Goal: Task Accomplishment & Management: Manage account settings

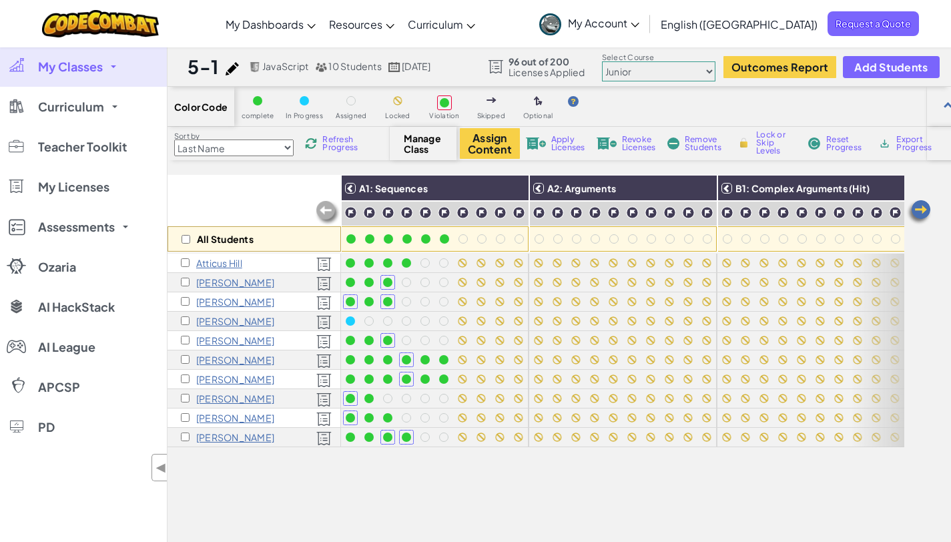
click at [101, 61] on span "My Classes" at bounding box center [70, 67] width 65 height 12
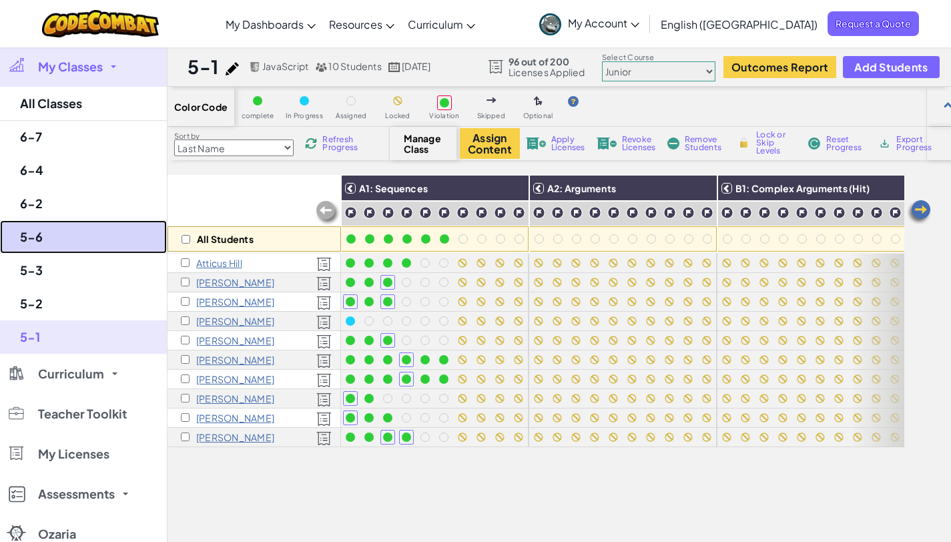
click at [59, 223] on link "5-6" at bounding box center [83, 236] width 167 height 33
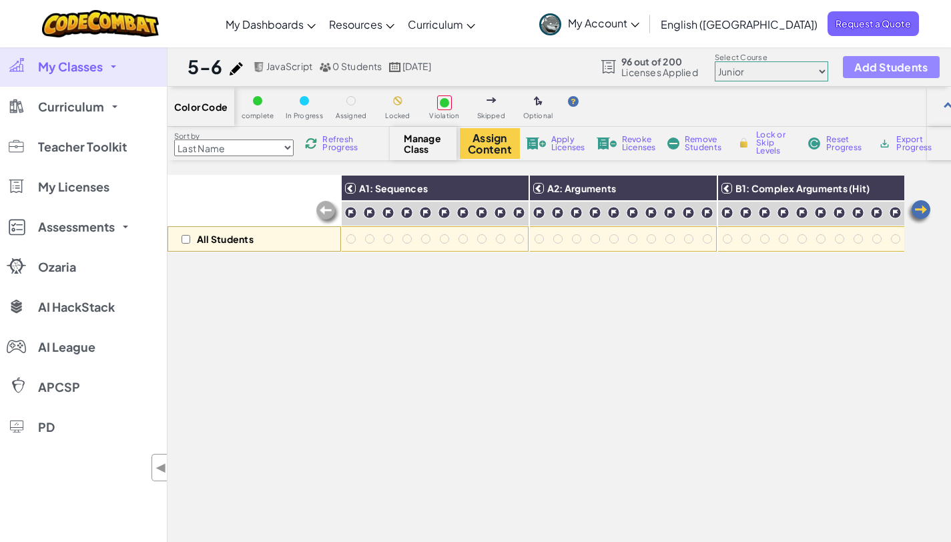
click at [904, 65] on span "Add Students" at bounding box center [890, 66] width 73 height 11
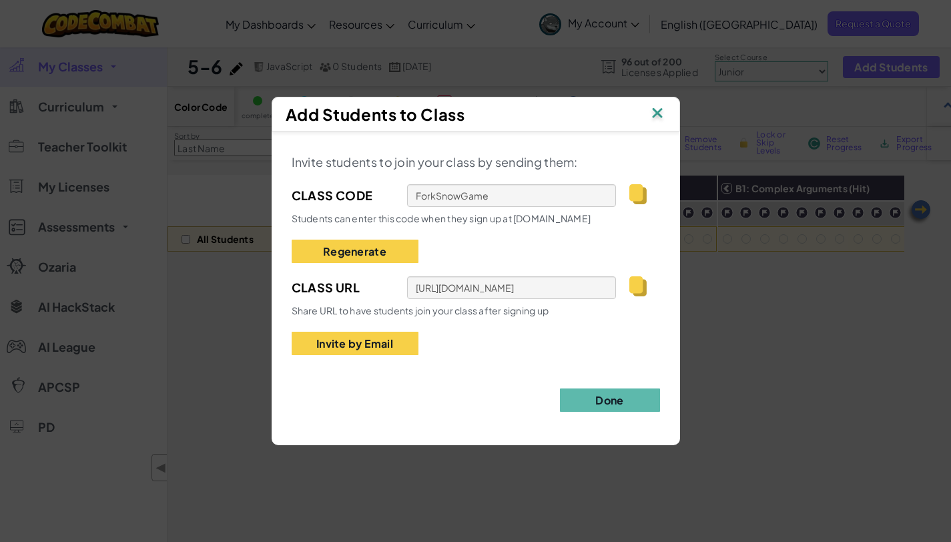
click at [656, 119] on img at bounding box center [657, 114] width 17 height 20
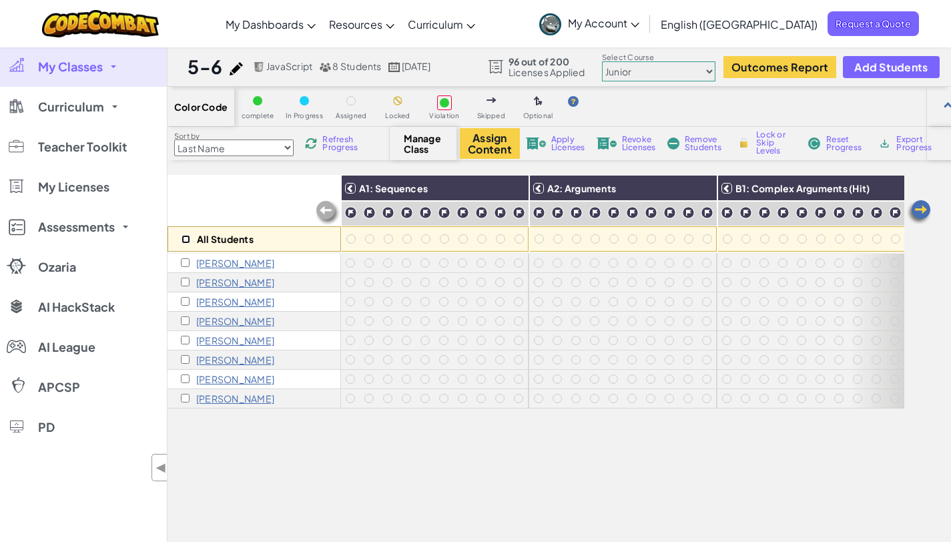
click at [184, 238] on input "checkbox" at bounding box center [186, 239] width 9 height 9
checkbox input "true"
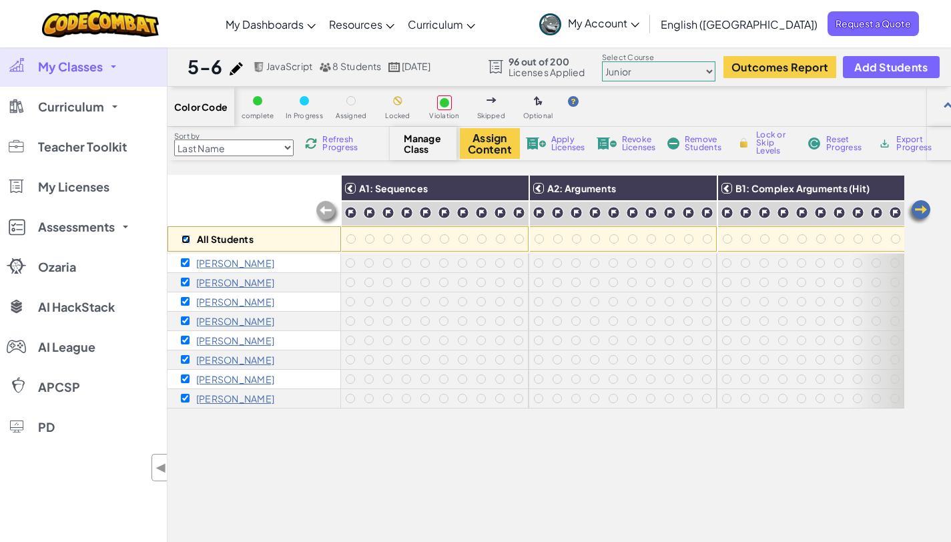
checkbox input "true"
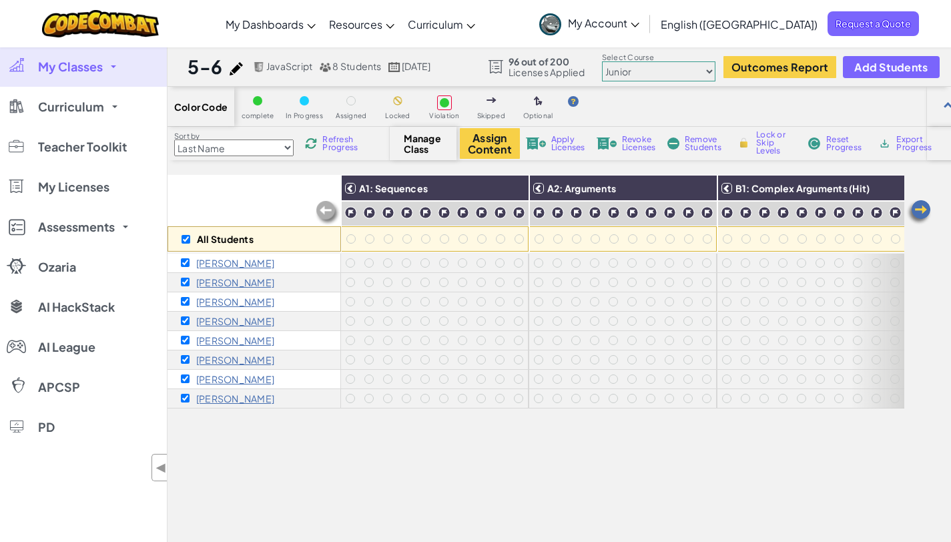
click at [556, 142] on span "Apply Licenses" at bounding box center [568, 143] width 34 height 16
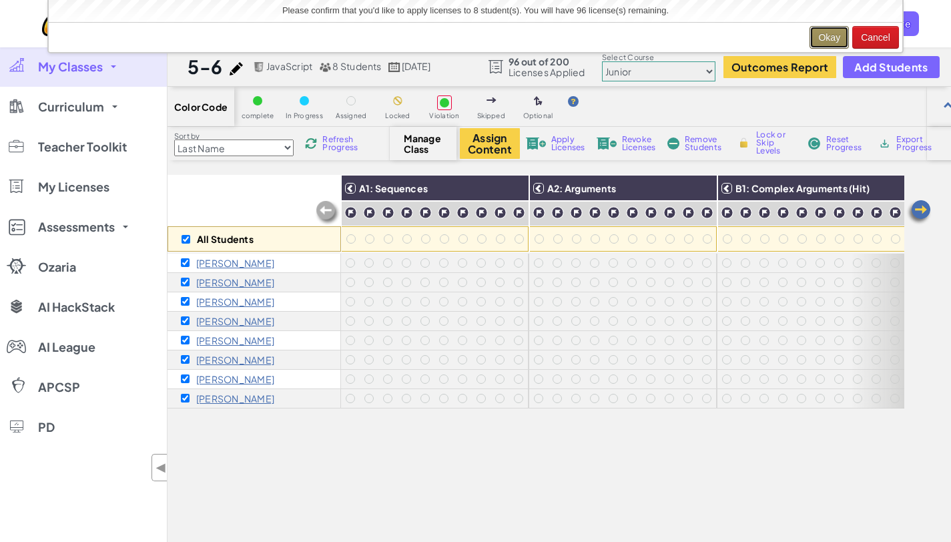
click at [834, 35] on button "Okay" at bounding box center [829, 37] width 39 height 23
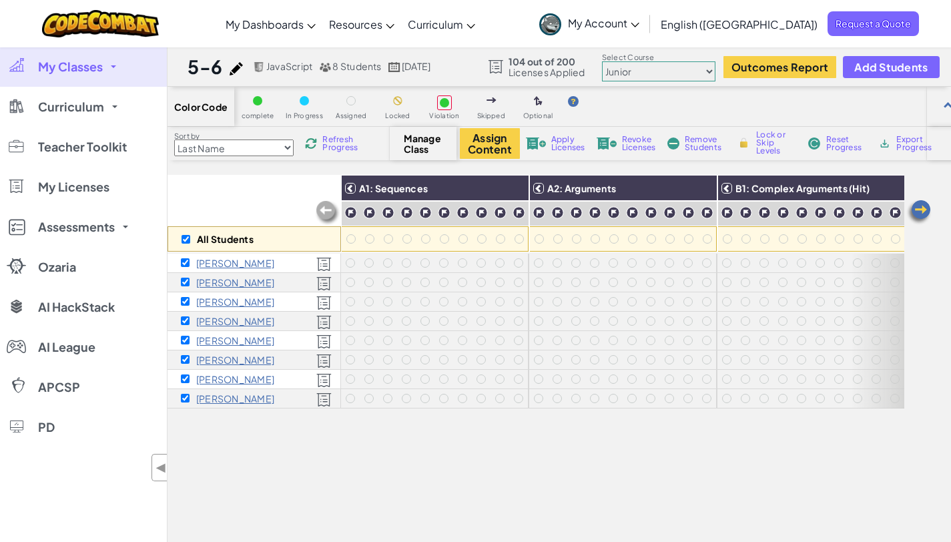
click at [216, 184] on div "All Students" at bounding box center [255, 213] width 174 height 77
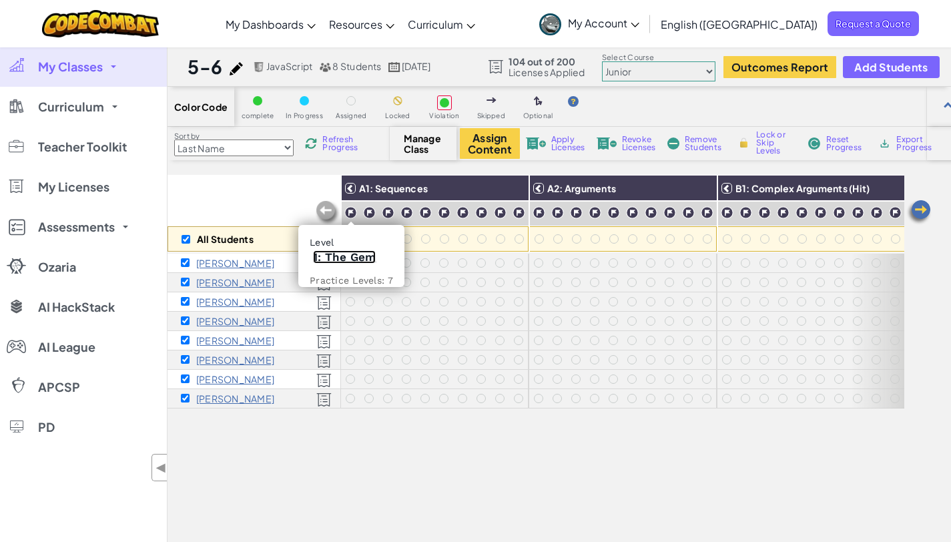
click at [347, 256] on link "1: The Gem" at bounding box center [344, 256] width 63 height 13
click at [355, 212] on img at bounding box center [350, 212] width 13 height 13
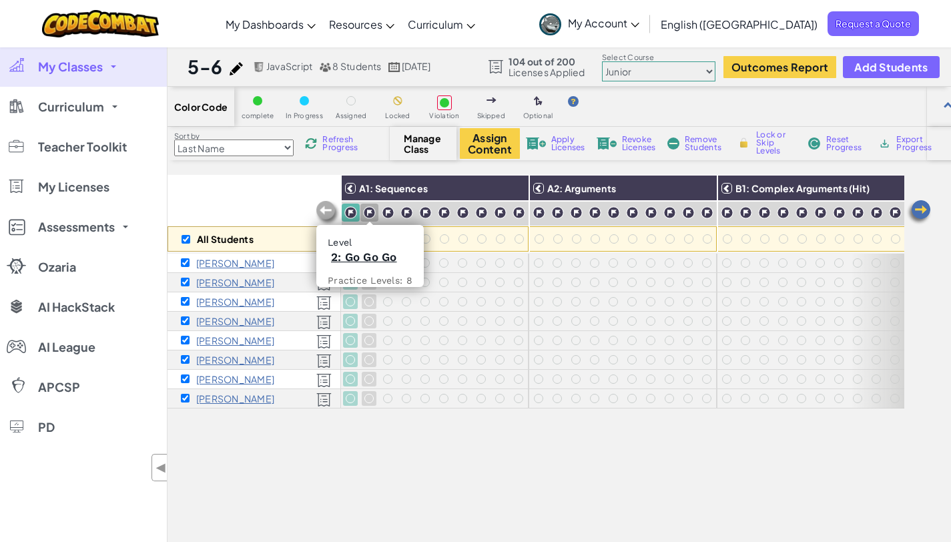
click at [366, 212] on img at bounding box center [369, 212] width 13 height 13
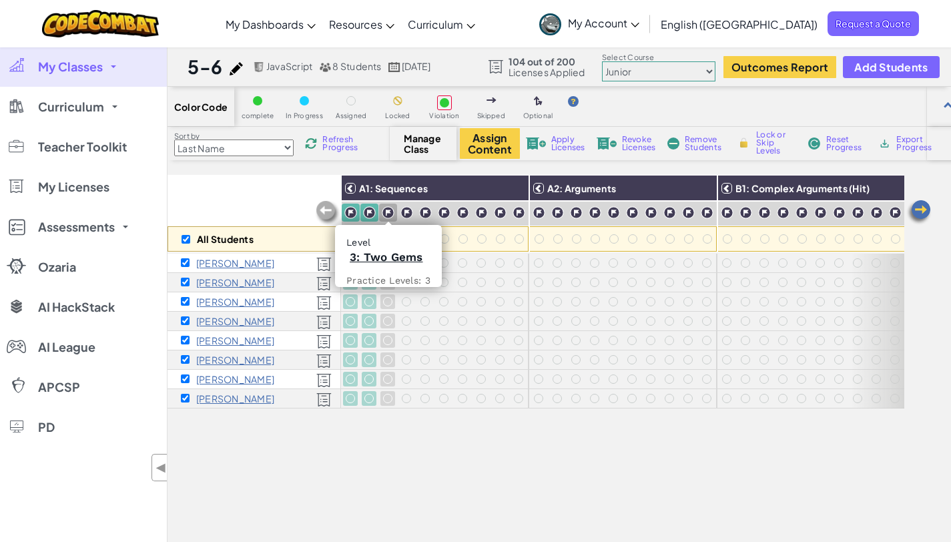
click at [386, 212] on img at bounding box center [388, 212] width 13 height 13
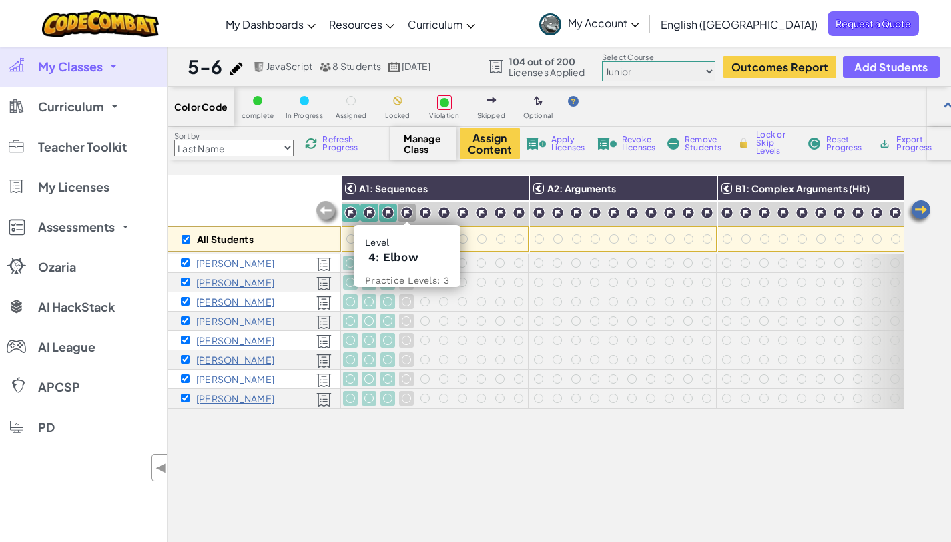
click at [402, 212] on img at bounding box center [406, 212] width 13 height 13
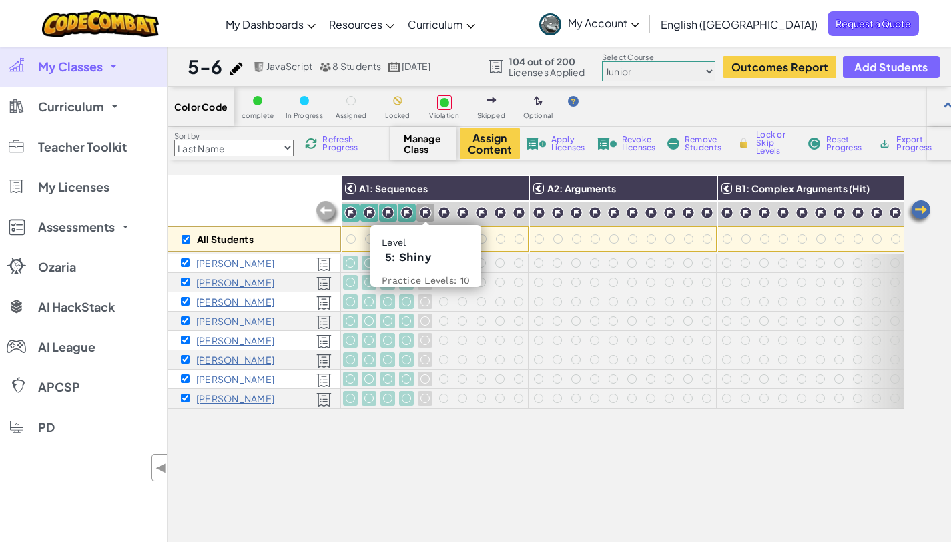
click at [426, 212] on img at bounding box center [425, 212] width 13 height 13
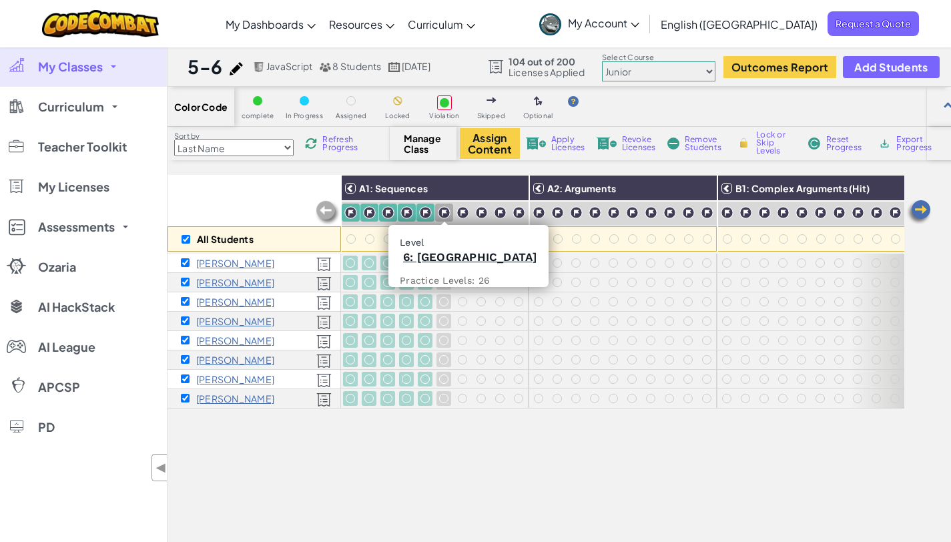
click at [438, 211] on img at bounding box center [444, 212] width 13 height 13
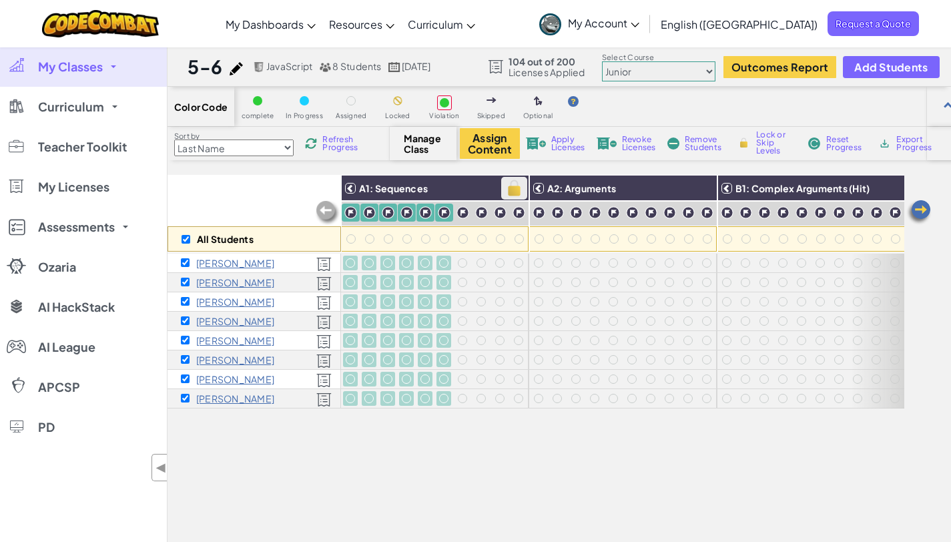
click at [515, 186] on img at bounding box center [514, 188] width 23 height 20
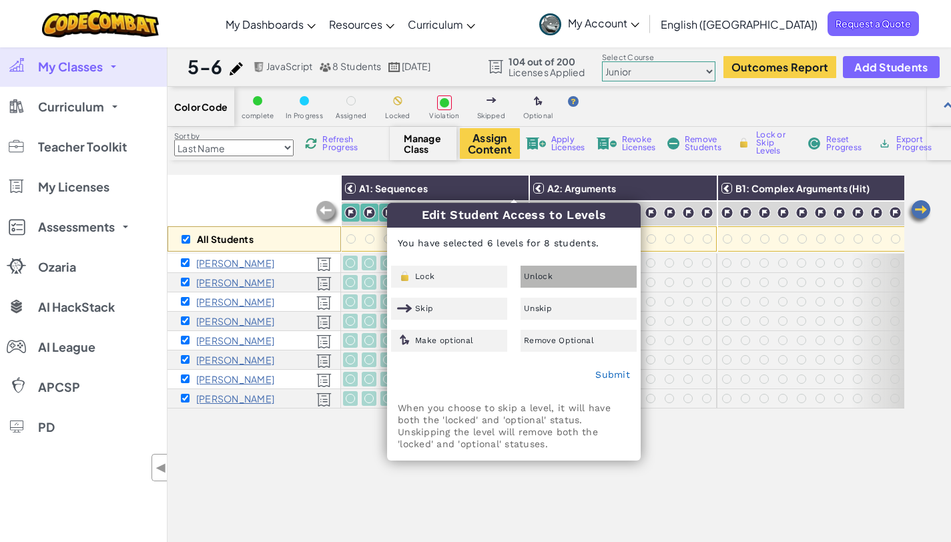
click at [539, 272] on span "Unlock" at bounding box center [538, 276] width 29 height 8
click at [617, 374] on link "Submit" at bounding box center [612, 374] width 35 height 11
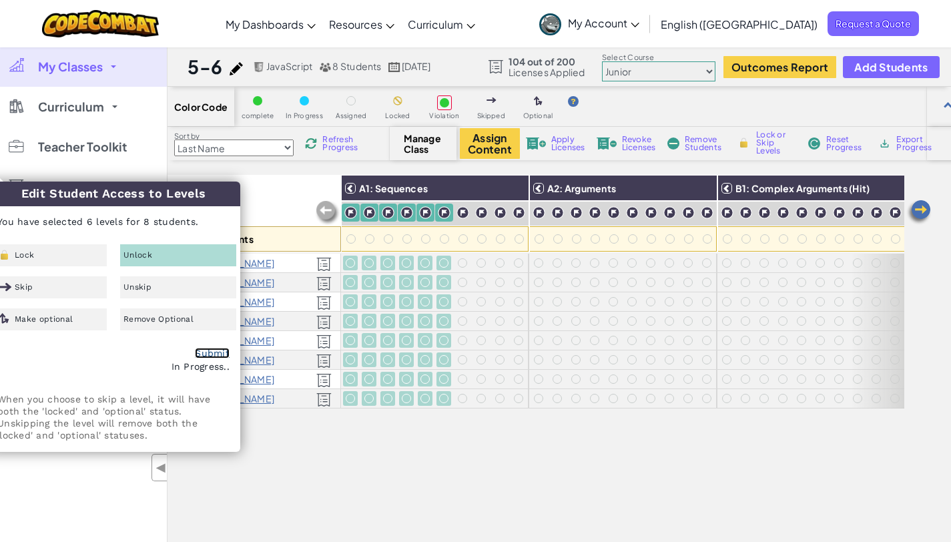
checkbox input "false"
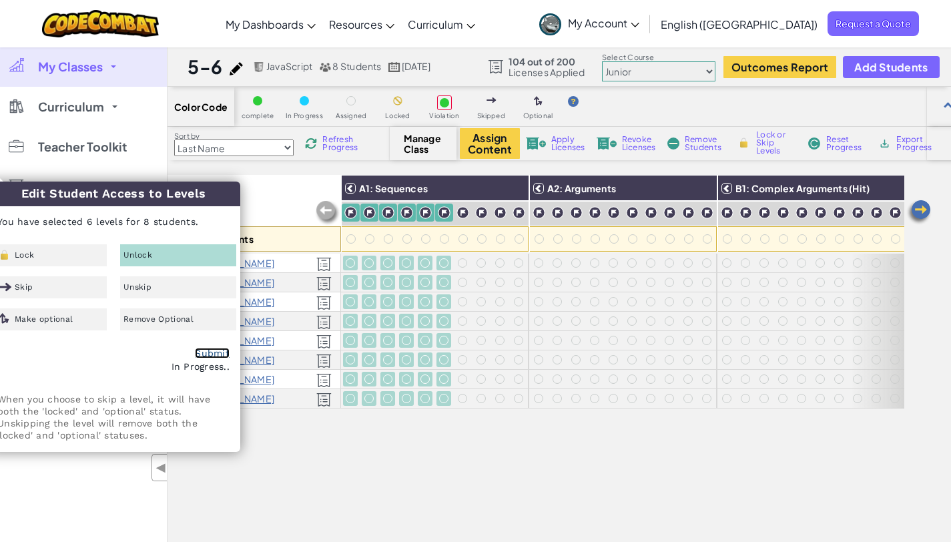
checkbox input "false"
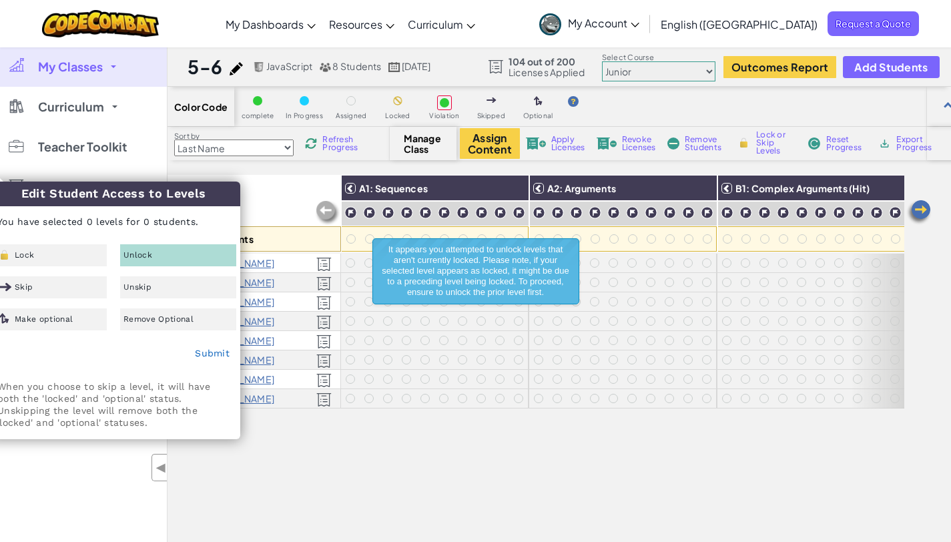
click at [352, 467] on div "All Students A1: Sequences A2: Arguments B1: Complex Arguments (Hit) B2: Comple…" at bounding box center [536, 412] width 737 height 475
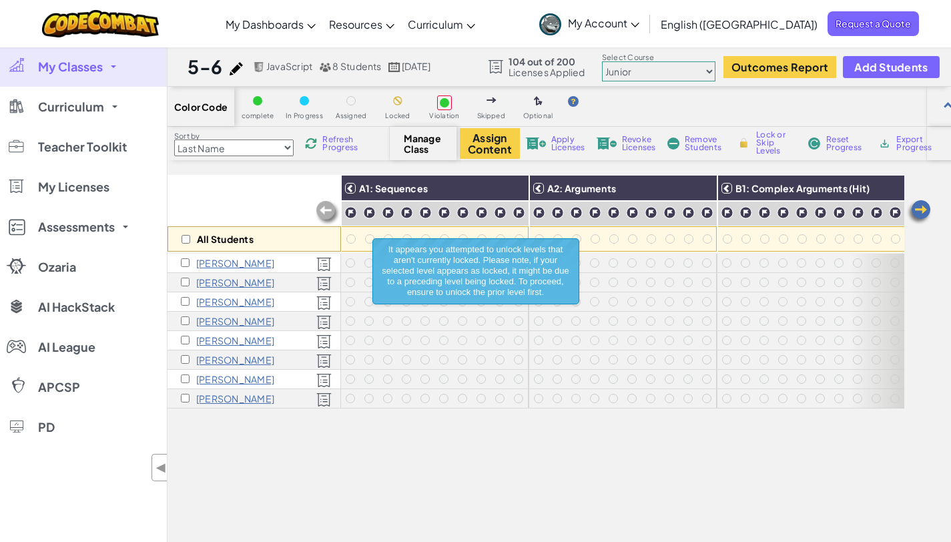
click at [632, 422] on div "All Students A1: Sequences A2: Arguments B1: Complex Arguments (Hit) B2: Comple…" at bounding box center [536, 412] width 737 height 475
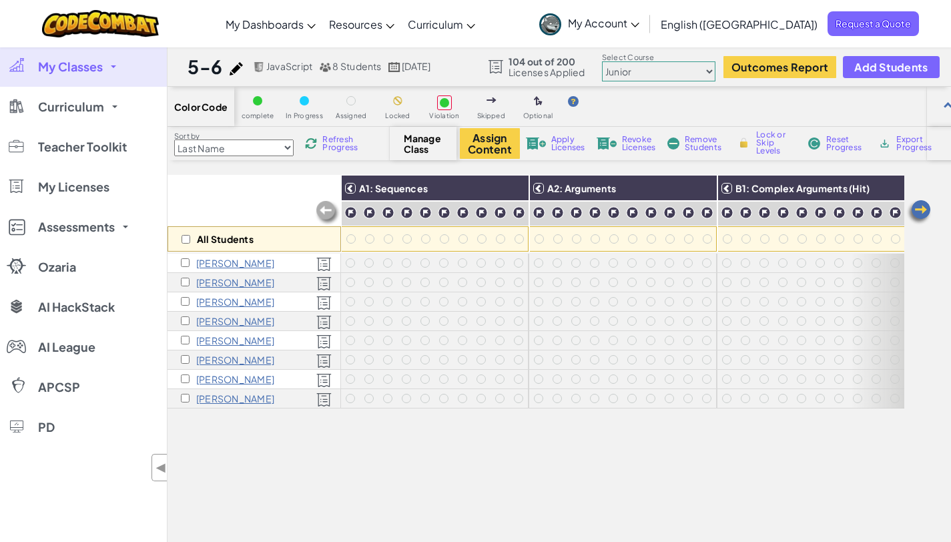
click at [260, 196] on div "All Students" at bounding box center [255, 213] width 174 height 77
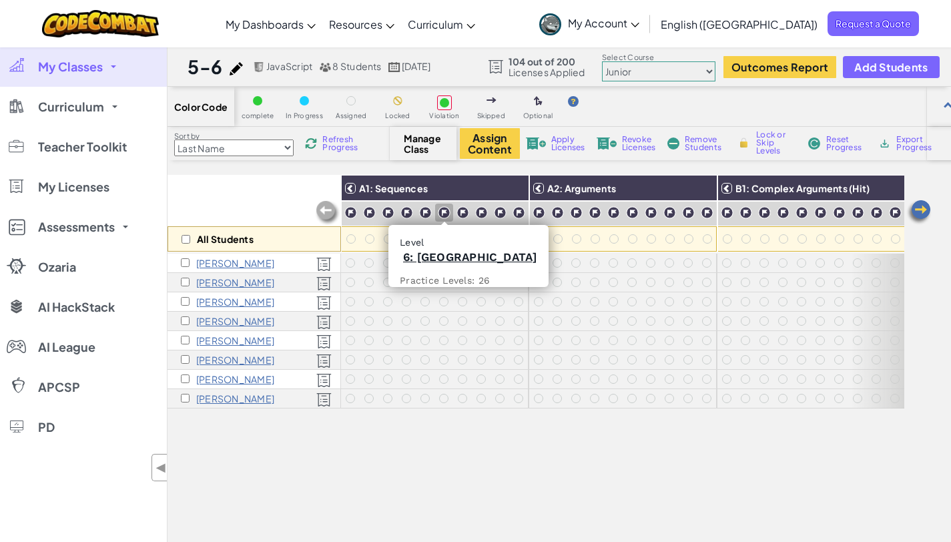
click at [443, 216] on img at bounding box center [444, 212] width 13 height 13
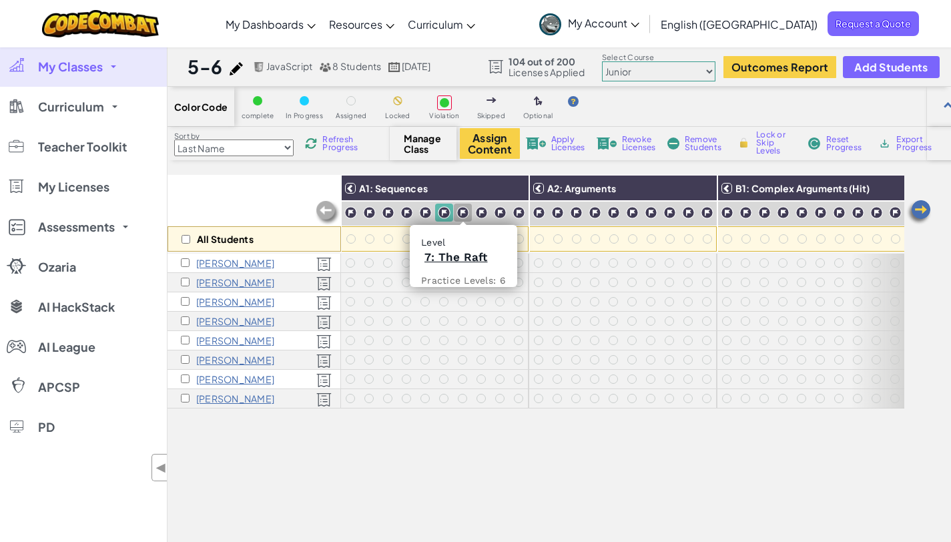
click at [459, 215] on img at bounding box center [463, 212] width 13 height 13
click at [485, 214] on img at bounding box center [481, 212] width 13 height 13
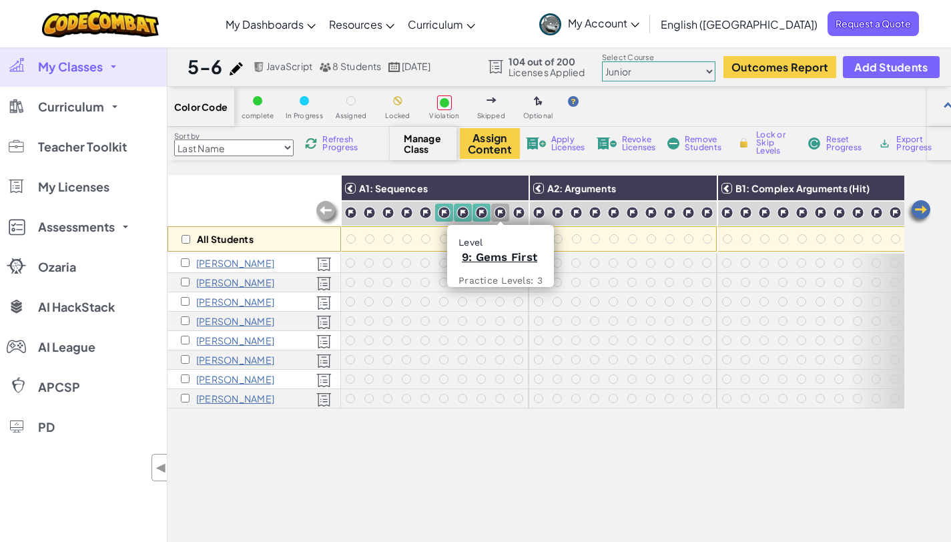
click at [501, 213] on img at bounding box center [500, 212] width 13 height 13
click at [525, 213] on div at bounding box center [519, 213] width 18 height 18
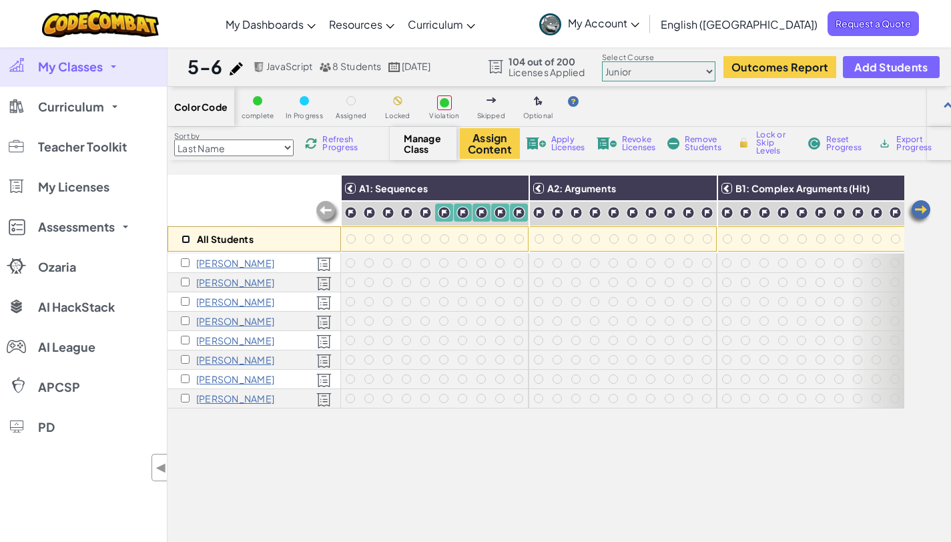
click at [188, 242] on input "checkbox" at bounding box center [186, 239] width 9 height 9
checkbox input "true"
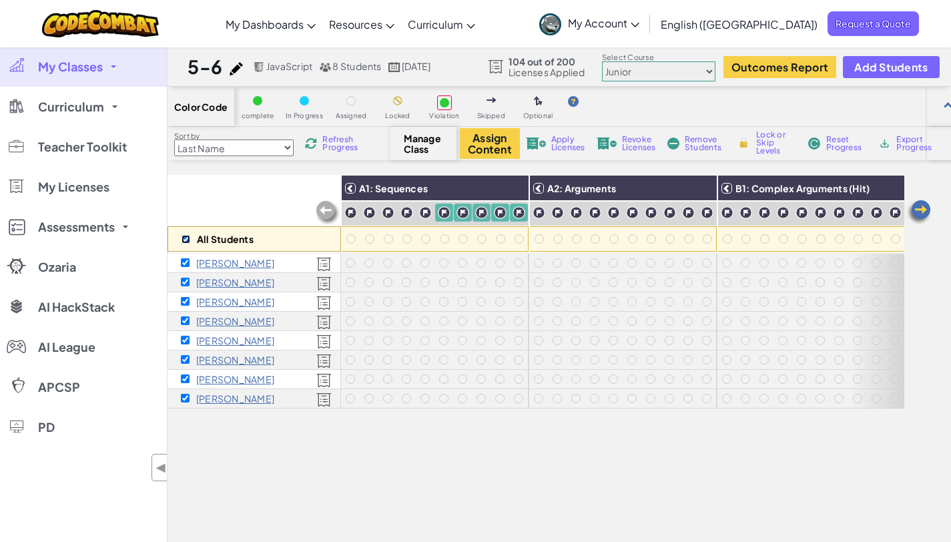
checkbox input "true"
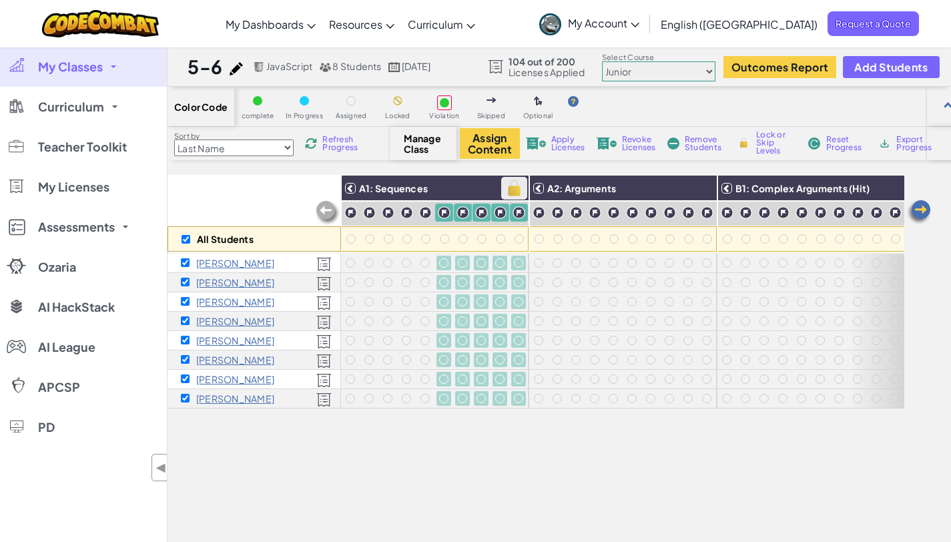
click at [507, 191] on img at bounding box center [514, 188] width 23 height 20
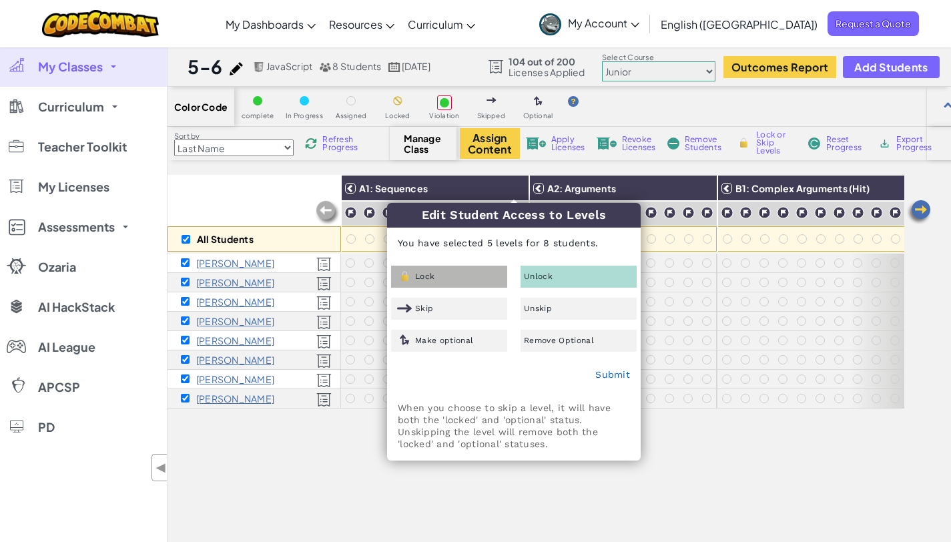
click at [457, 280] on div "Lock" at bounding box center [449, 277] width 116 height 22
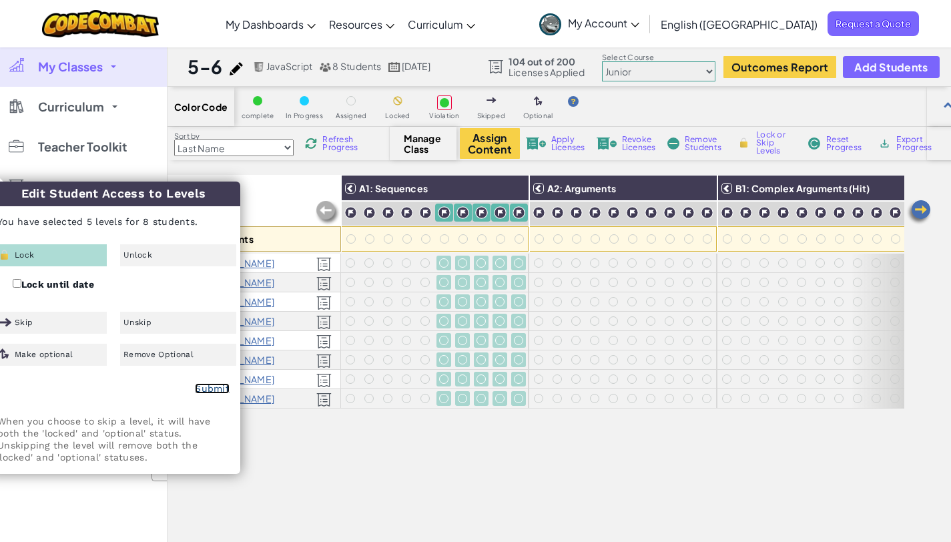
click at [207, 388] on link "Submit" at bounding box center [212, 388] width 35 height 11
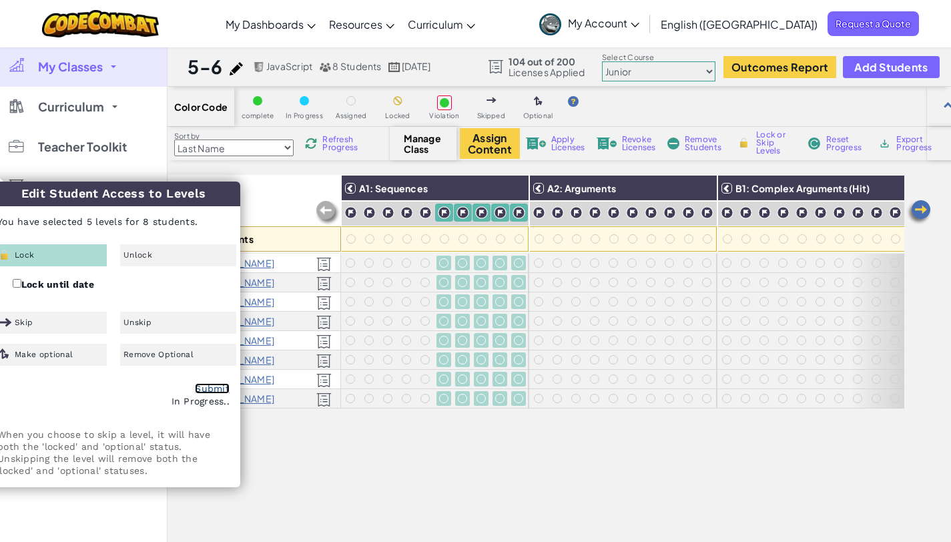
checkbox input "false"
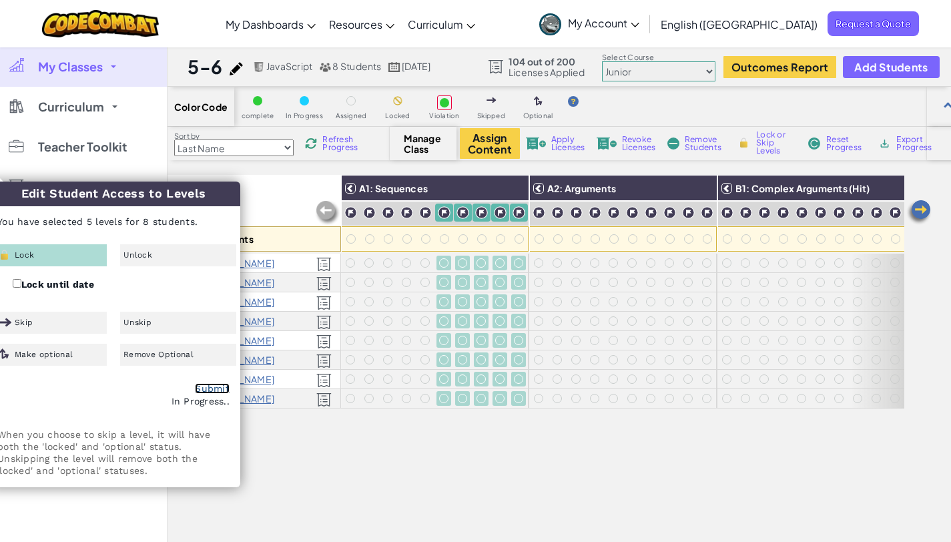
checkbox input "false"
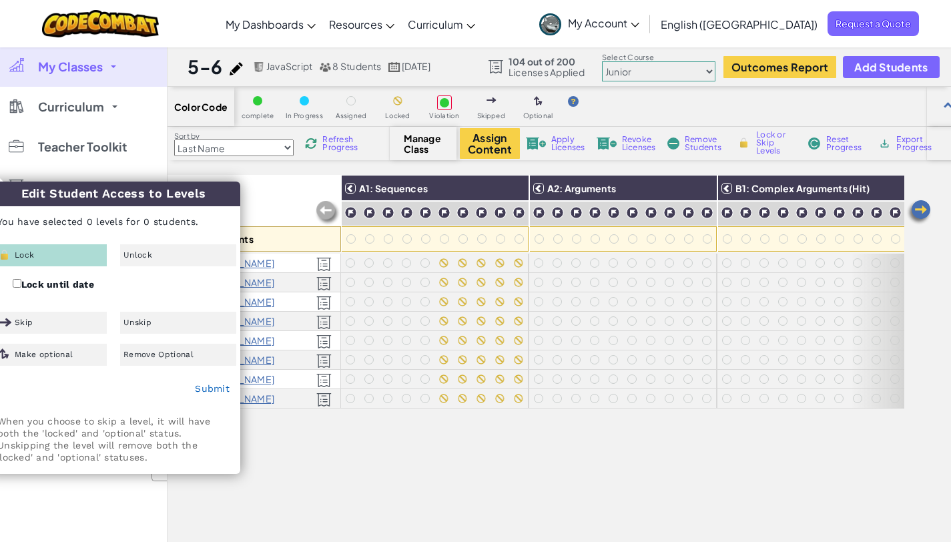
click at [281, 184] on div "All Students" at bounding box center [255, 213] width 174 height 77
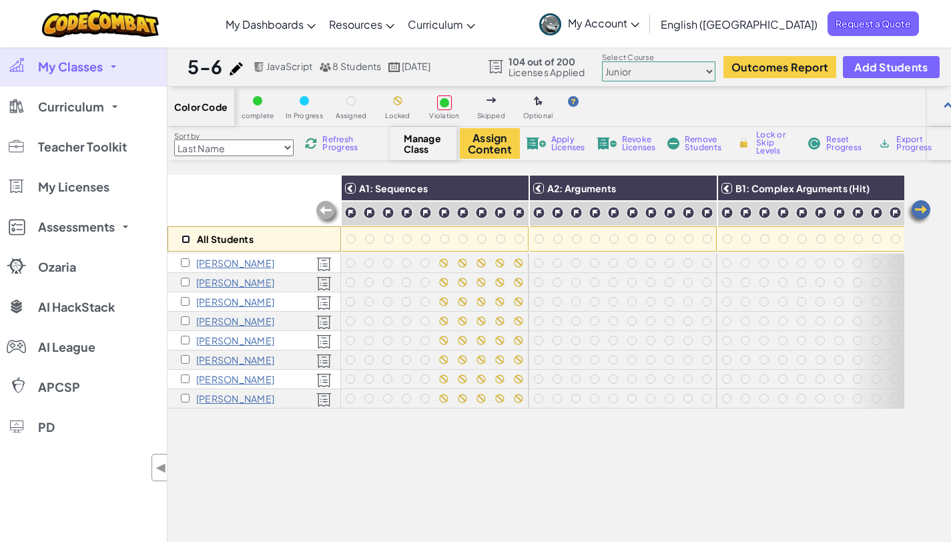
click at [187, 242] on input "checkbox" at bounding box center [186, 239] width 9 height 9
checkbox input "true"
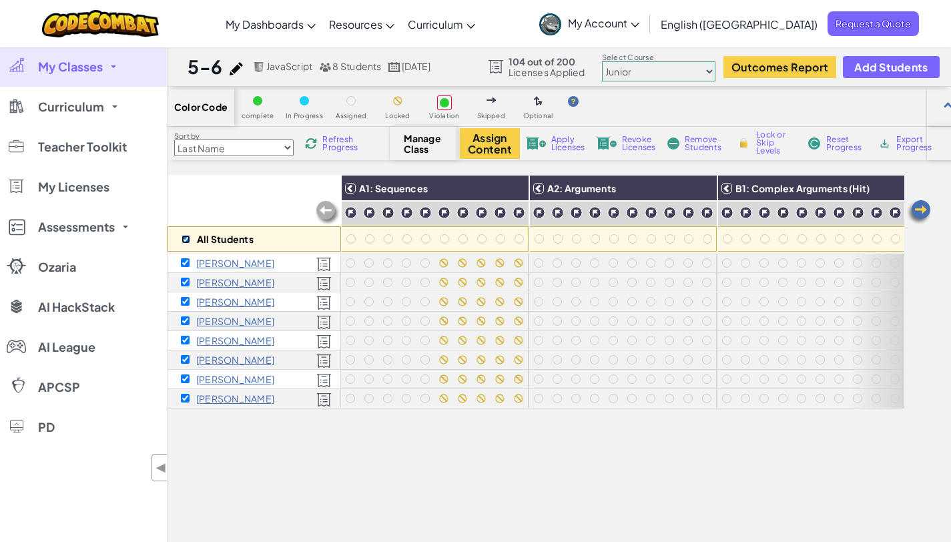
checkbox input "true"
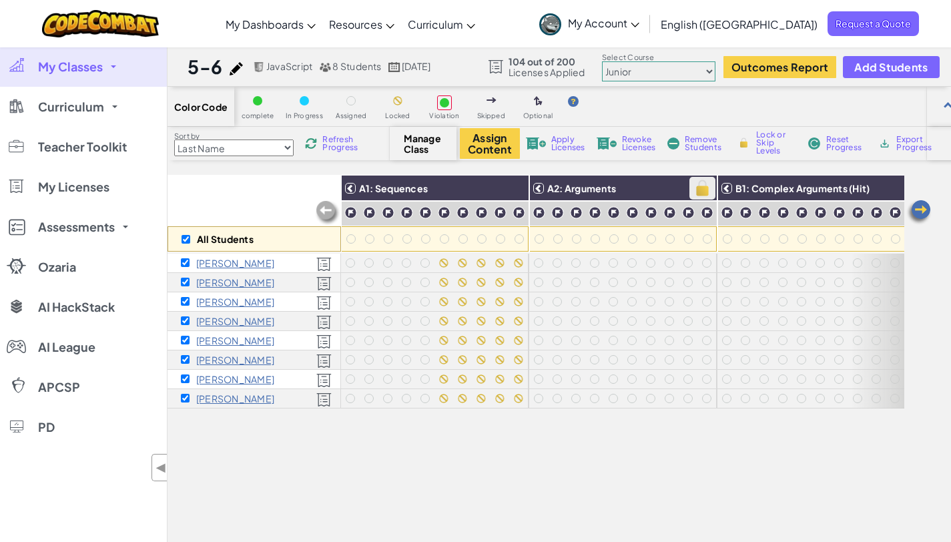
click at [697, 188] on img at bounding box center [702, 188] width 23 height 20
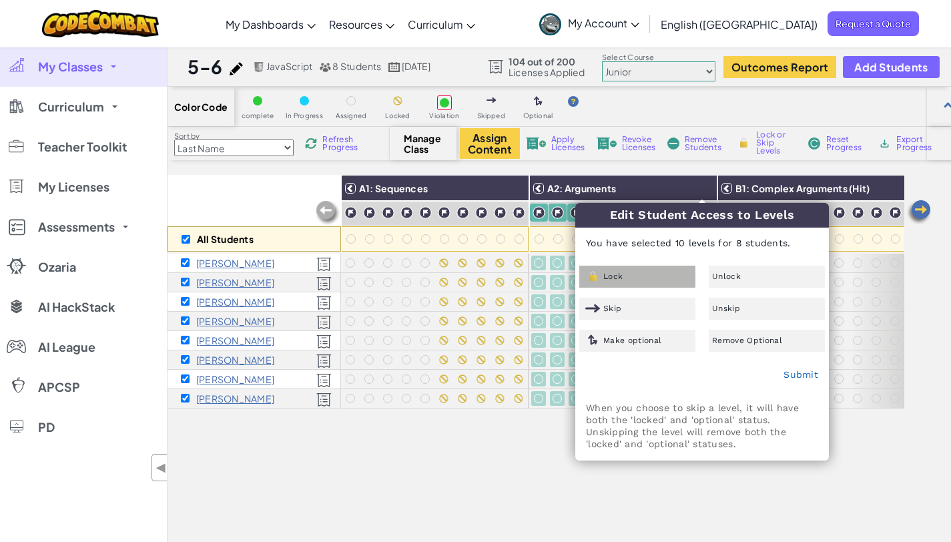
click at [663, 274] on div "Lock" at bounding box center [637, 277] width 116 height 22
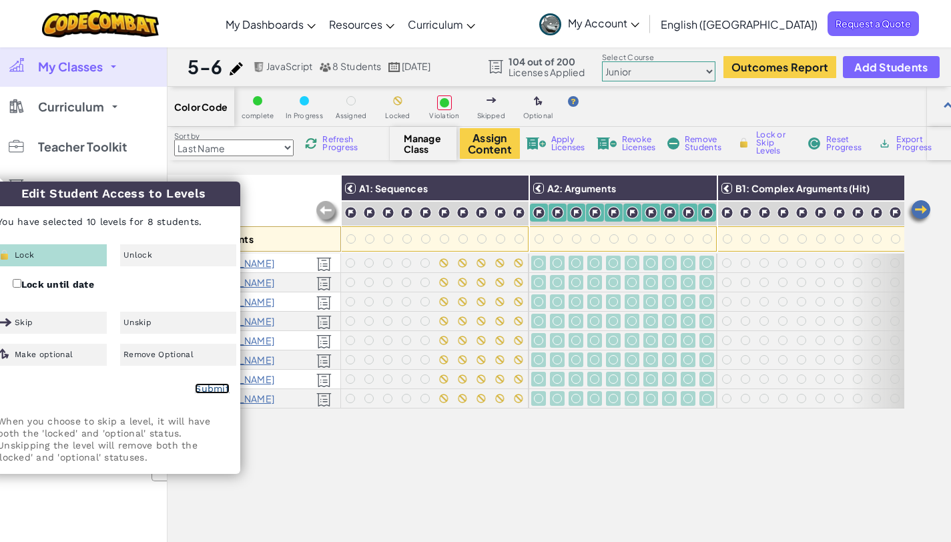
click at [212, 383] on link "Submit" at bounding box center [212, 388] width 35 height 11
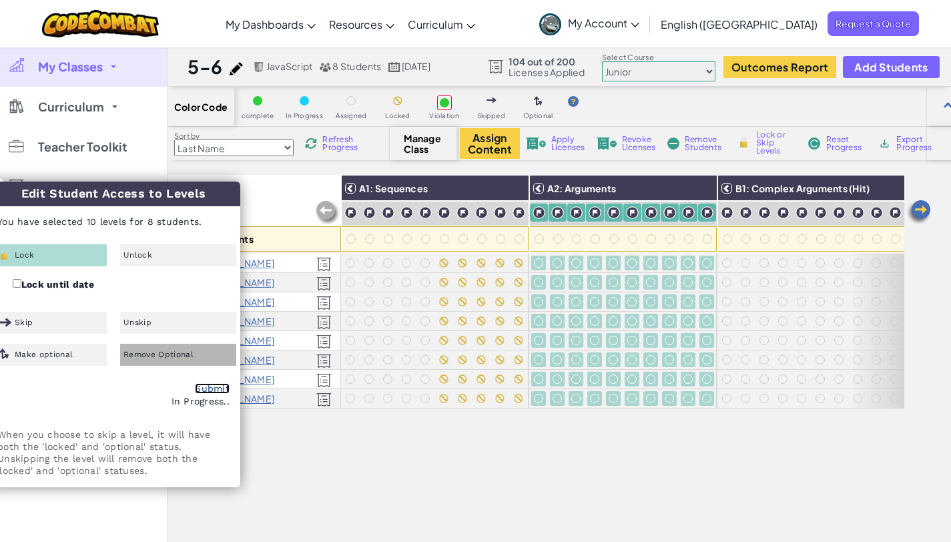
checkbox input "false"
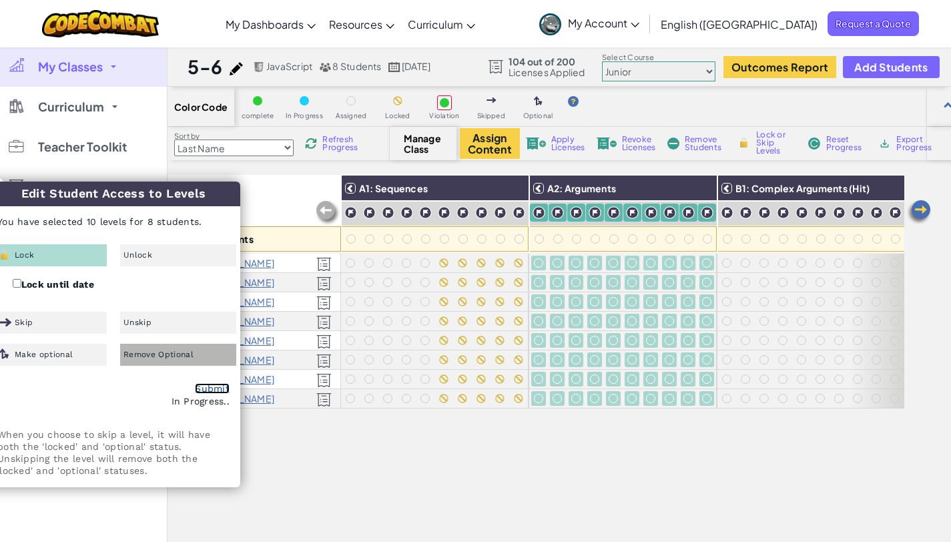
checkbox input "false"
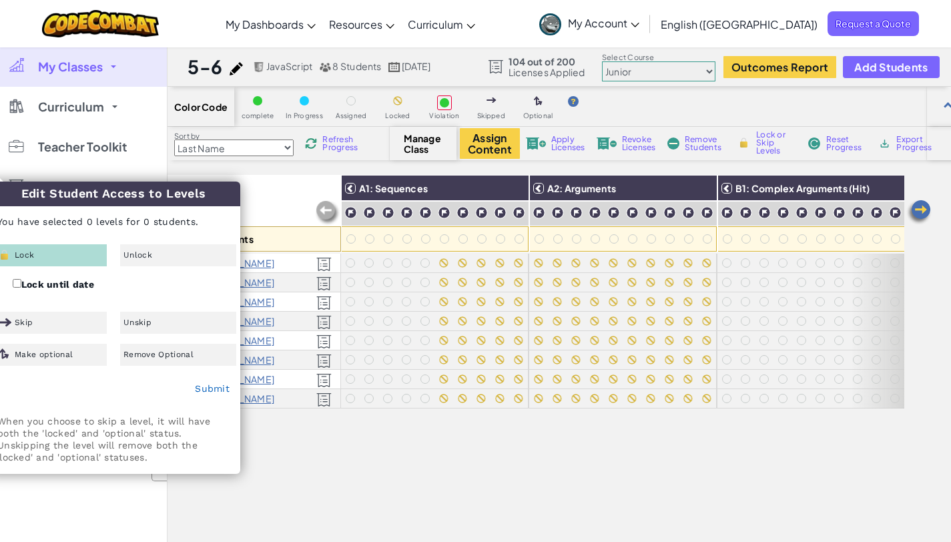
click at [924, 210] on img at bounding box center [919, 212] width 27 height 27
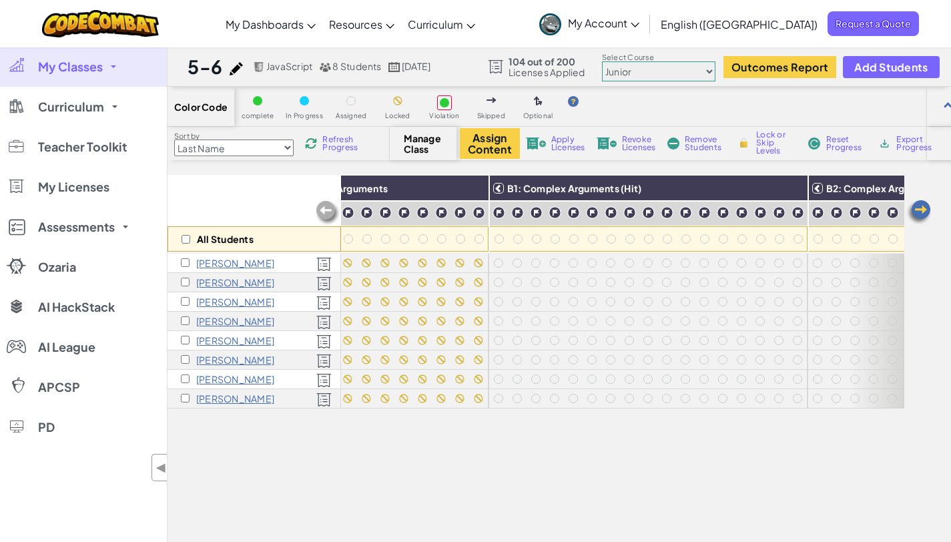
scroll to position [0, 267]
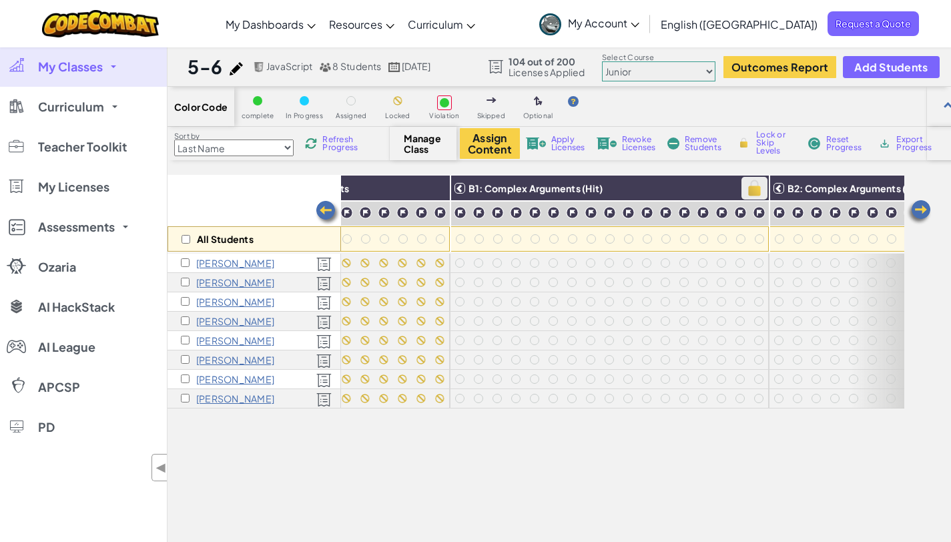
click at [753, 186] on img at bounding box center [754, 188] width 23 height 20
checkbox input "true"
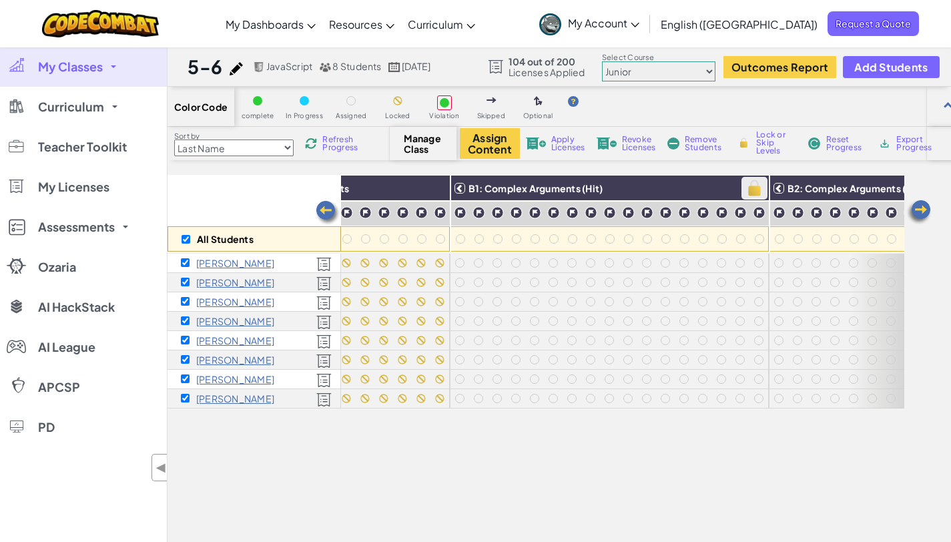
checkbox input "true"
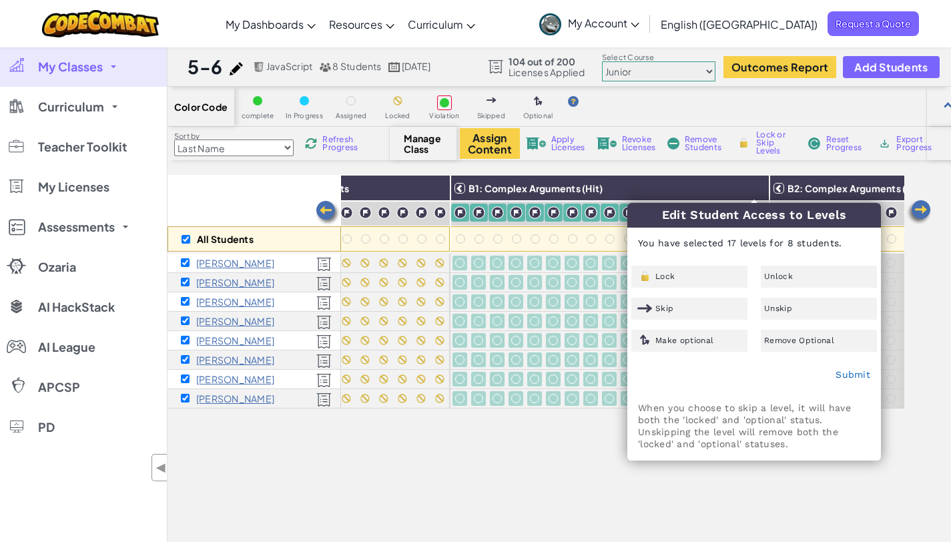
click at [675, 269] on div "Lock" at bounding box center [689, 277] width 116 height 22
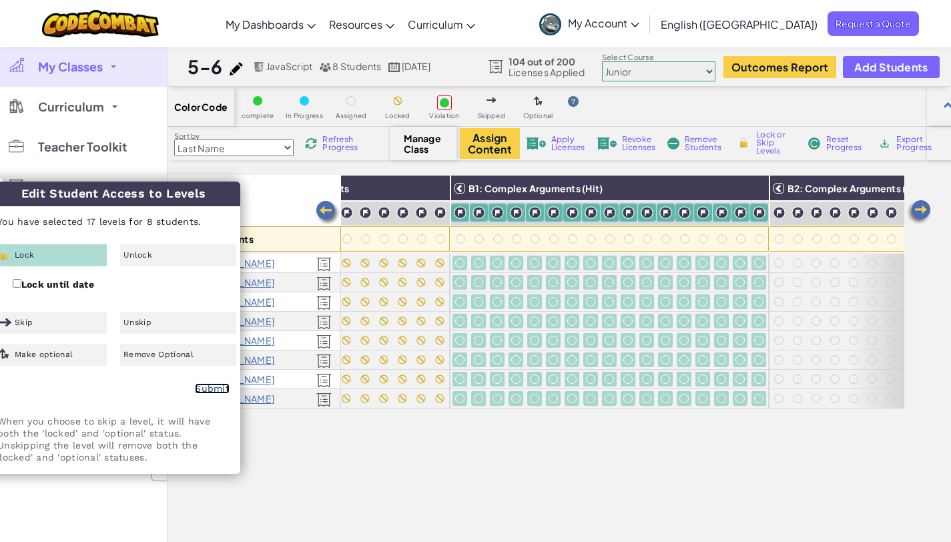
click at [221, 389] on link "Submit" at bounding box center [212, 388] width 35 height 11
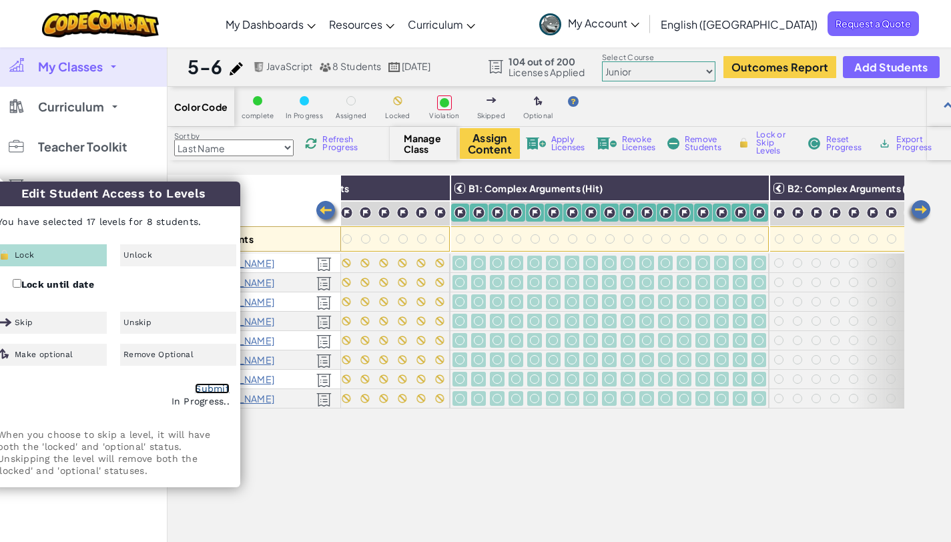
checkbox input "false"
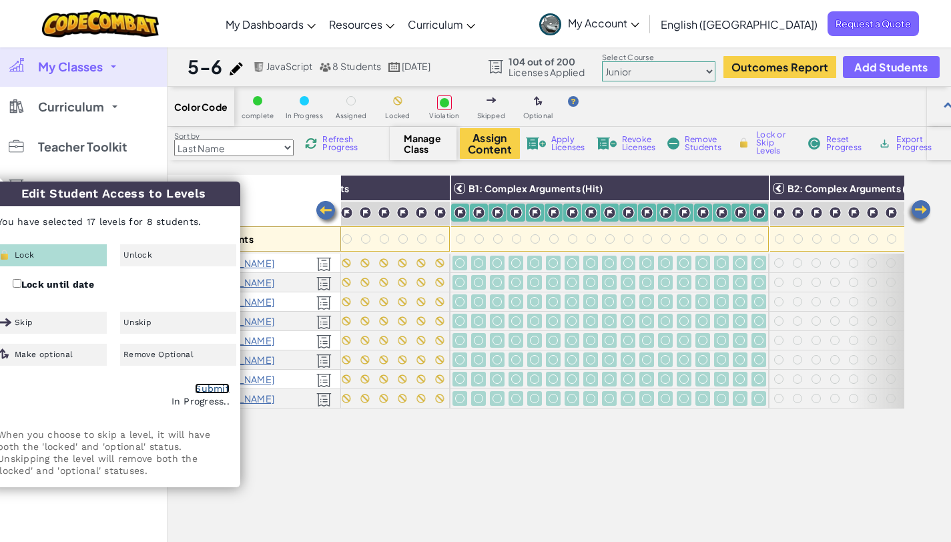
checkbox input "false"
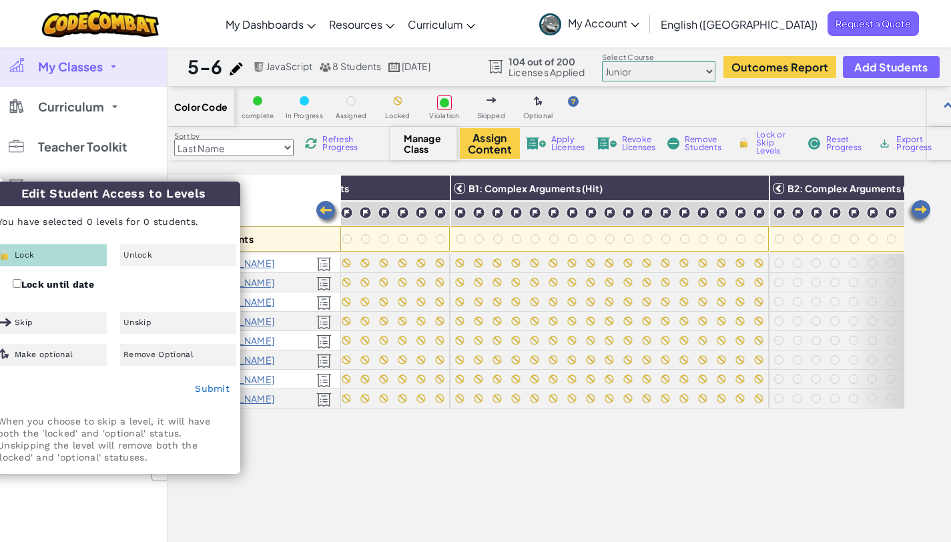
click at [918, 214] on img at bounding box center [919, 212] width 27 height 27
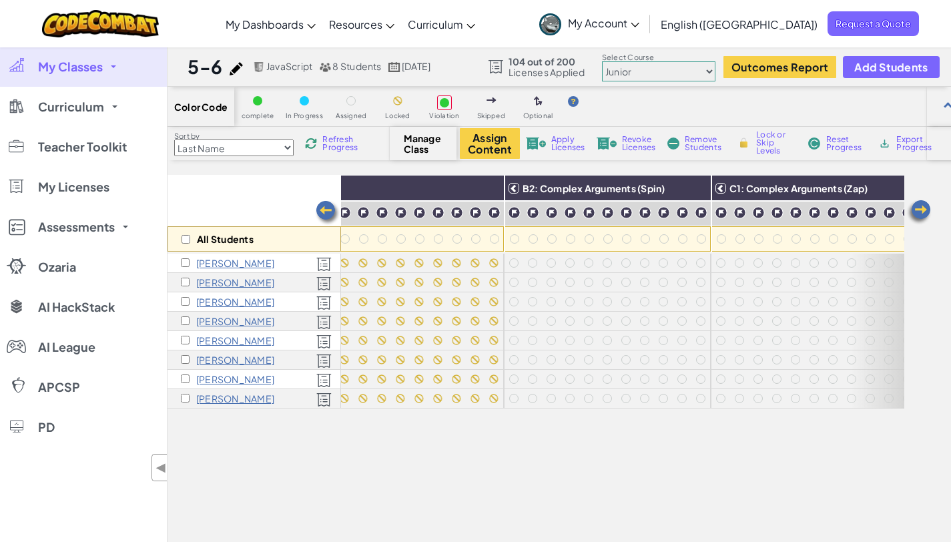
scroll to position [0, 534]
click at [685, 192] on img at bounding box center [694, 188] width 23 height 20
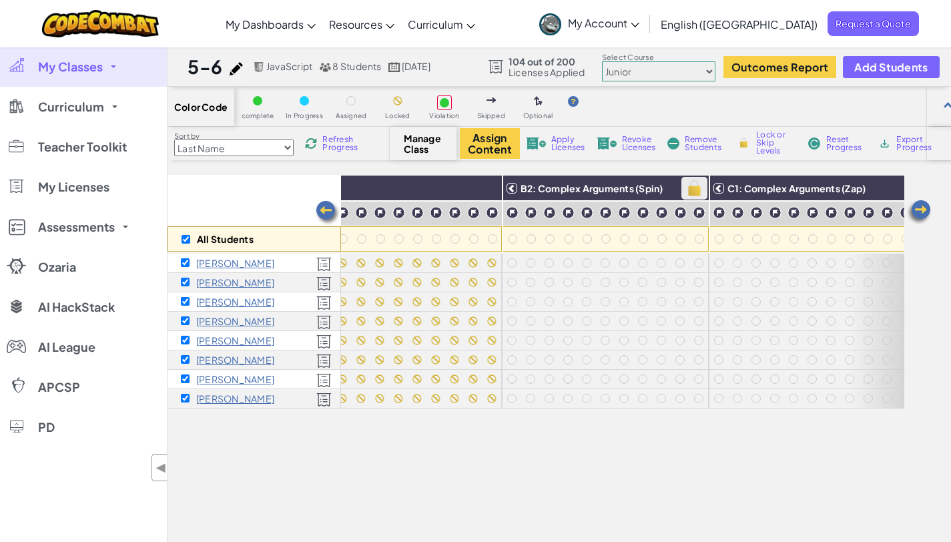
checkbox input "true"
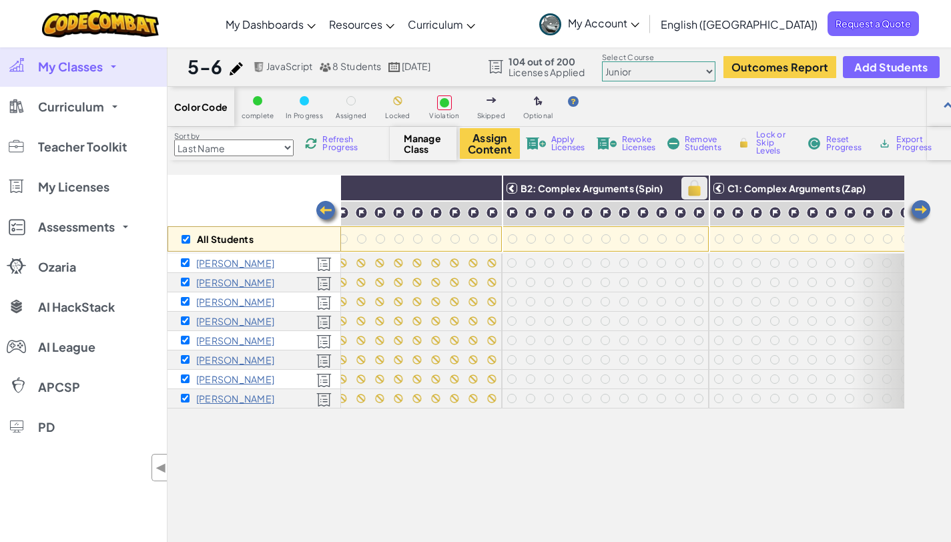
checkbox input "true"
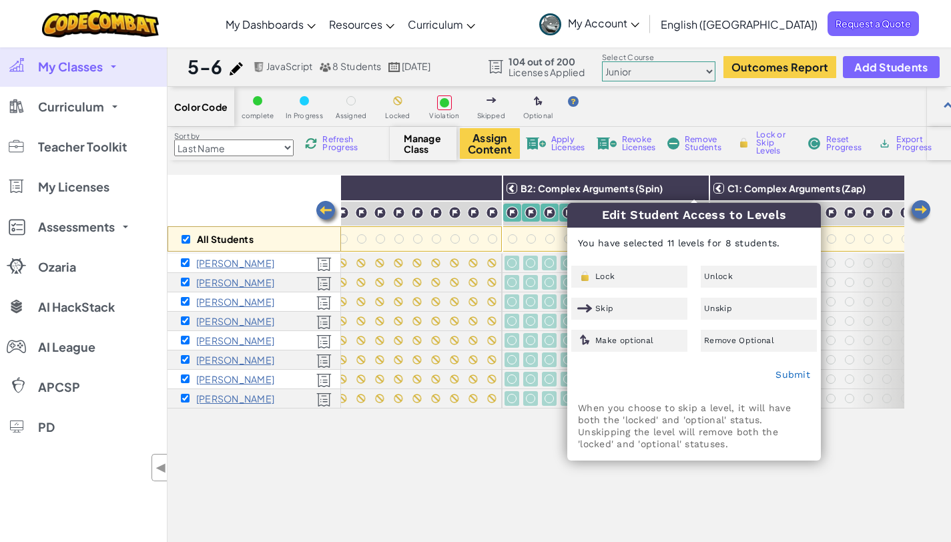
click at [643, 291] on div "Lock Unlock Skip Unskip Make optional Remove Optional" at bounding box center [694, 309] width 252 height 86
click at [641, 277] on div "Lock" at bounding box center [629, 277] width 116 height 22
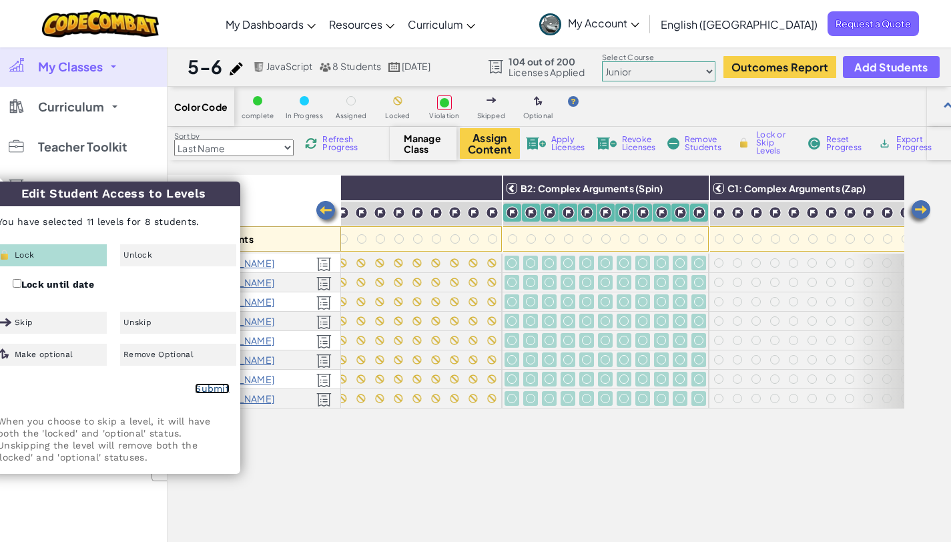
click at [216, 388] on link "Submit" at bounding box center [212, 388] width 35 height 11
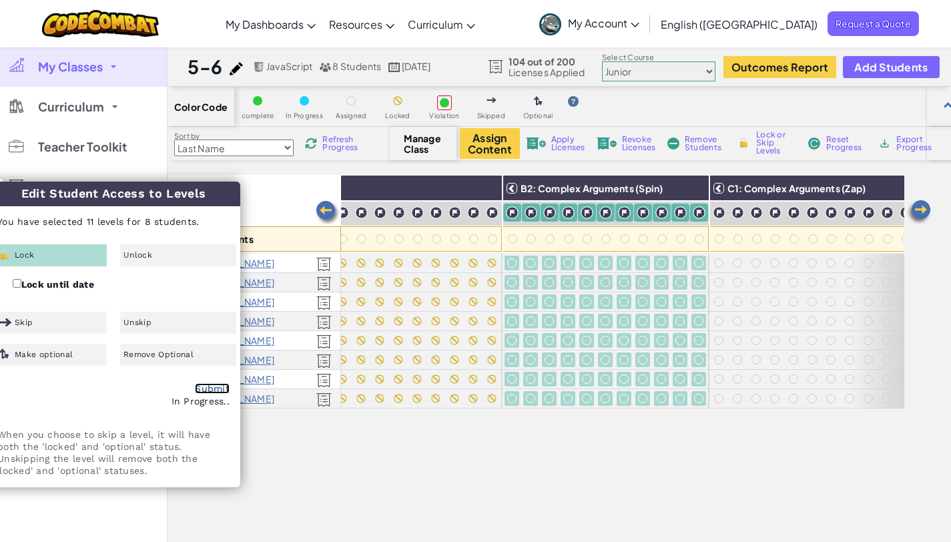
checkbox input "false"
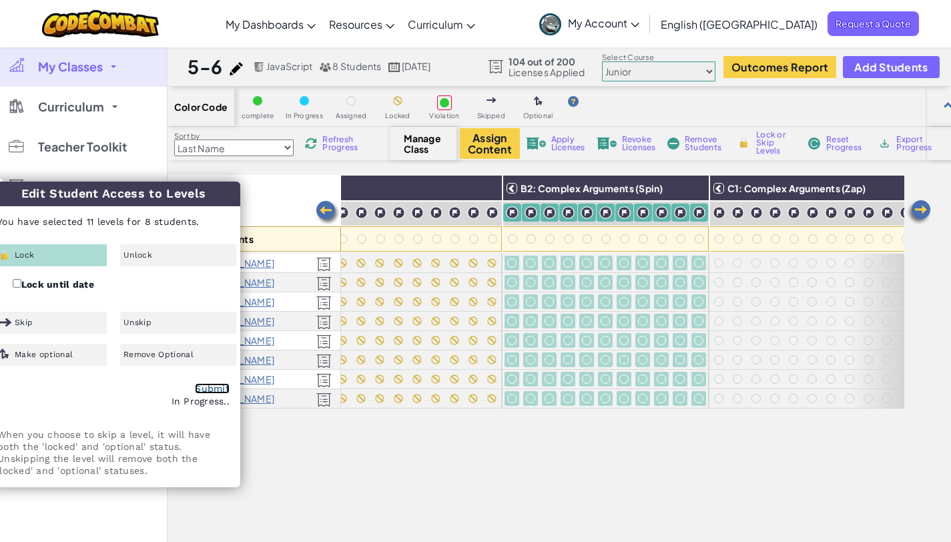
checkbox input "false"
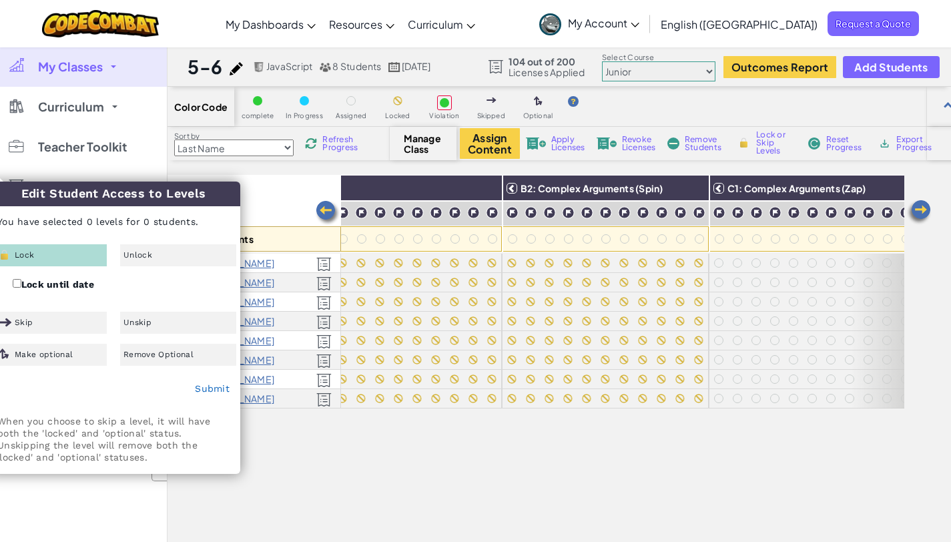
click at [919, 213] on img at bounding box center [919, 212] width 27 height 27
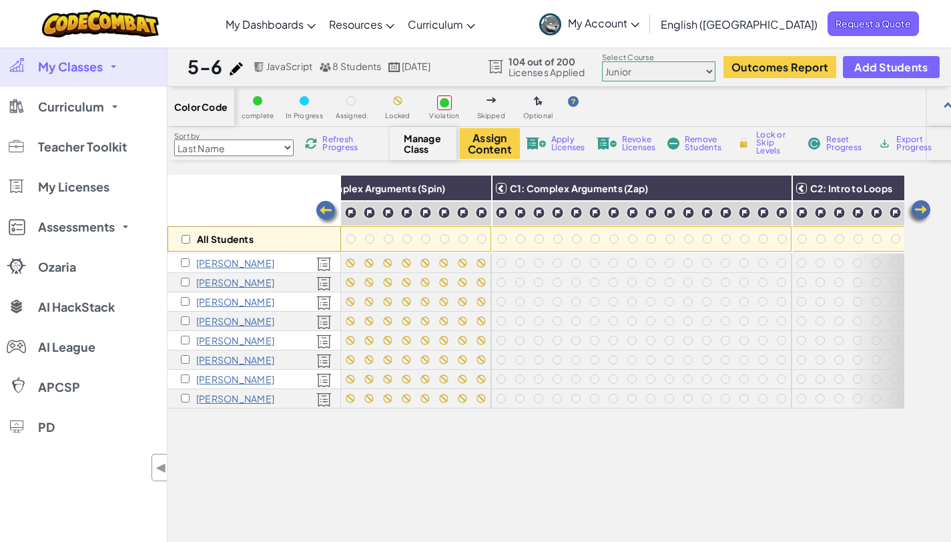
scroll to position [0, 801]
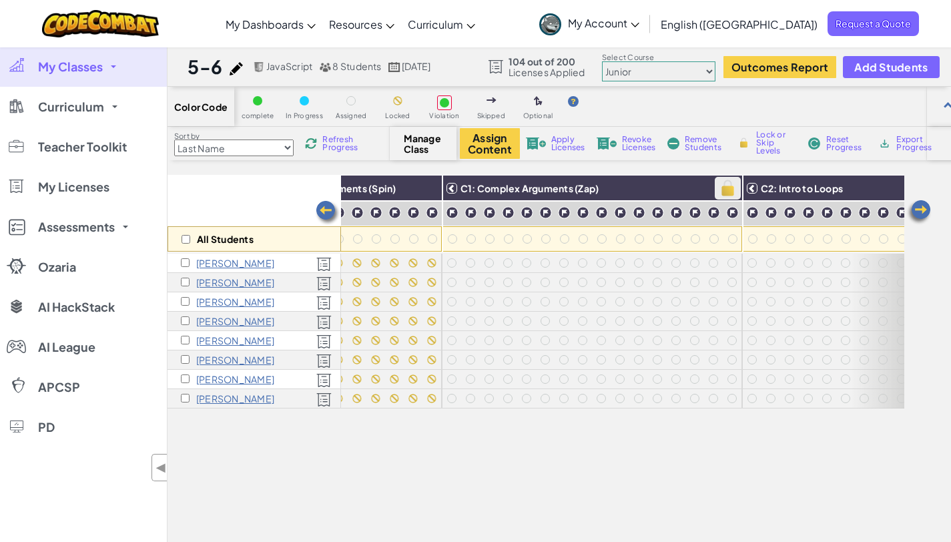
click at [727, 190] on img at bounding box center [727, 188] width 23 height 20
checkbox input "true"
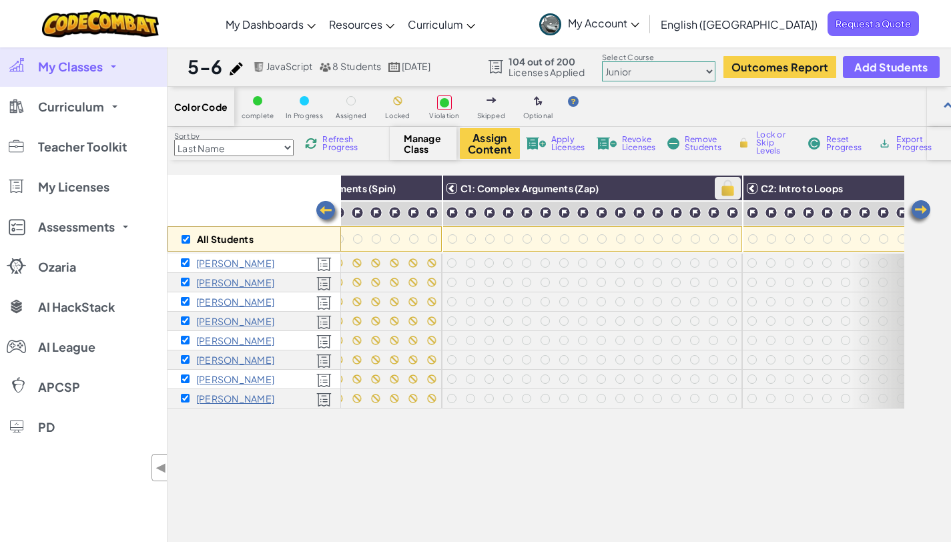
checkbox input "true"
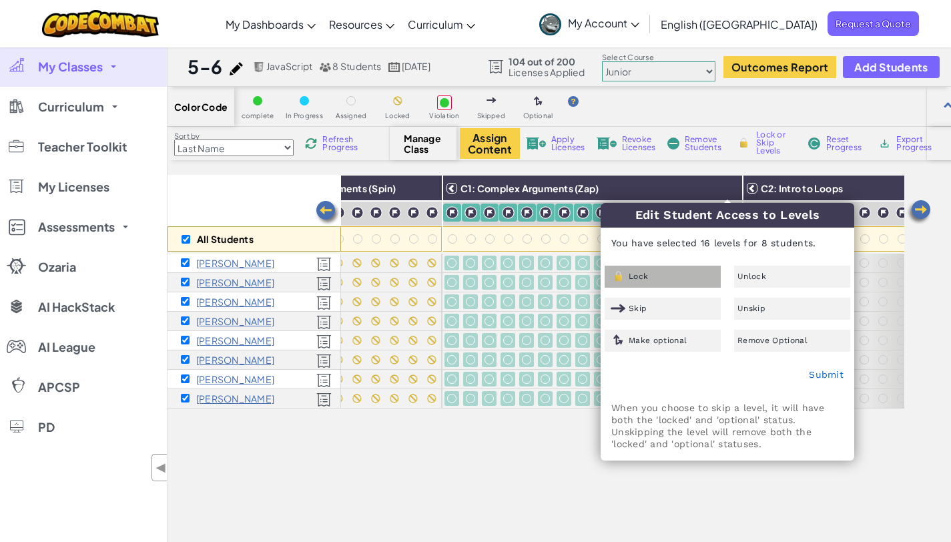
click at [654, 281] on div "Lock" at bounding box center [663, 277] width 116 height 22
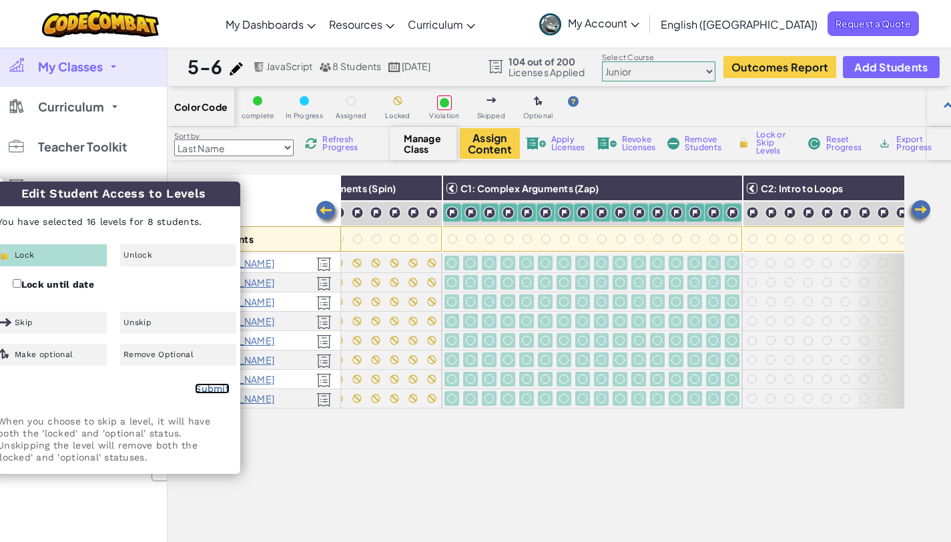
click at [219, 388] on link "Submit" at bounding box center [212, 388] width 35 height 11
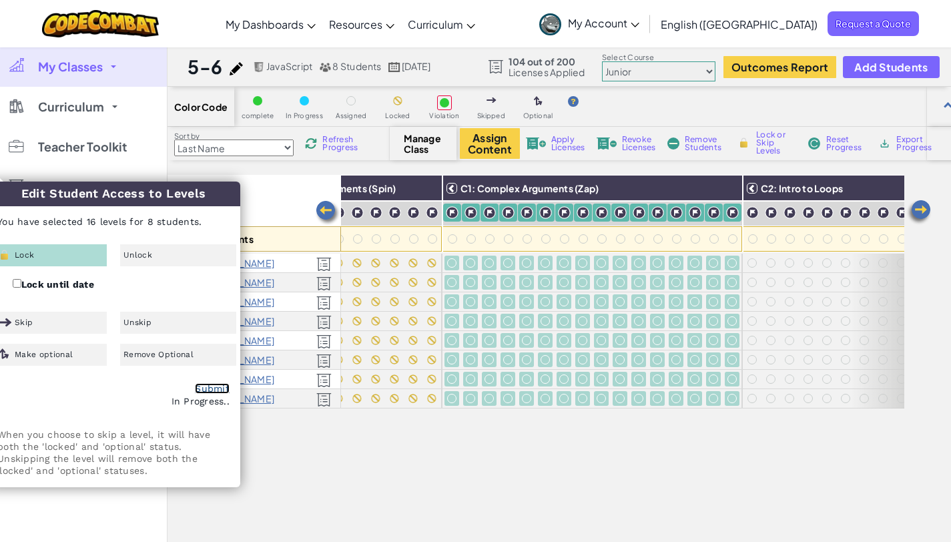
checkbox input "false"
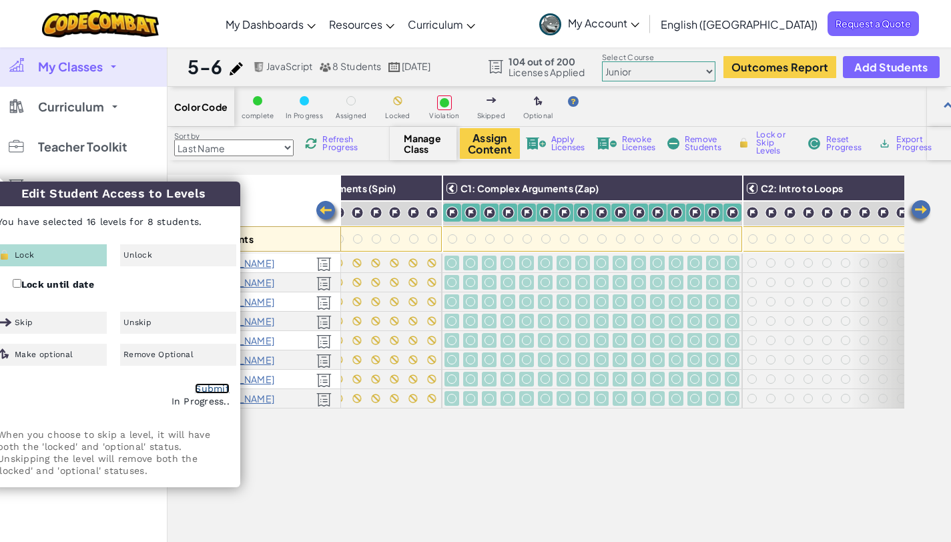
checkbox input "false"
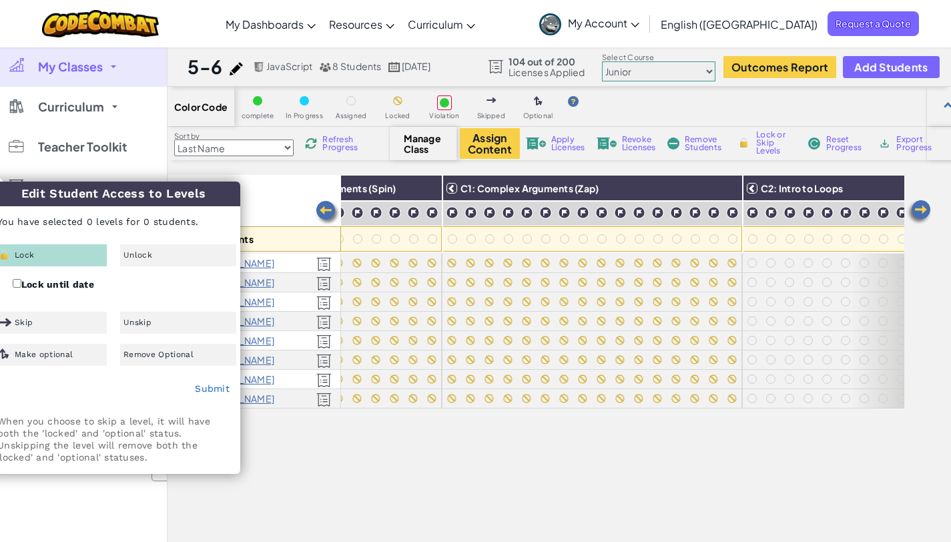
click at [925, 210] on img at bounding box center [919, 212] width 27 height 27
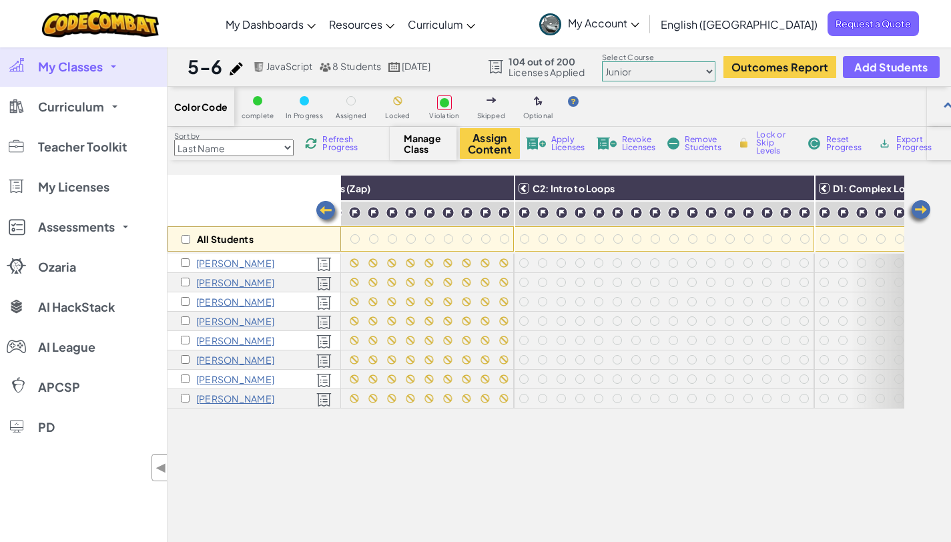
scroll to position [0, 1068]
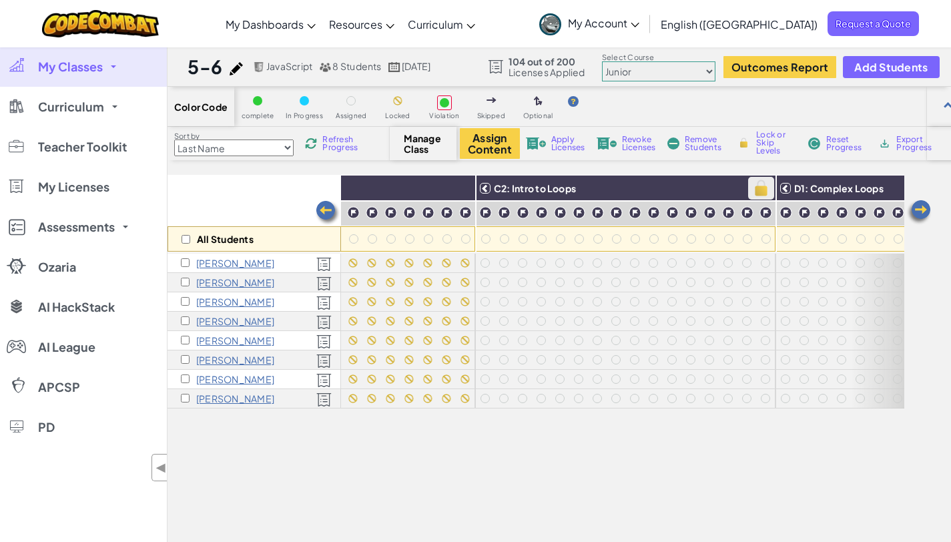
click at [758, 188] on img at bounding box center [761, 188] width 23 height 20
checkbox input "true"
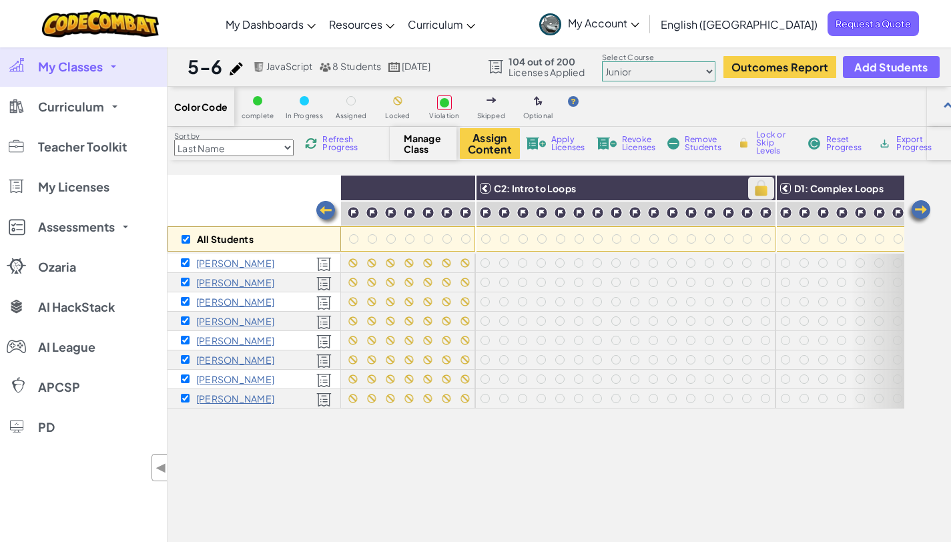
checkbox input "true"
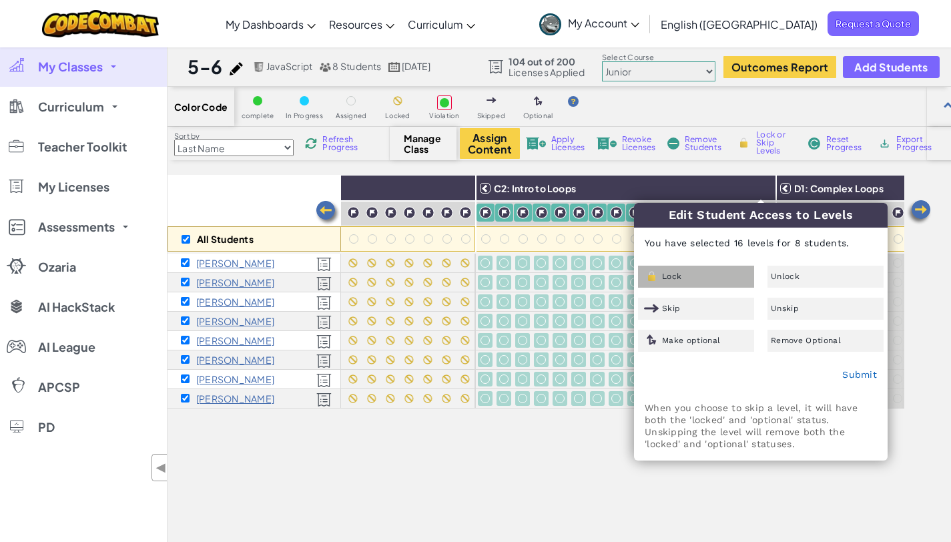
click at [698, 280] on div "Lock" at bounding box center [696, 277] width 116 height 22
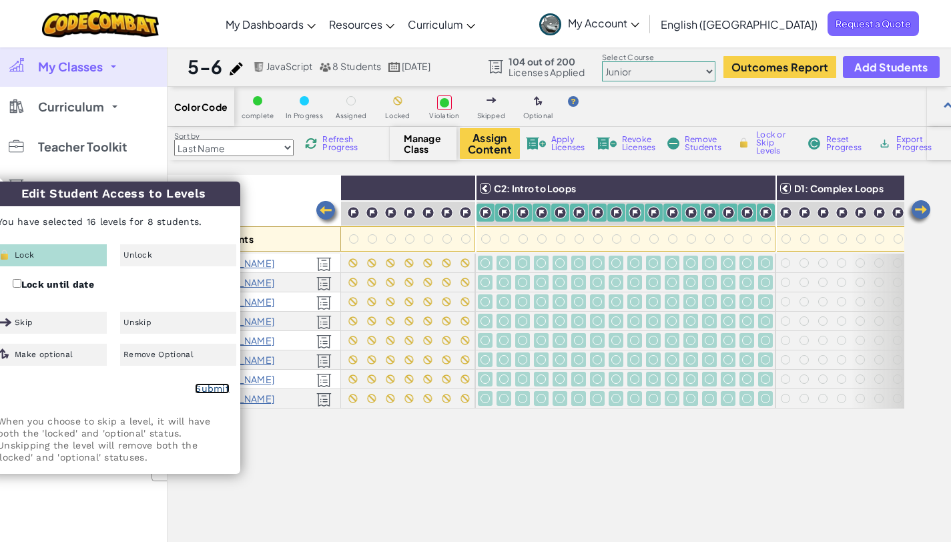
click at [218, 384] on link "Submit" at bounding box center [212, 388] width 35 height 11
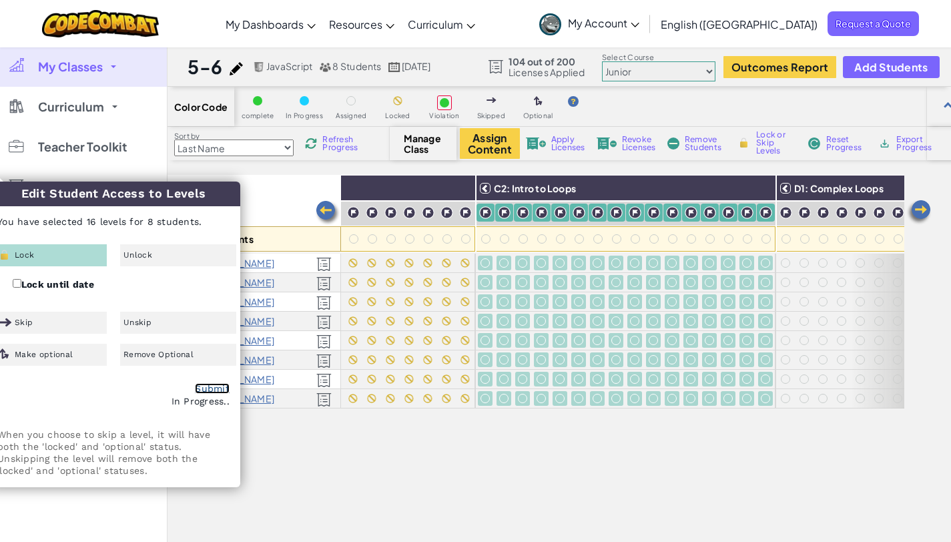
checkbox input "false"
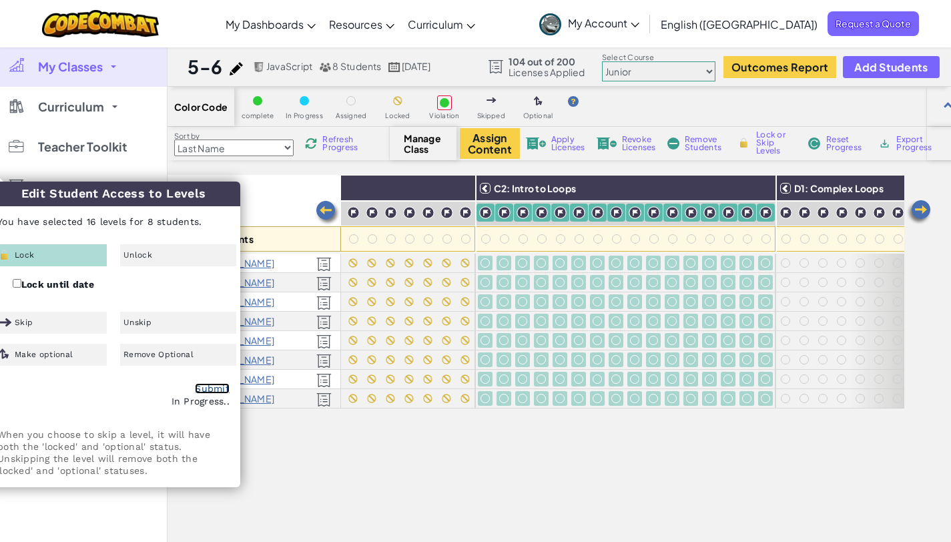
checkbox input "false"
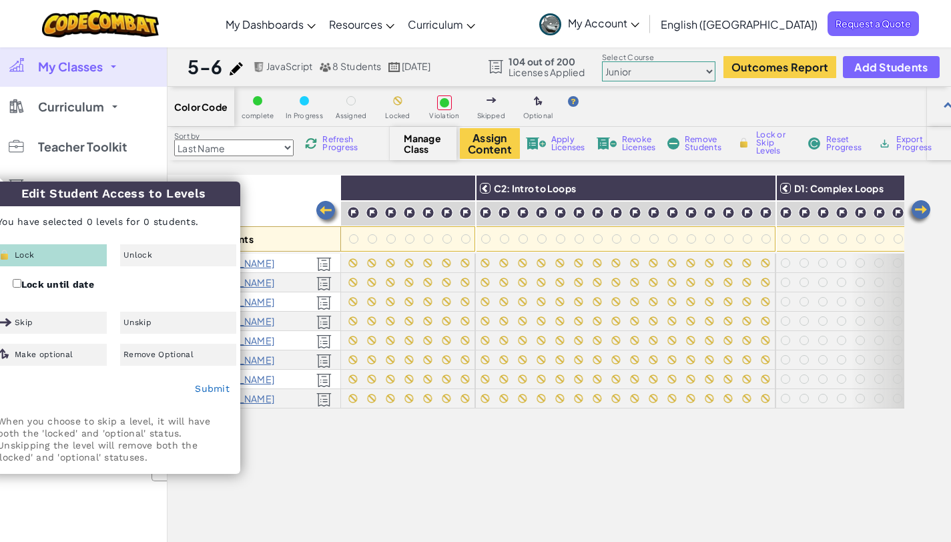
click at [924, 210] on img at bounding box center [919, 212] width 27 height 27
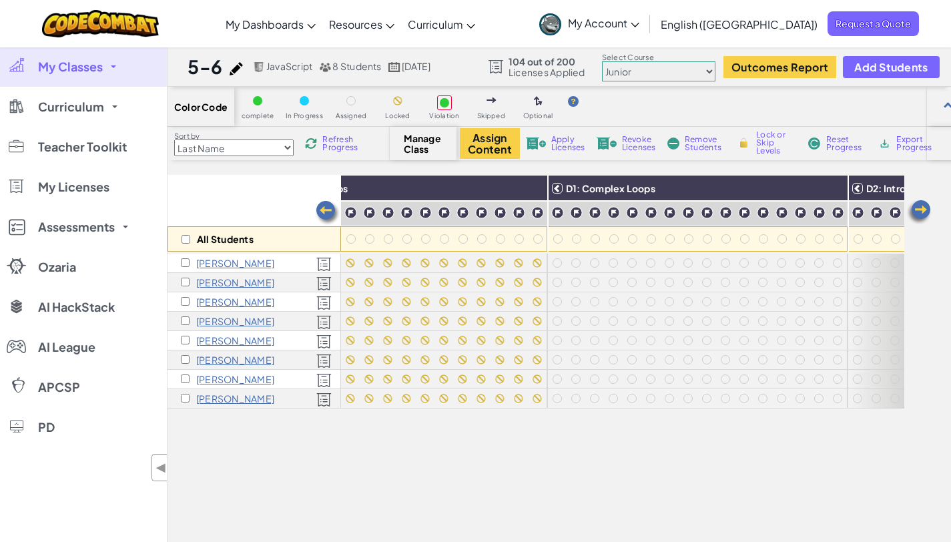
scroll to position [0, 1335]
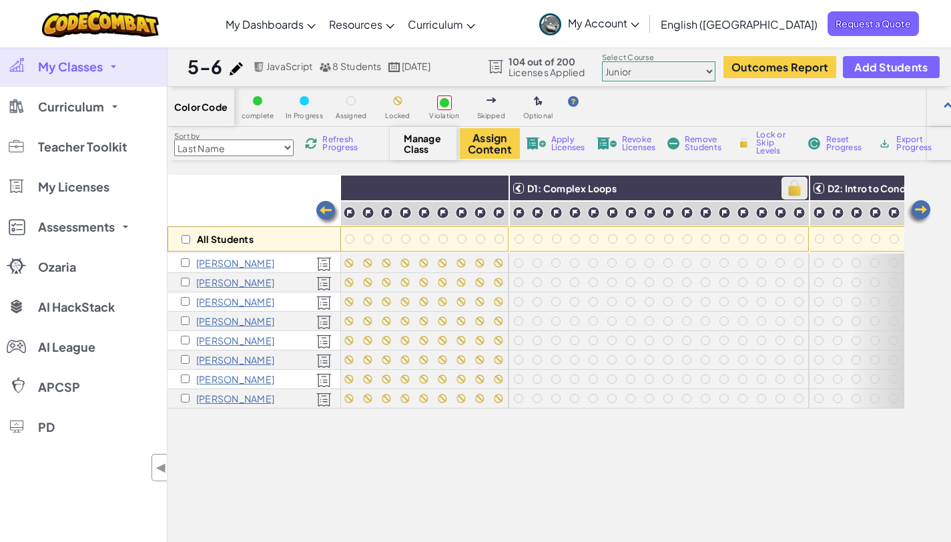
click at [792, 188] on img at bounding box center [794, 188] width 23 height 20
checkbox input "true"
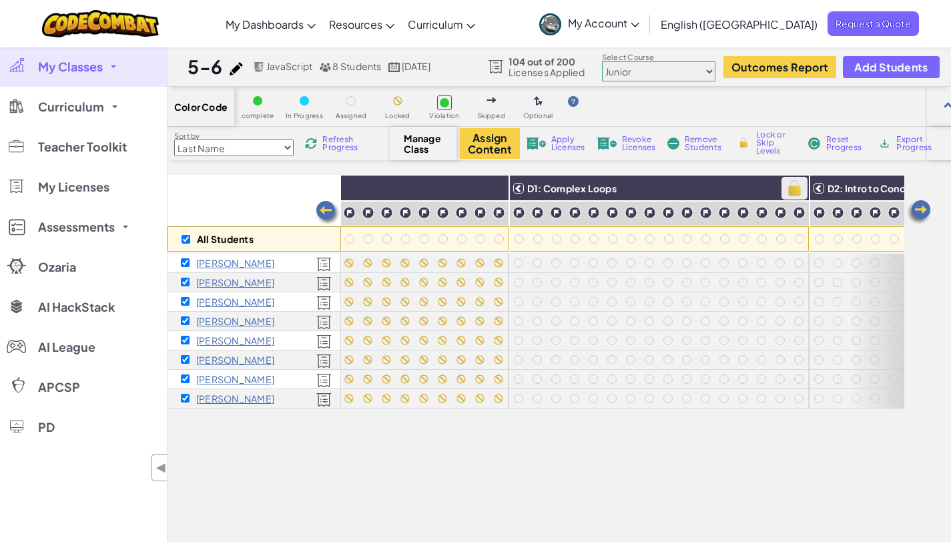
checkbox input "true"
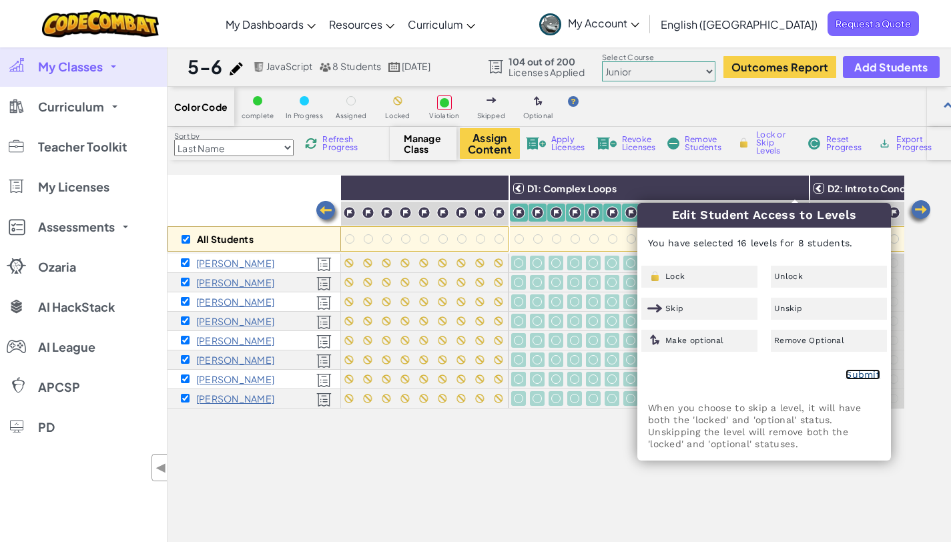
click at [860, 372] on link "Submit" at bounding box center [863, 374] width 35 height 11
checkbox input "false"
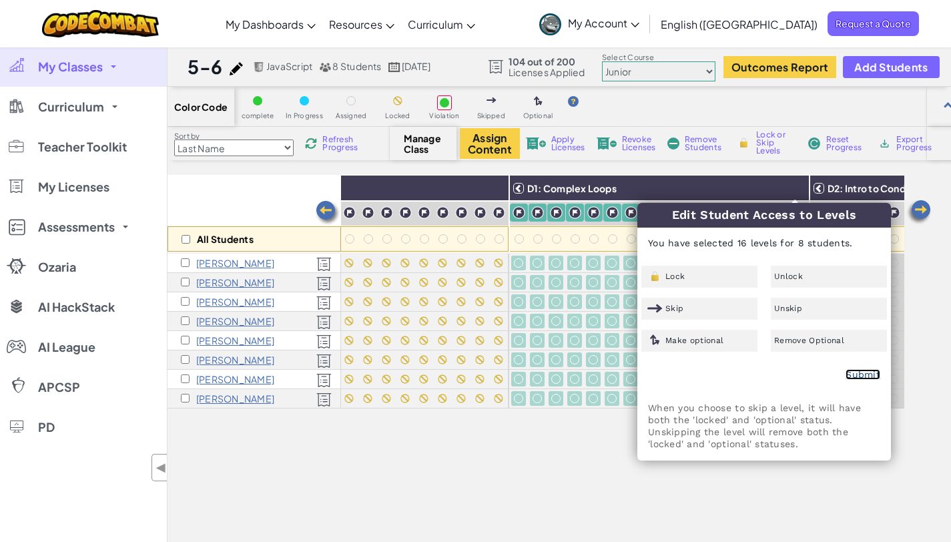
checkbox input "false"
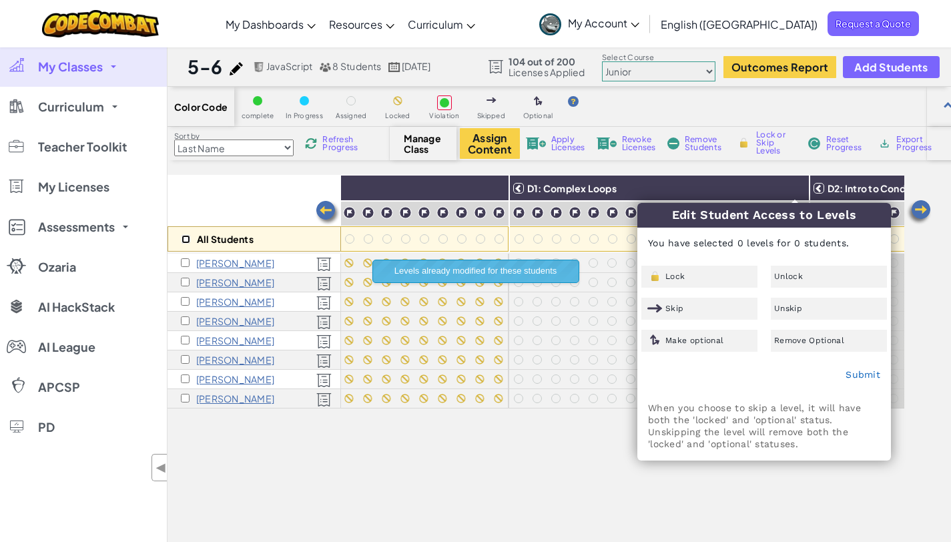
click at [186, 241] on input "checkbox" at bounding box center [186, 239] width 9 height 9
checkbox input "false"
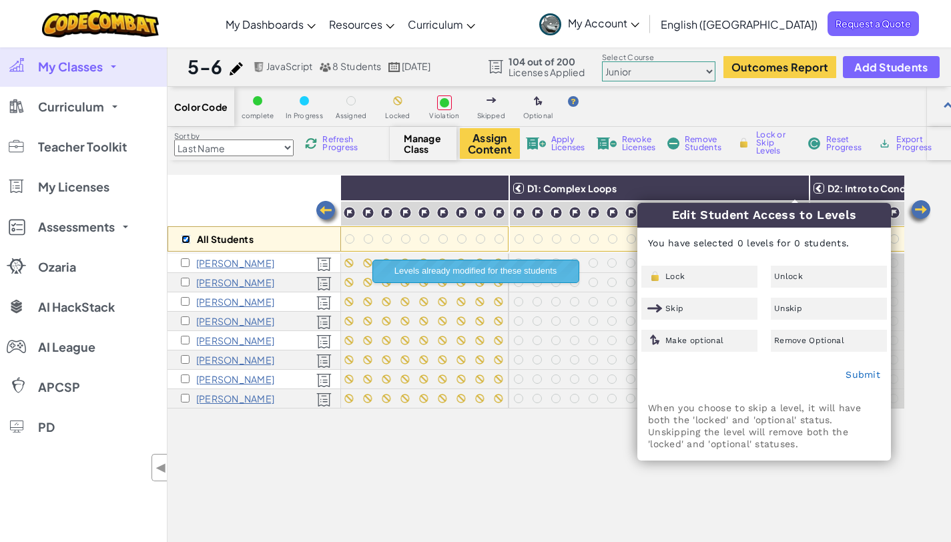
checkbox input "false"
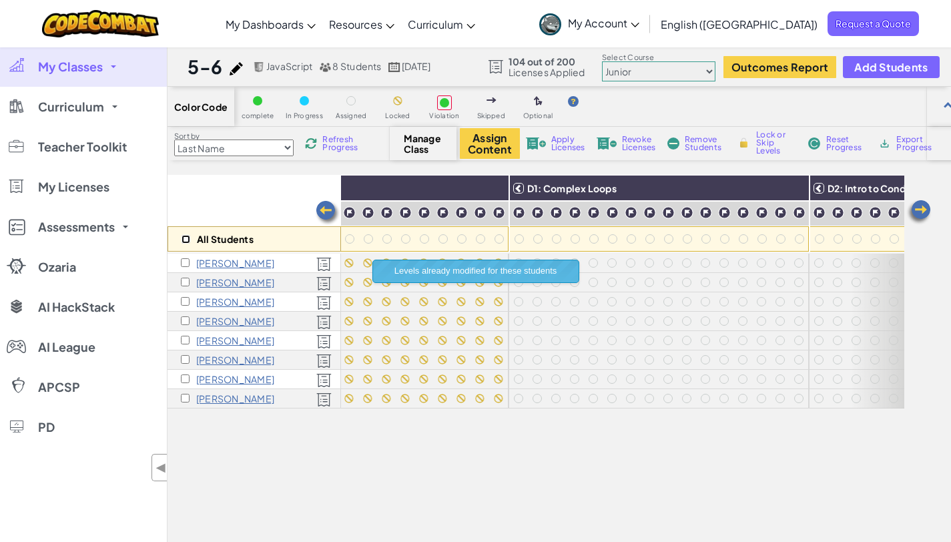
click at [184, 239] on input "checkbox" at bounding box center [186, 239] width 9 height 9
checkbox input "true"
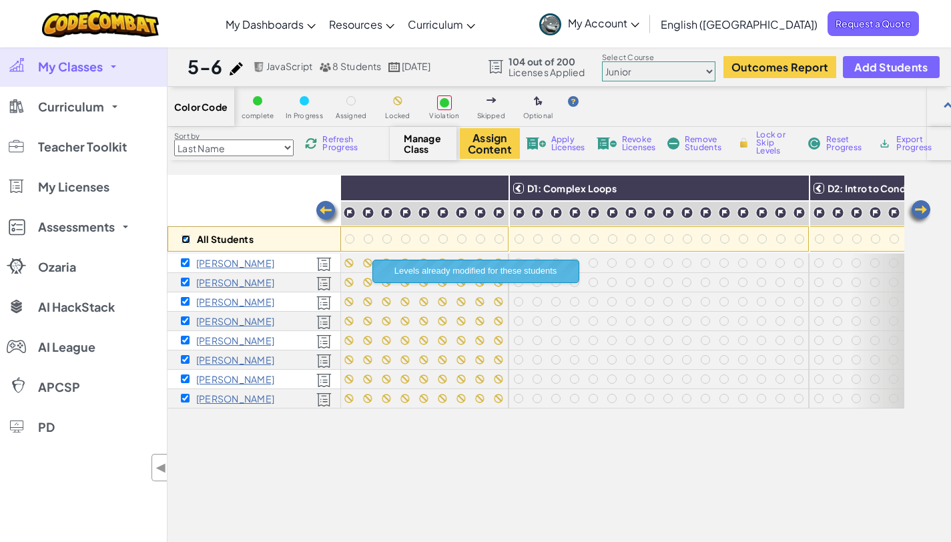
checkbox input "true"
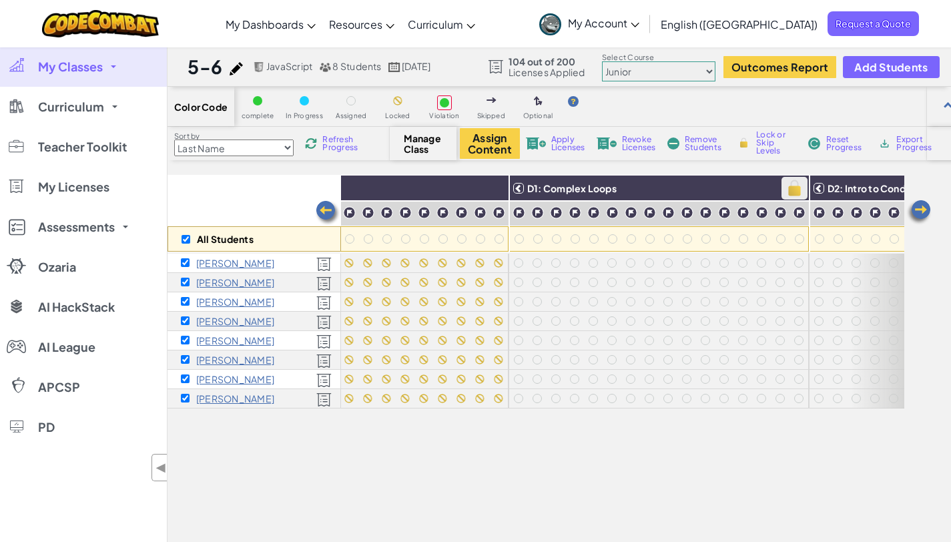
click at [800, 191] on img at bounding box center [794, 188] width 23 height 20
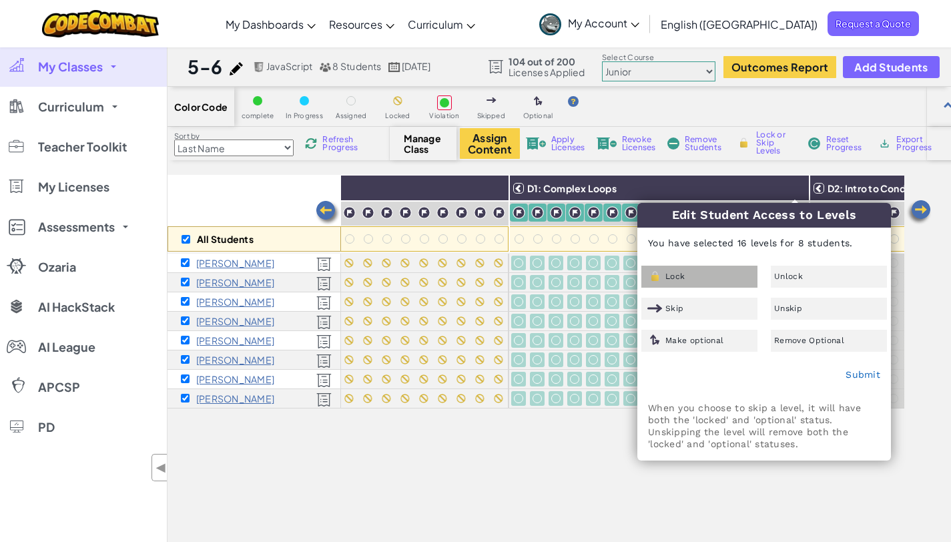
click at [691, 268] on div "Lock" at bounding box center [699, 277] width 116 height 22
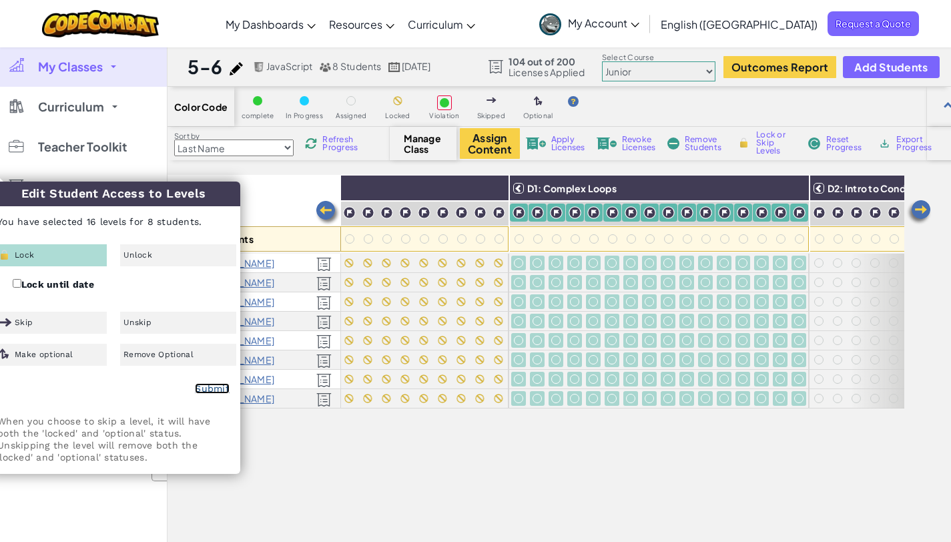
click at [202, 387] on link "Submit" at bounding box center [212, 388] width 35 height 11
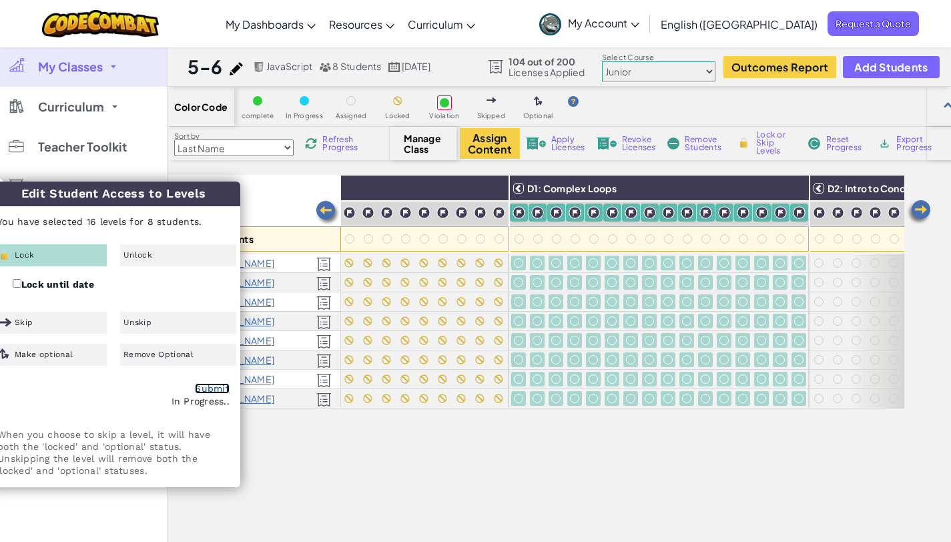
checkbox input "false"
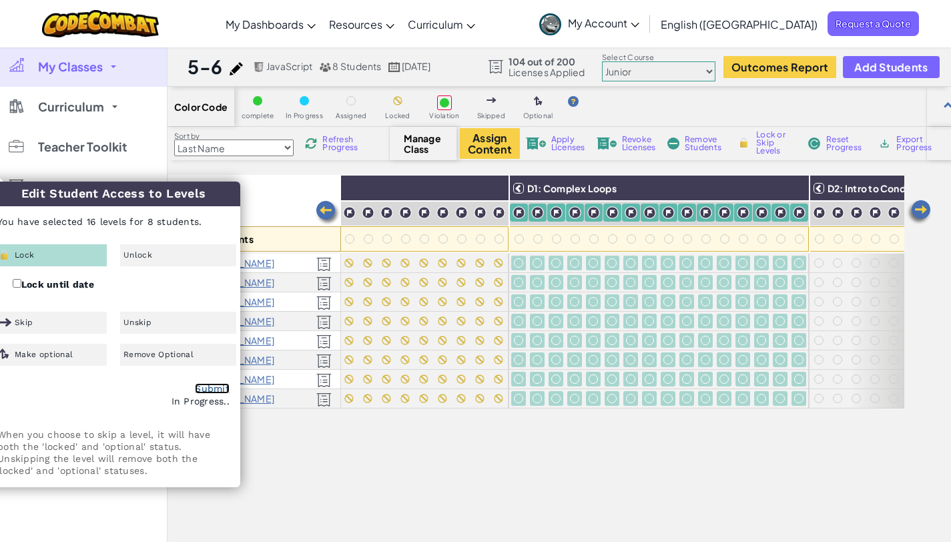
checkbox input "false"
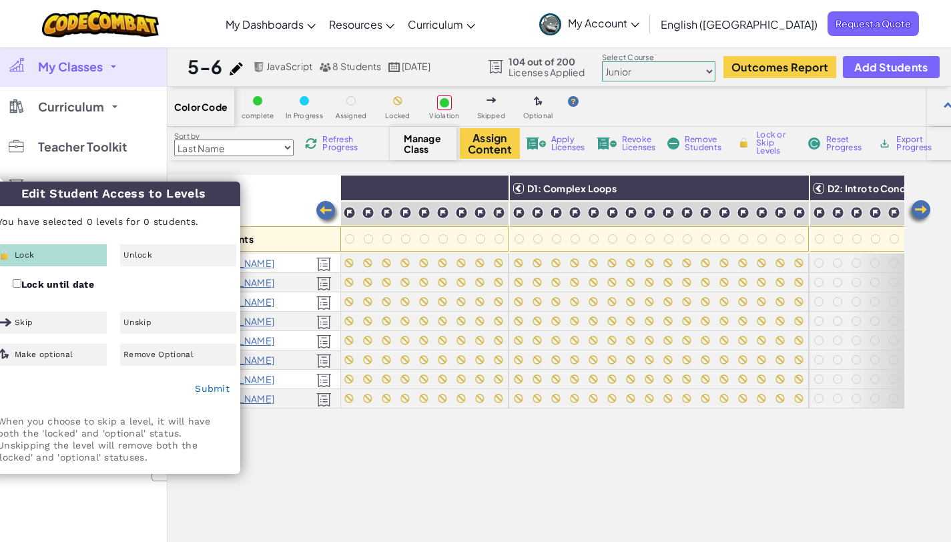
click at [919, 210] on img at bounding box center [919, 212] width 27 height 27
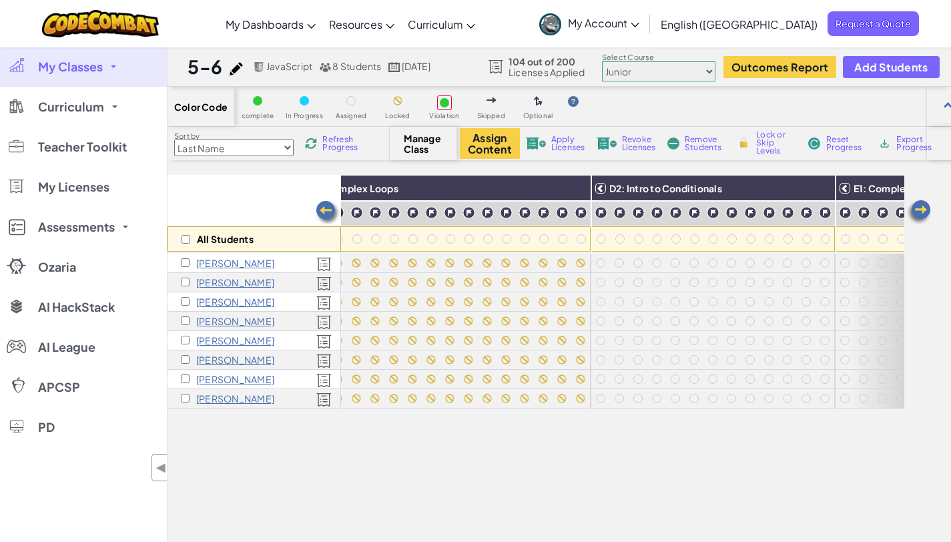
scroll to position [0, 1602]
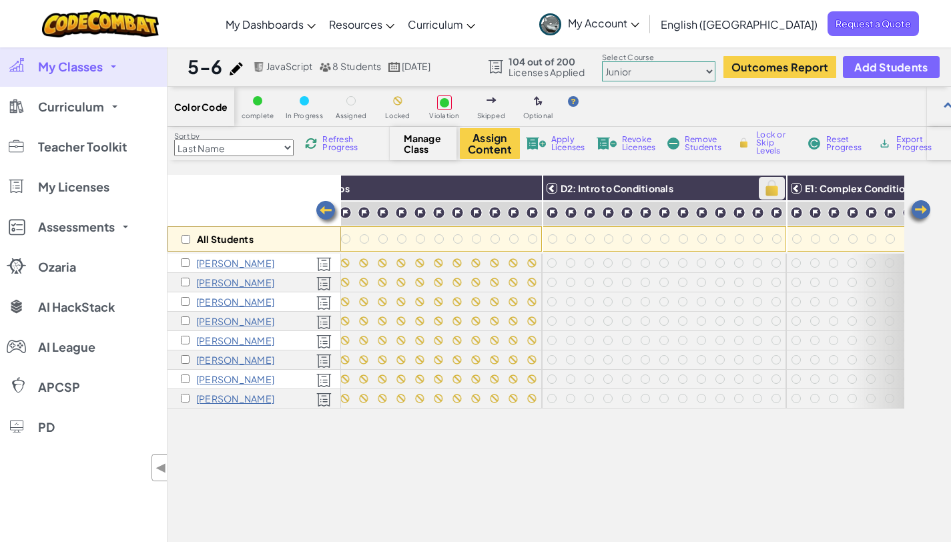
click at [776, 181] on img at bounding box center [771, 188] width 23 height 20
checkbox input "true"
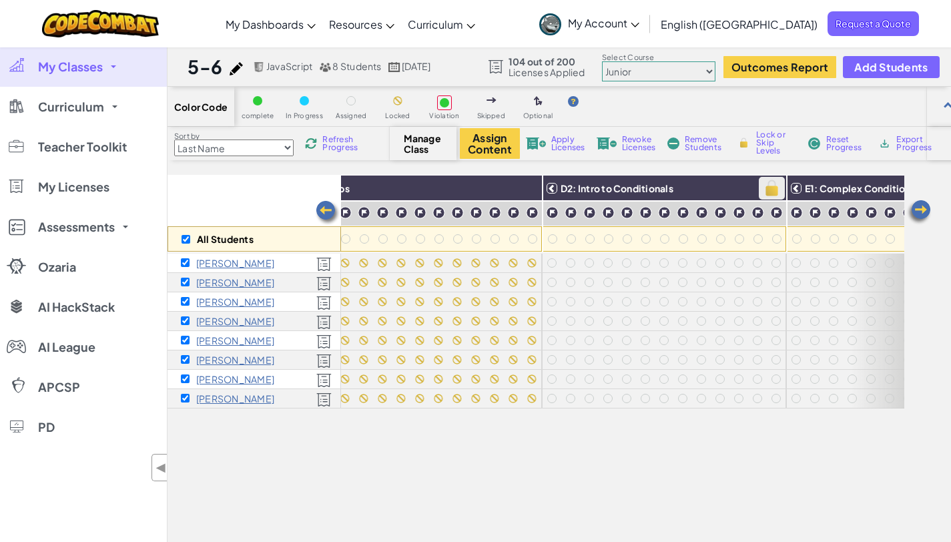
checkbox input "true"
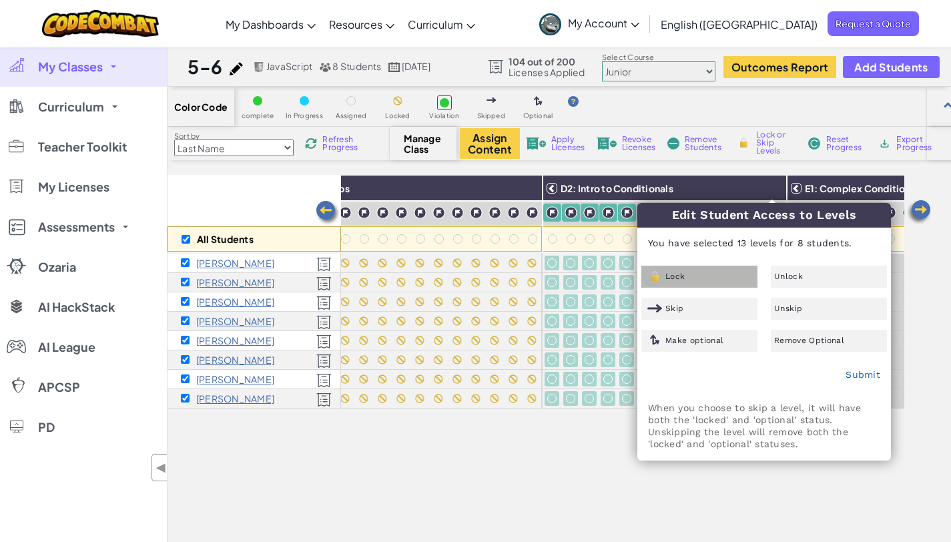
click at [676, 278] on span "Lock" at bounding box center [674, 276] width 19 height 8
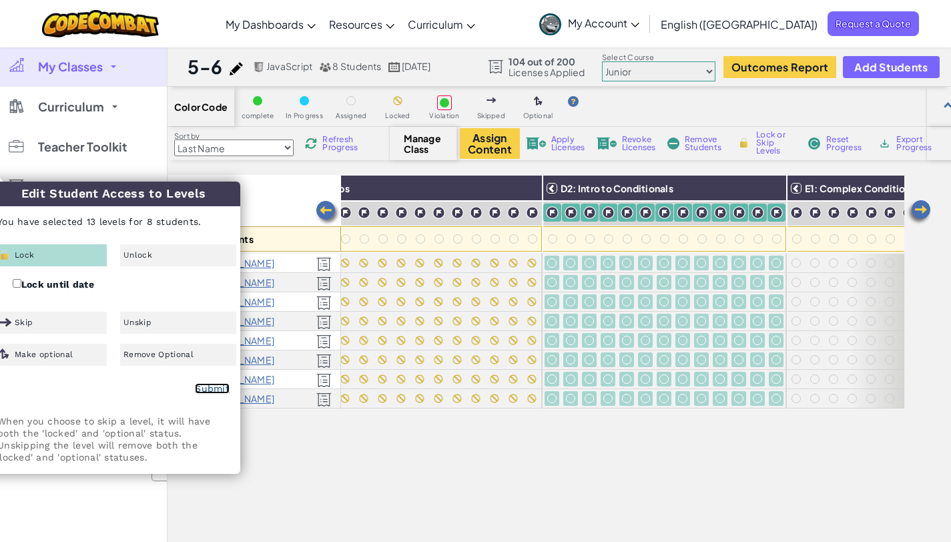
click at [216, 386] on link "Submit" at bounding box center [212, 388] width 35 height 11
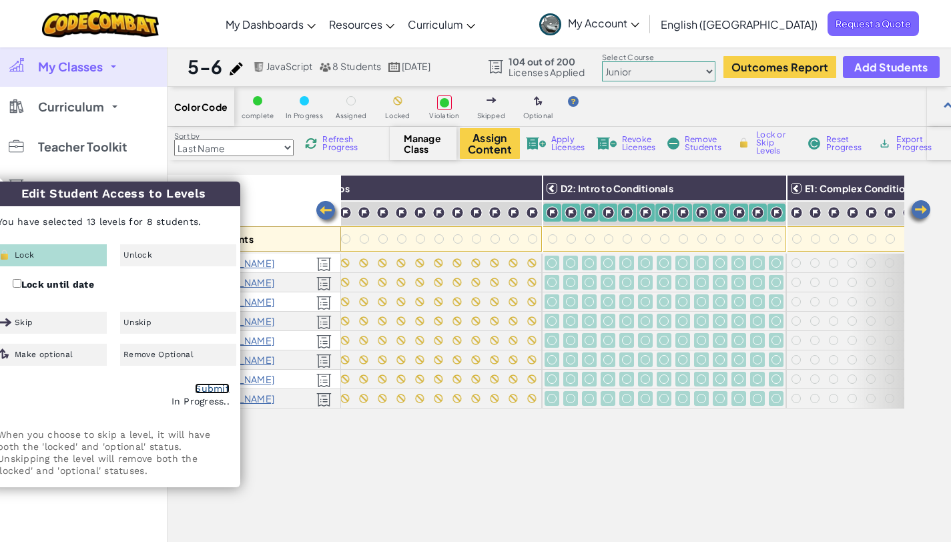
checkbox input "false"
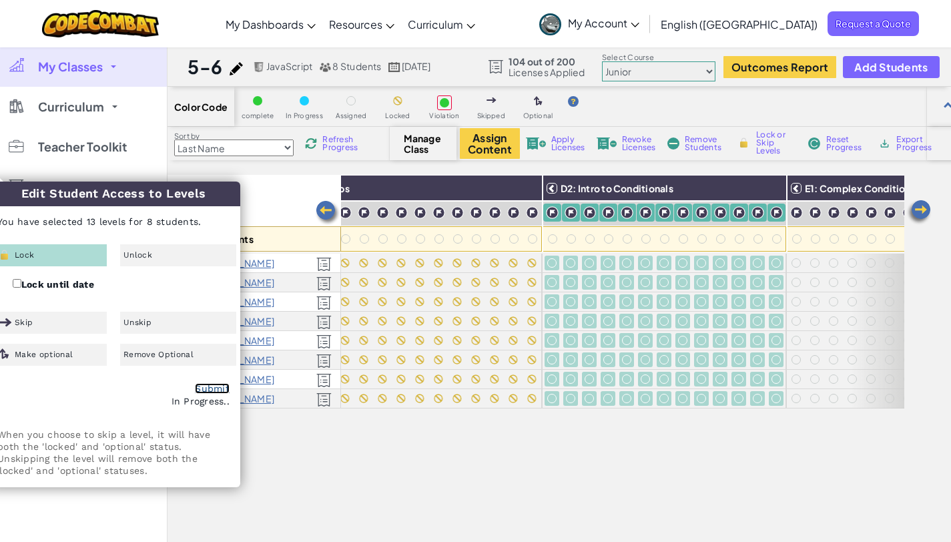
checkbox input "false"
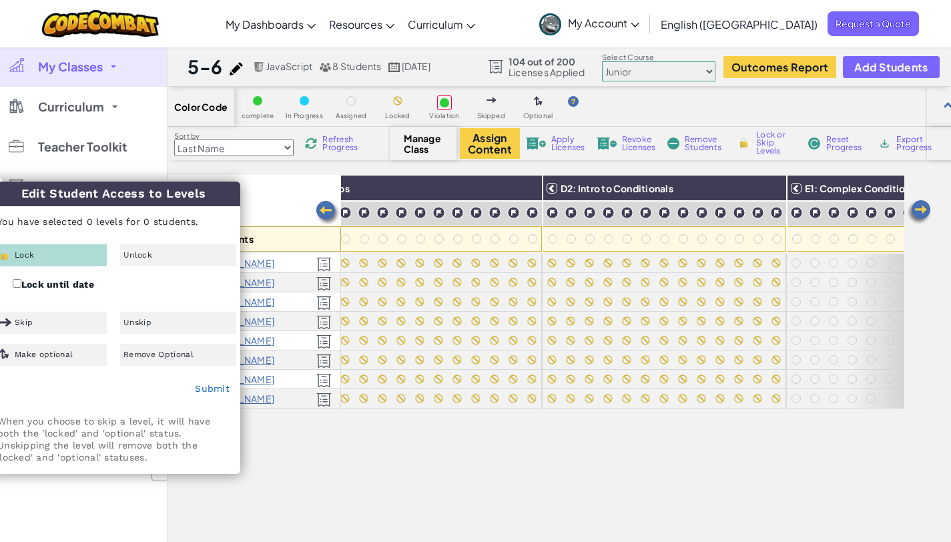
click at [928, 209] on img at bounding box center [919, 212] width 27 height 27
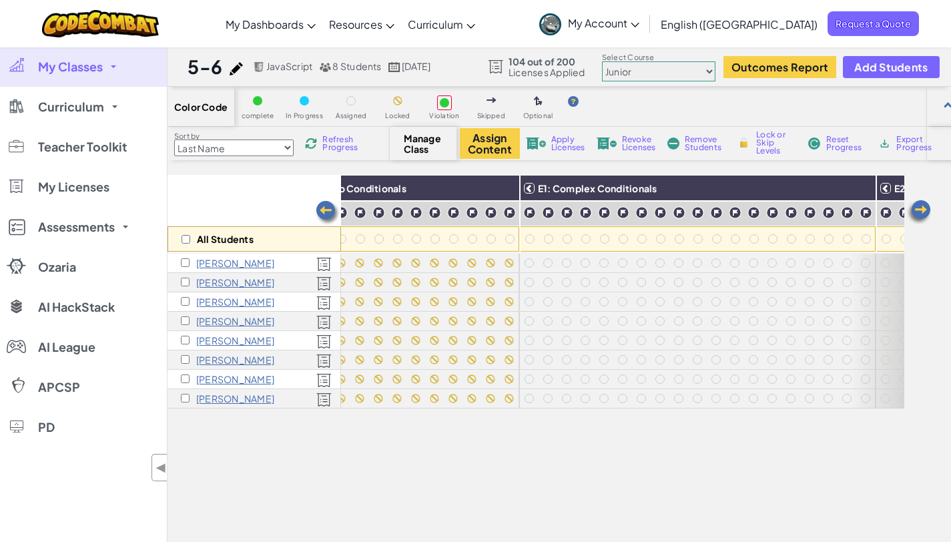
click at [925, 210] on img at bounding box center [919, 212] width 27 height 27
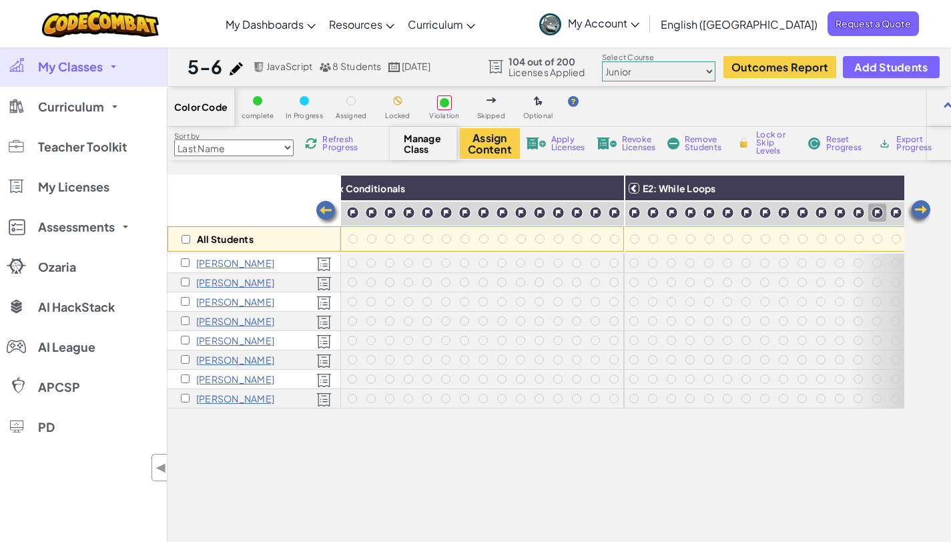
scroll to position [0, 2136]
click at [587, 190] on img at bounding box center [594, 188] width 23 height 20
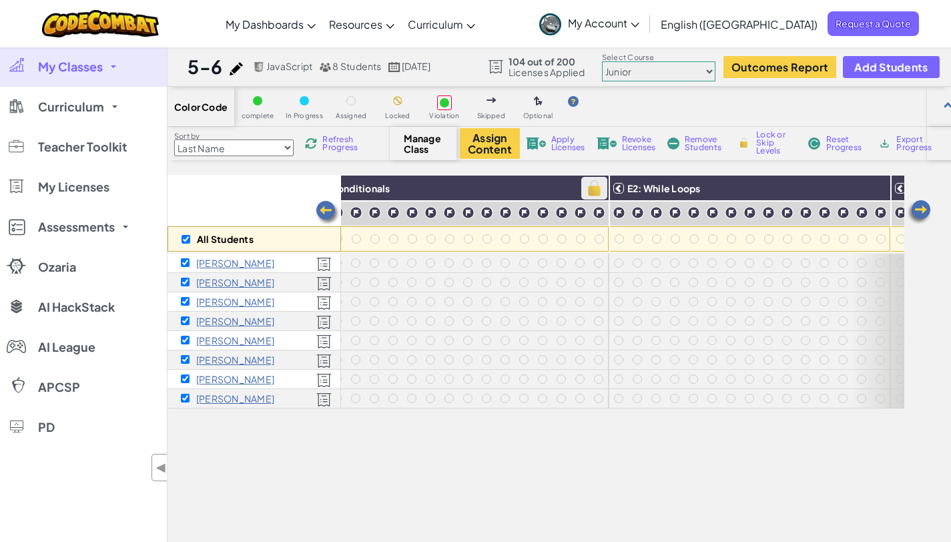
checkbox input "true"
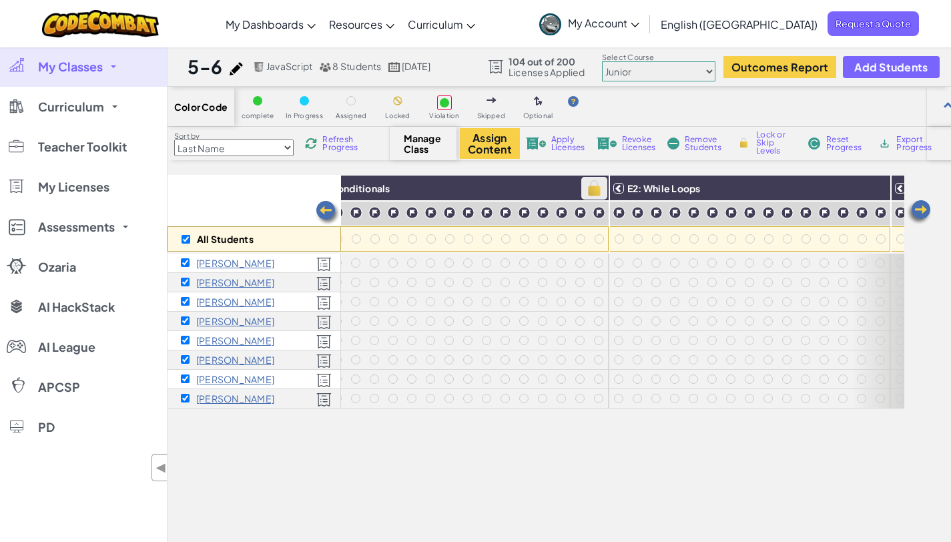
checkbox input "true"
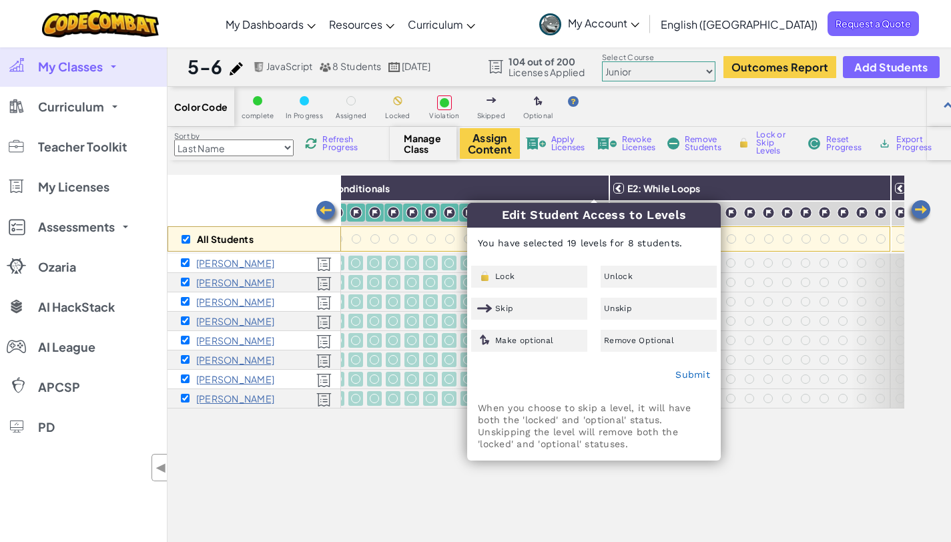
click at [549, 268] on div "Lock" at bounding box center [529, 277] width 116 height 22
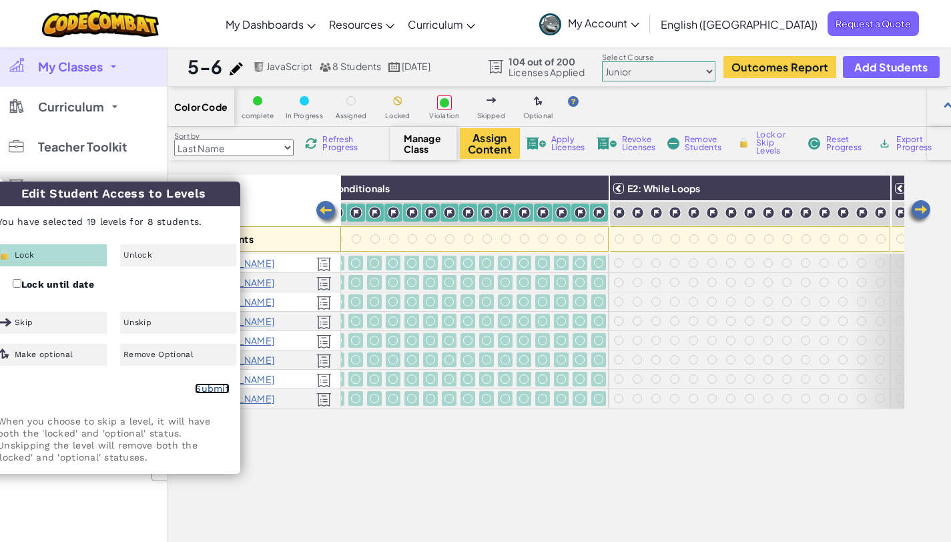
click at [217, 388] on link "Submit" at bounding box center [212, 388] width 35 height 11
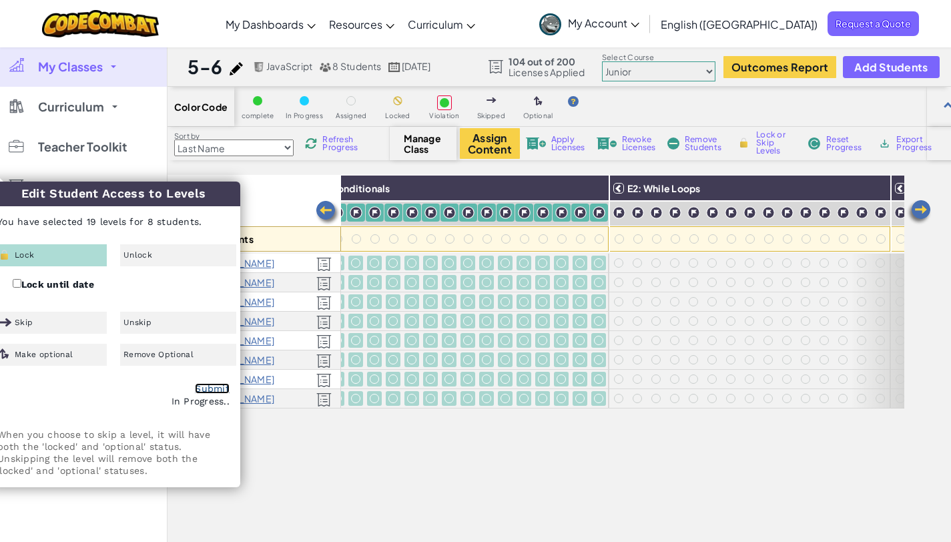
checkbox input "false"
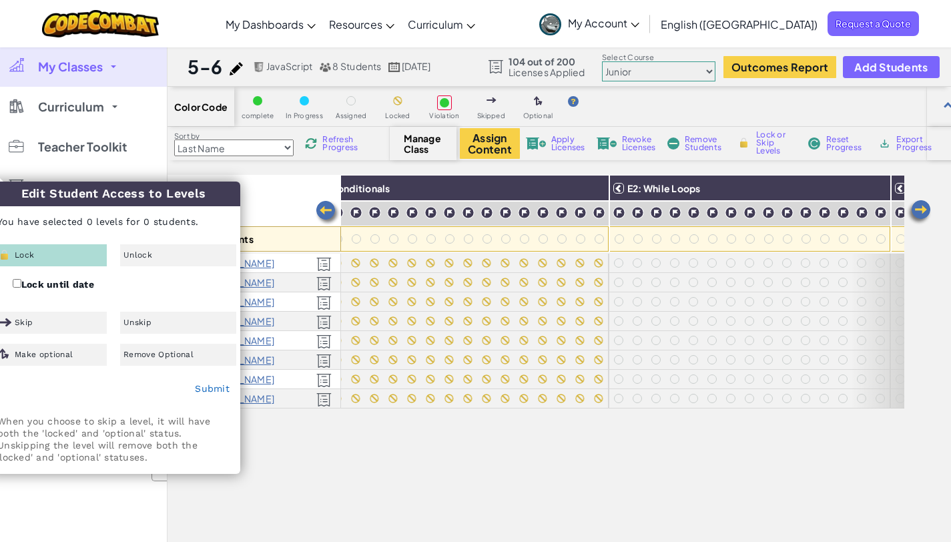
click at [920, 210] on img at bounding box center [919, 212] width 27 height 27
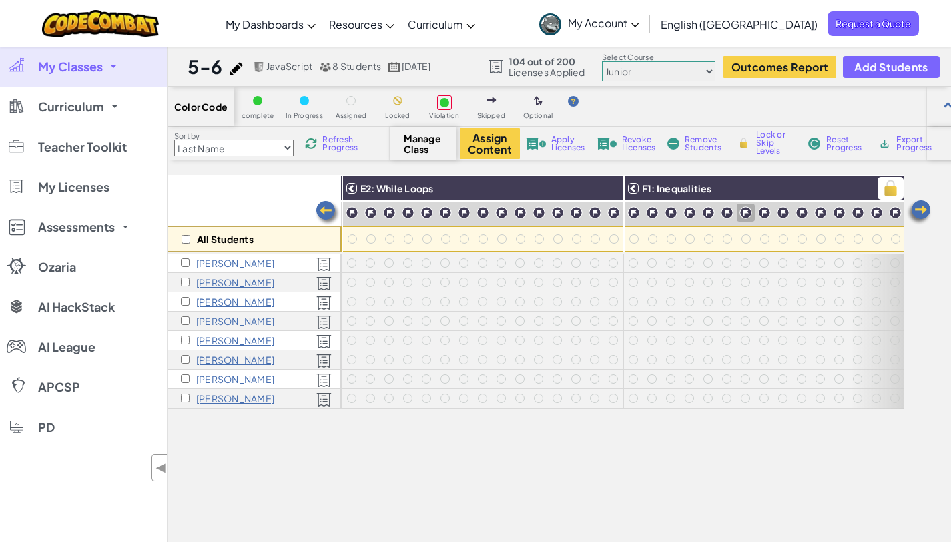
scroll to position [0, 2403]
click at [612, 192] on img at bounding box center [608, 188] width 23 height 20
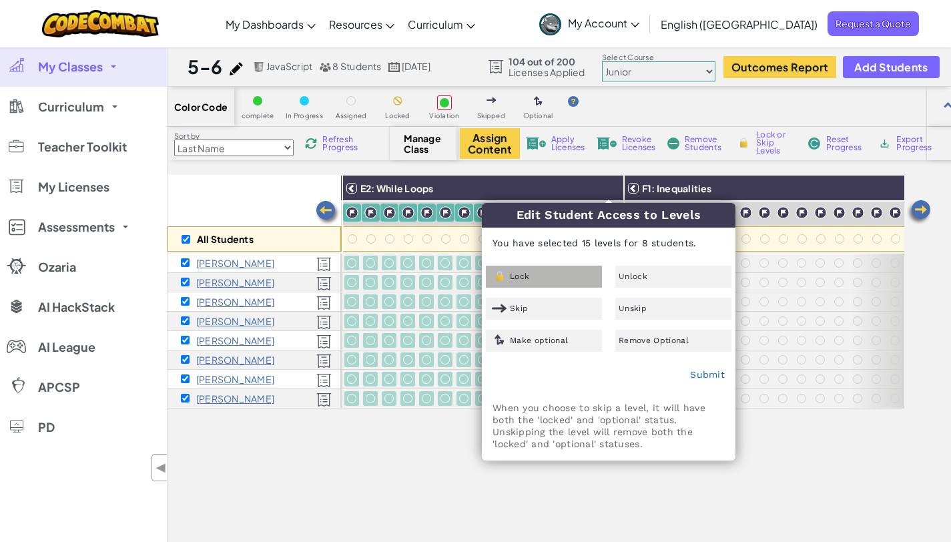
click at [543, 275] on div "Lock" at bounding box center [544, 277] width 116 height 22
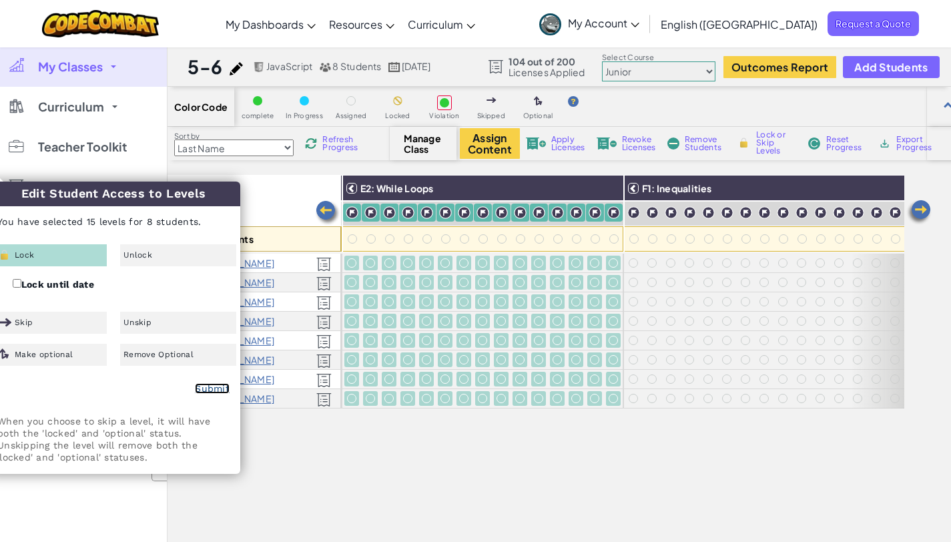
click at [222, 387] on link "Submit" at bounding box center [212, 388] width 35 height 11
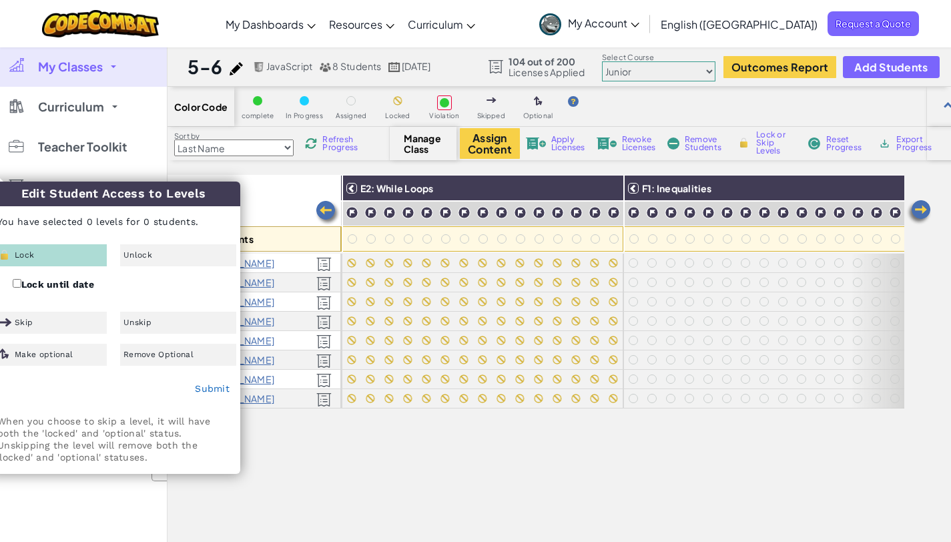
click at [916, 210] on img at bounding box center [919, 212] width 27 height 27
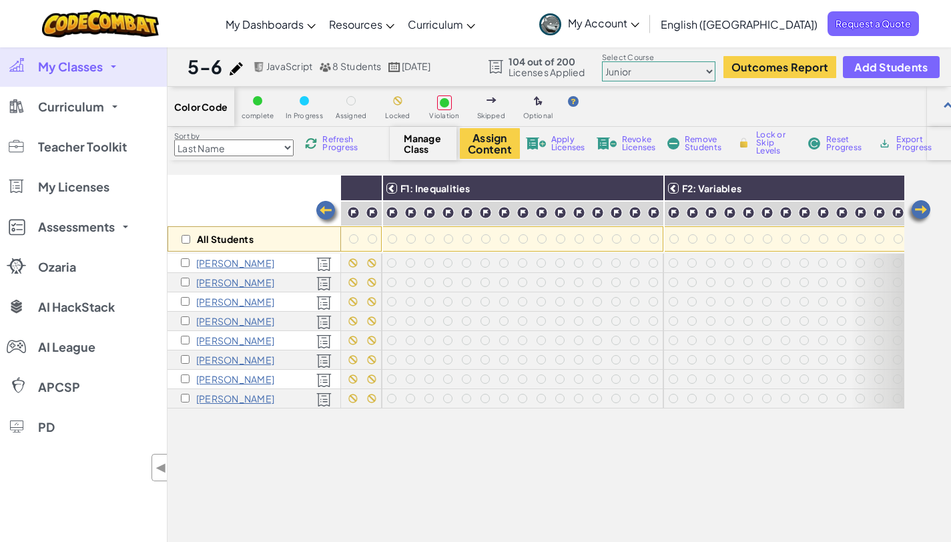
scroll to position [0, 2670]
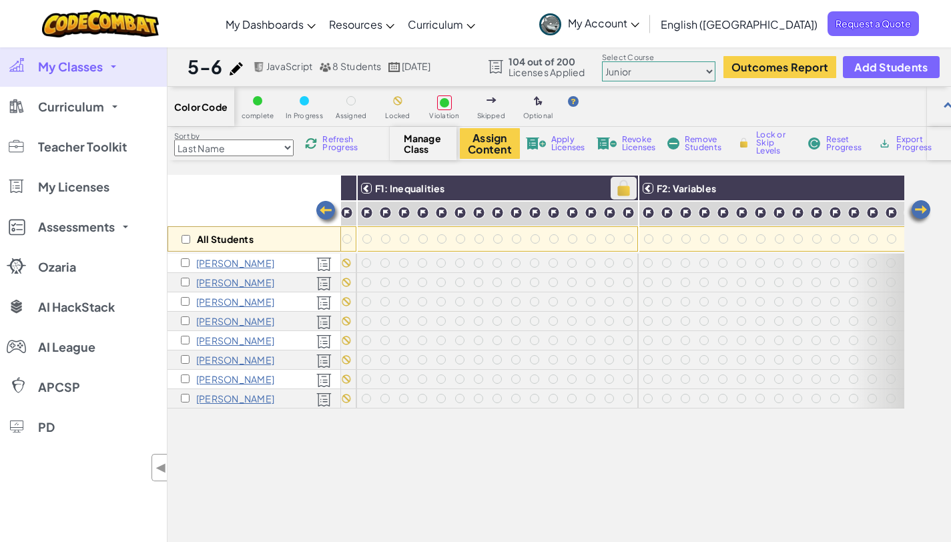
click at [624, 185] on img at bounding box center [623, 188] width 23 height 20
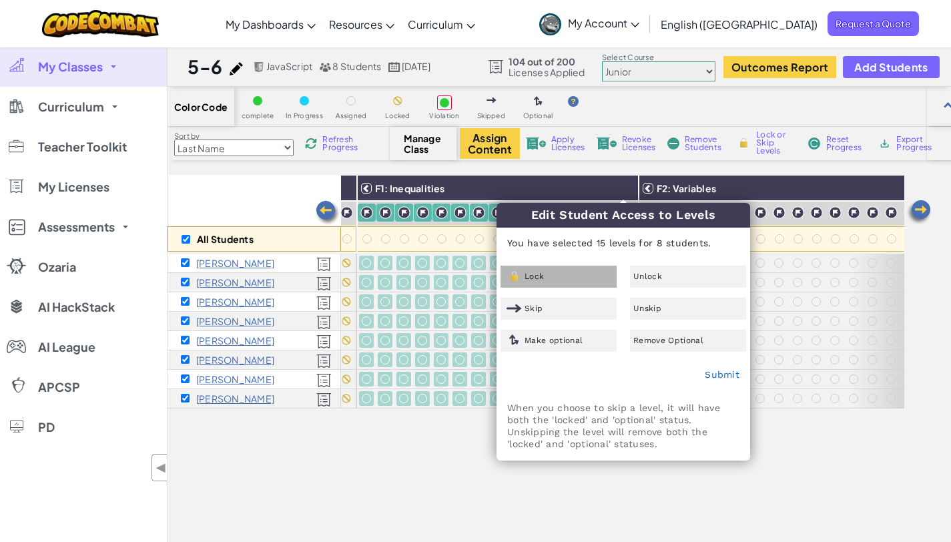
click at [533, 273] on span "Lock" at bounding box center [534, 276] width 19 height 8
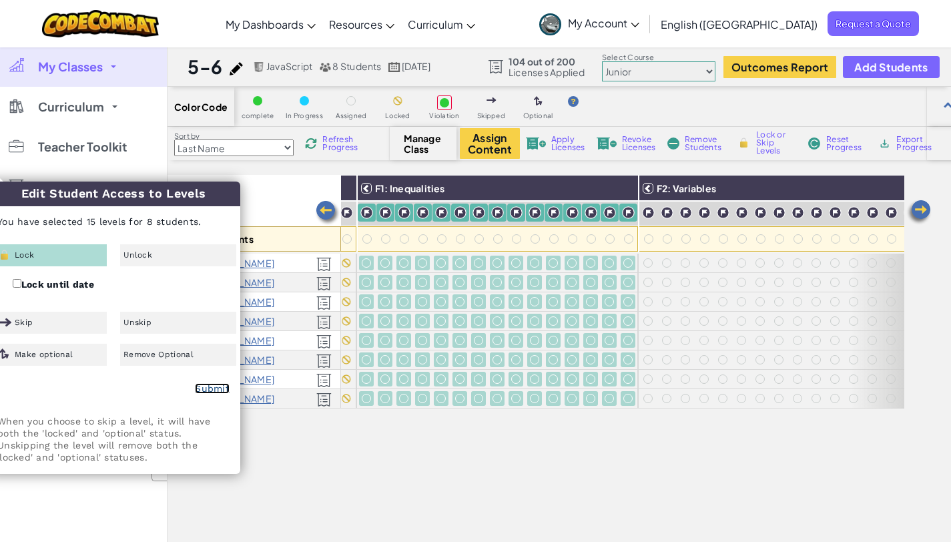
click at [215, 386] on link "Submit" at bounding box center [212, 388] width 35 height 11
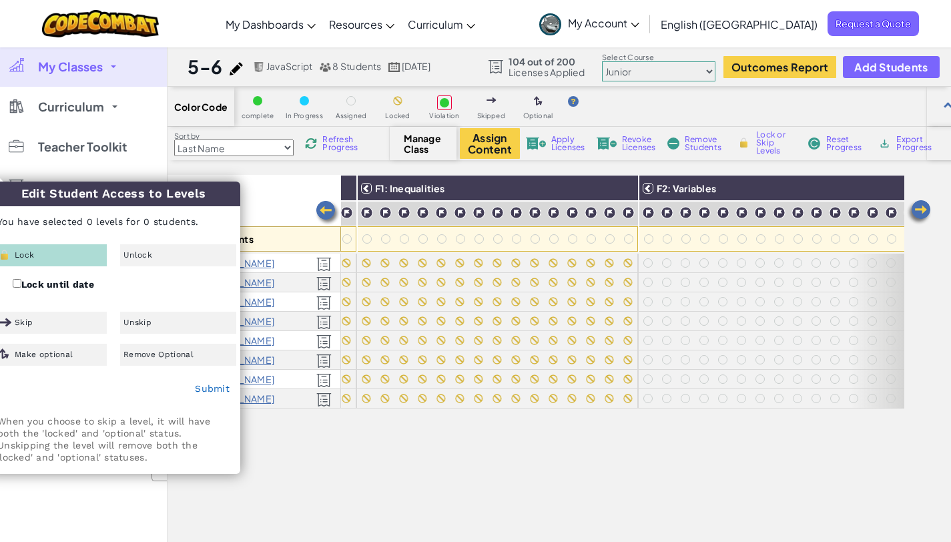
click at [918, 216] on img at bounding box center [919, 212] width 27 height 27
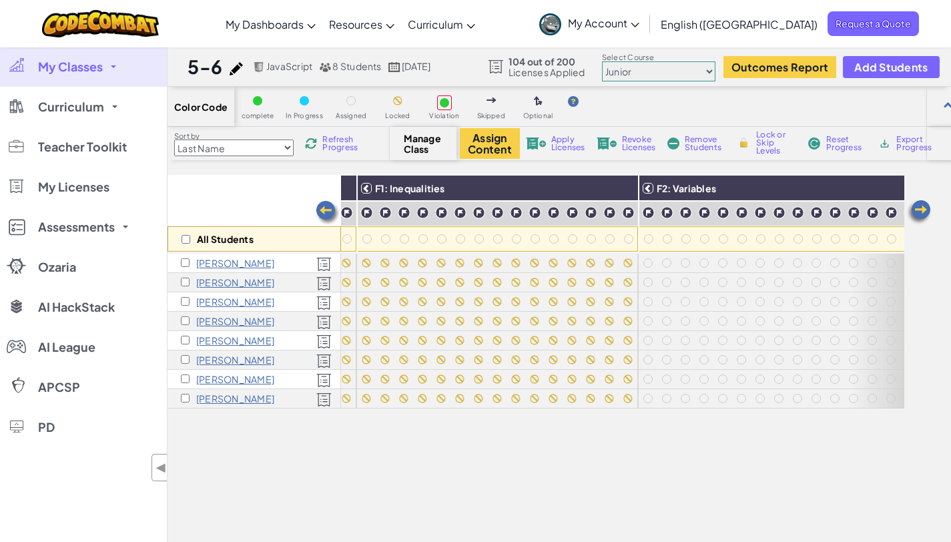
scroll to position [0, 2696]
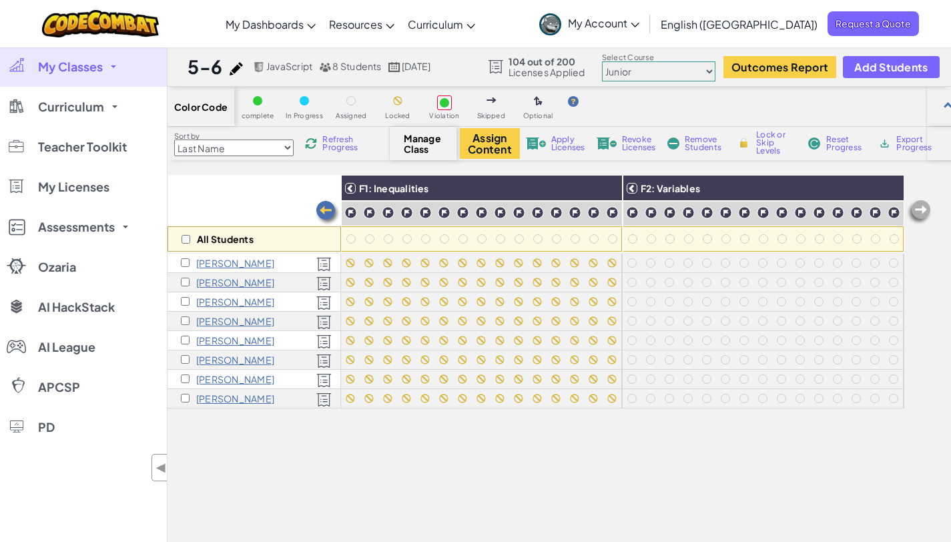
click at [922, 210] on img at bounding box center [919, 212] width 27 height 27
click at [892, 191] on span at bounding box center [889, 188] width 26 height 23
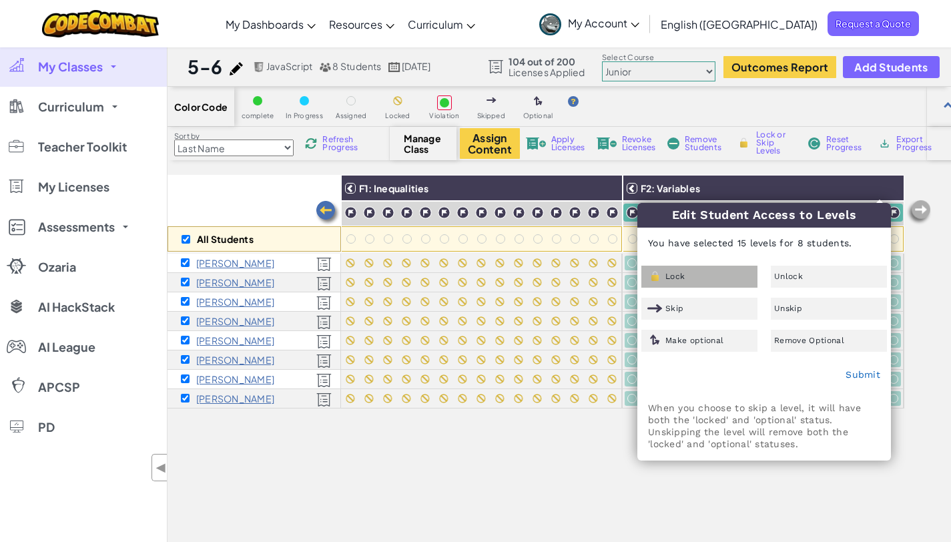
click at [705, 270] on div "Lock" at bounding box center [699, 277] width 116 height 22
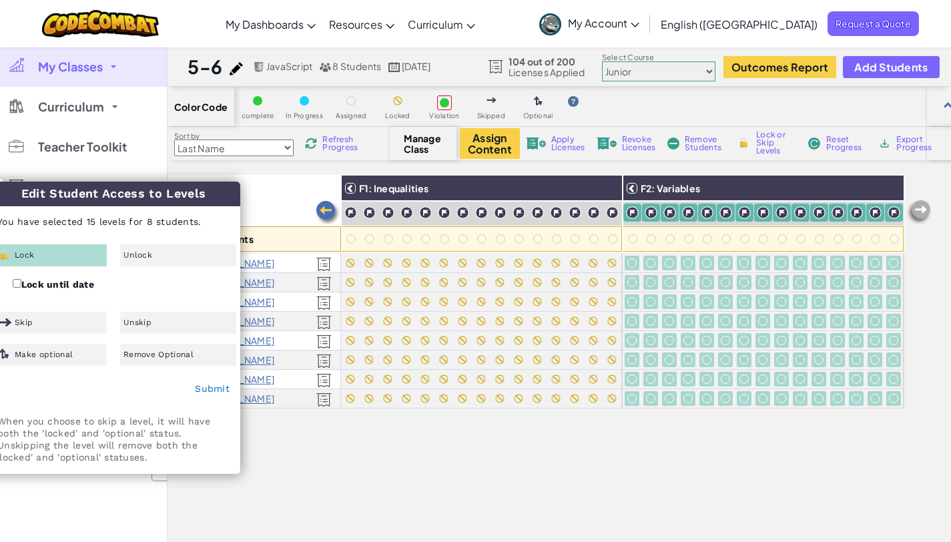
click at [57, 250] on div "Lock" at bounding box center [49, 255] width 116 height 22
click at [218, 390] on link "Submit" at bounding box center [212, 388] width 35 height 11
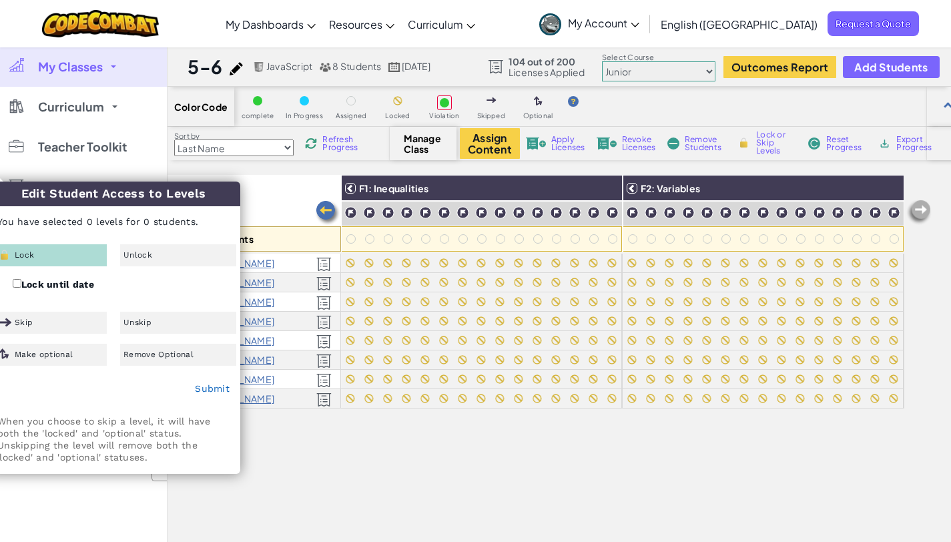
click at [362, 462] on div "All Students A1: Sequences A2: Arguments B1: Complex Arguments (Hit) B2: Comple…" at bounding box center [536, 412] width 737 height 475
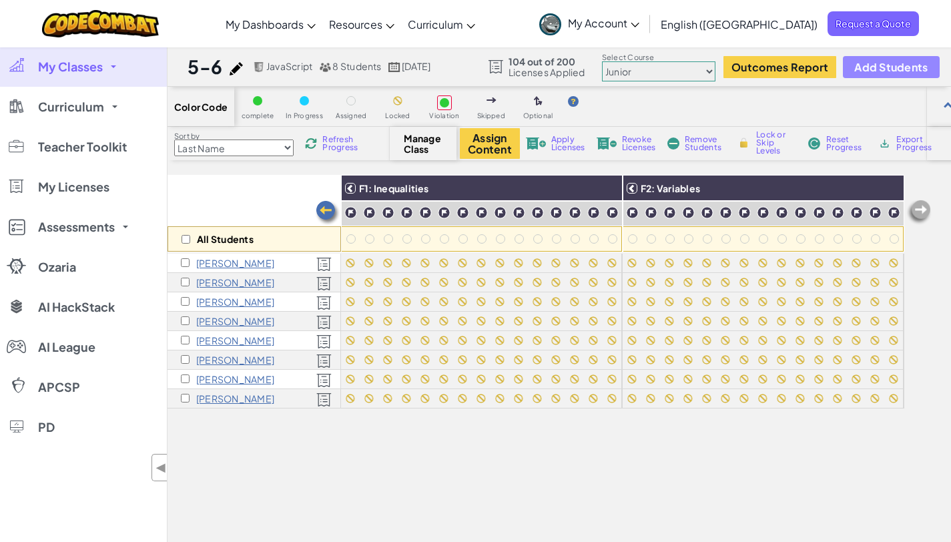
click at [858, 71] on span "Add Students" at bounding box center [890, 66] width 73 height 11
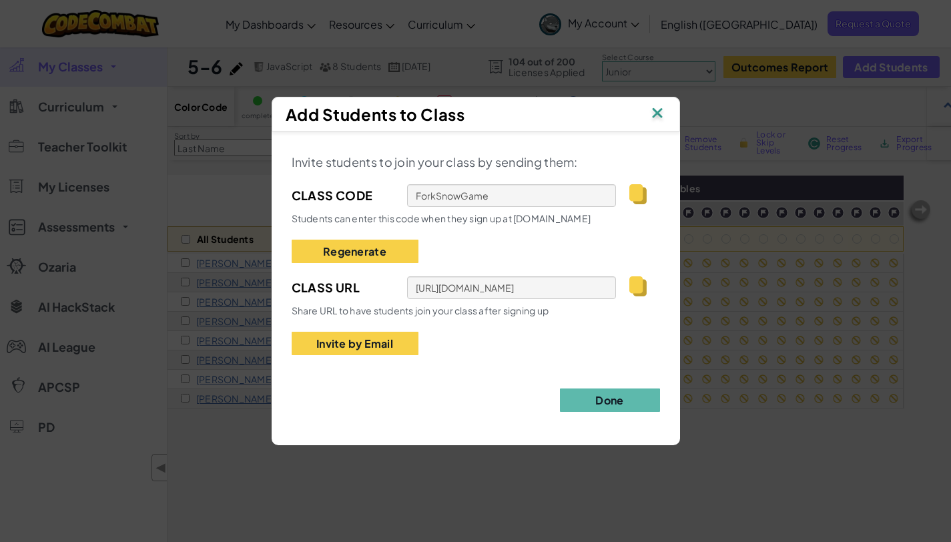
click at [655, 115] on img at bounding box center [657, 114] width 17 height 20
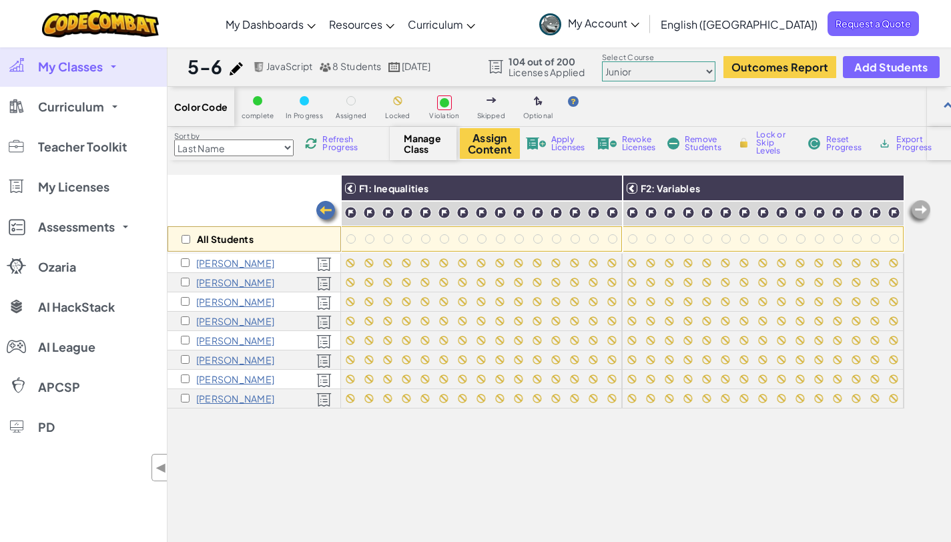
click at [62, 69] on span "My Classes" at bounding box center [70, 67] width 65 height 12
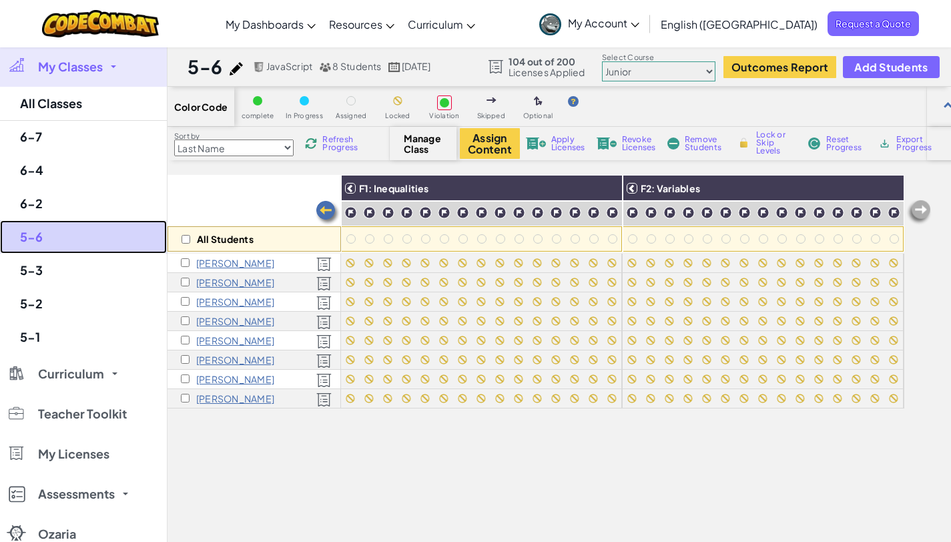
click at [39, 233] on link "5-6" at bounding box center [83, 236] width 167 height 33
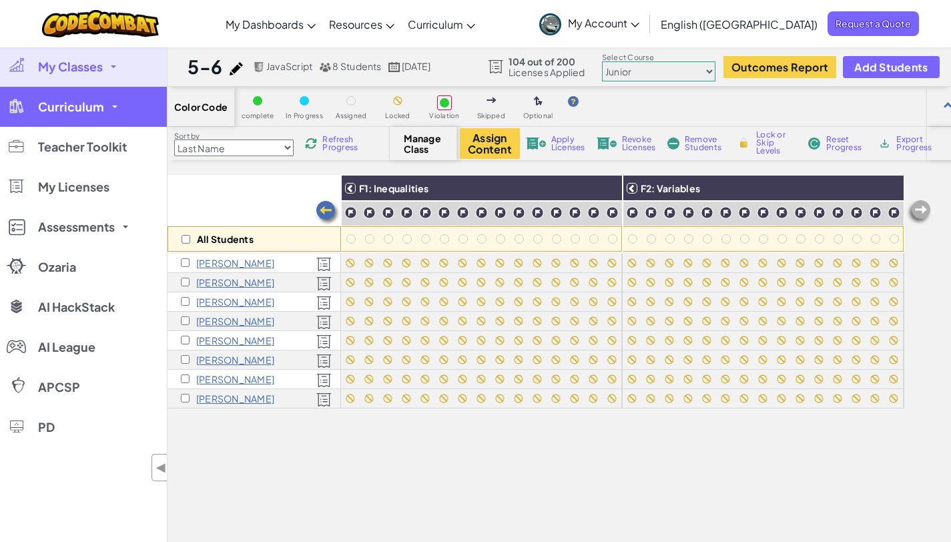
click at [57, 111] on span "Curriculum" at bounding box center [71, 107] width 66 height 12
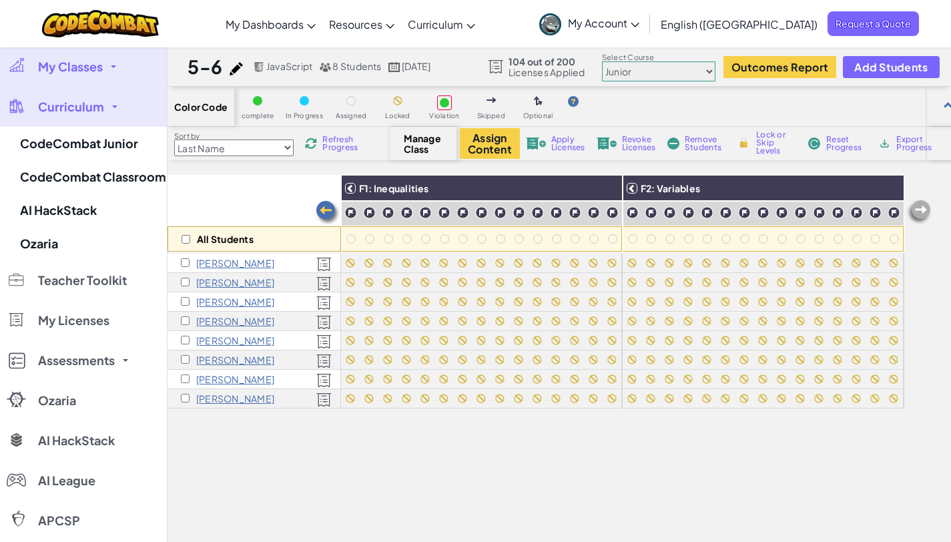
click at [92, 78] on link "My Classes" at bounding box center [83, 67] width 167 height 40
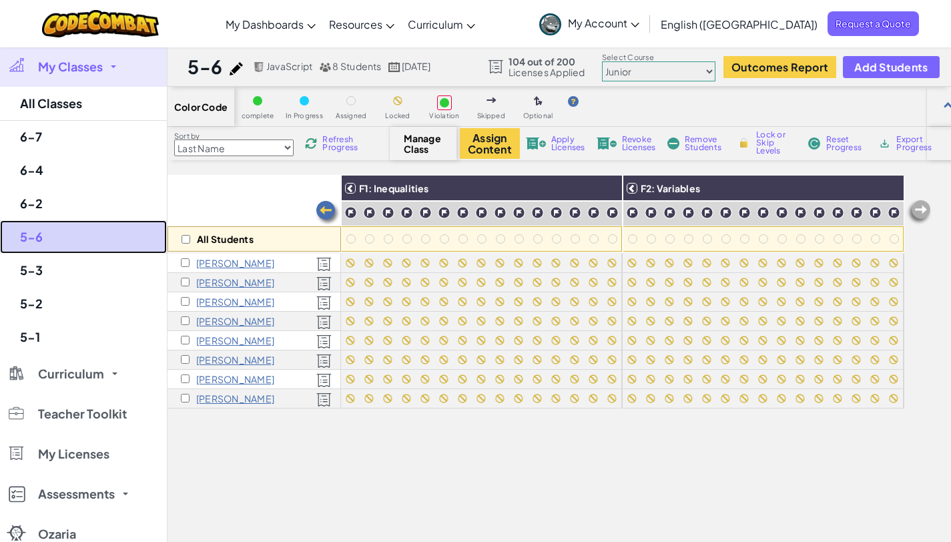
click at [34, 235] on link "5-6" at bounding box center [83, 236] width 167 height 33
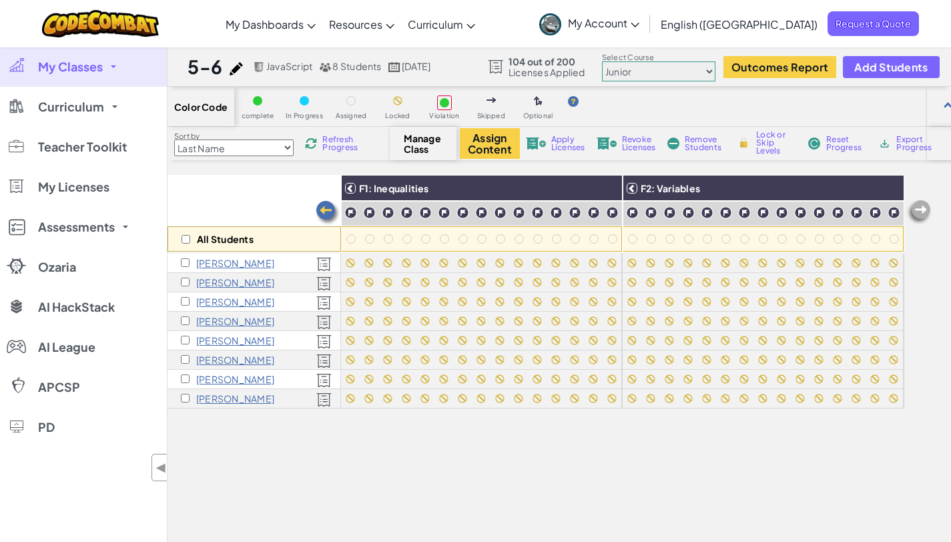
click at [93, 63] on span "My Classes" at bounding box center [70, 67] width 65 height 12
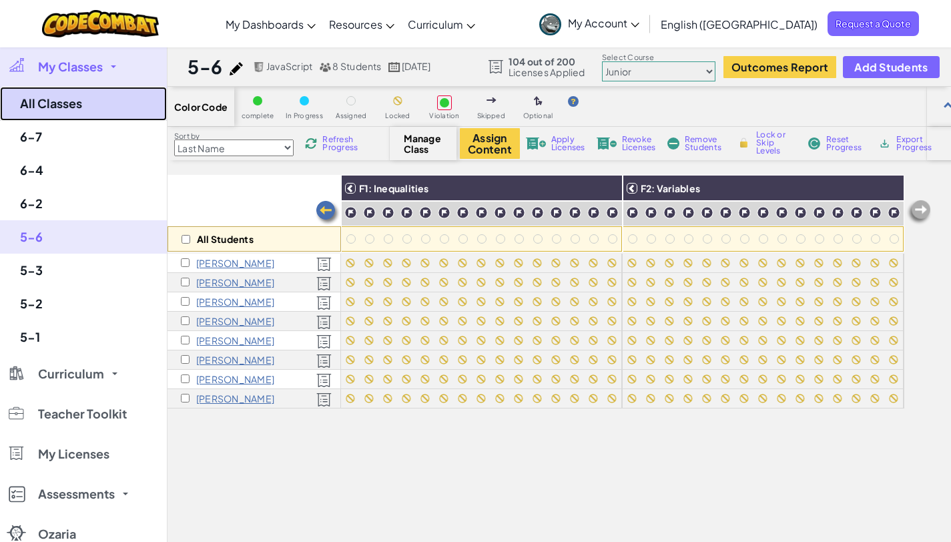
click at [79, 99] on link "All Classes" at bounding box center [83, 104] width 167 height 34
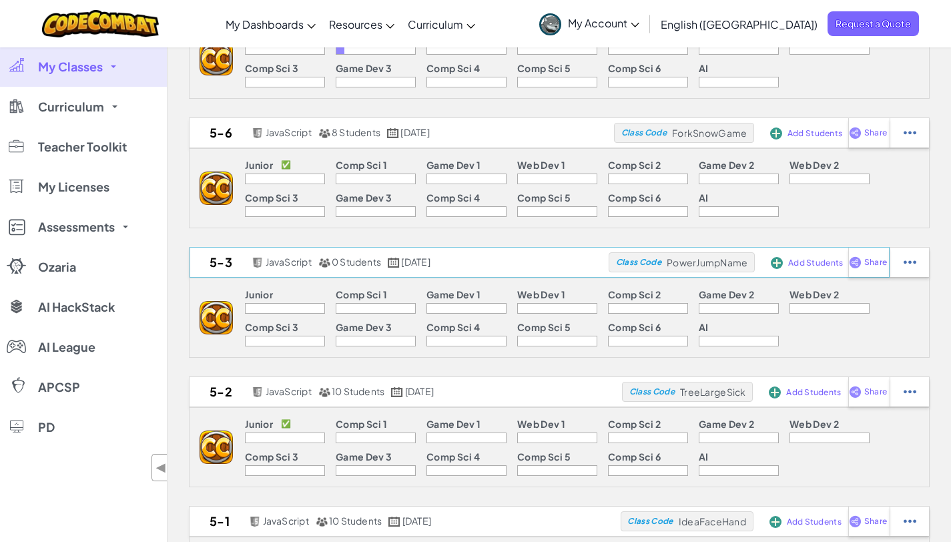
scroll to position [363, 0]
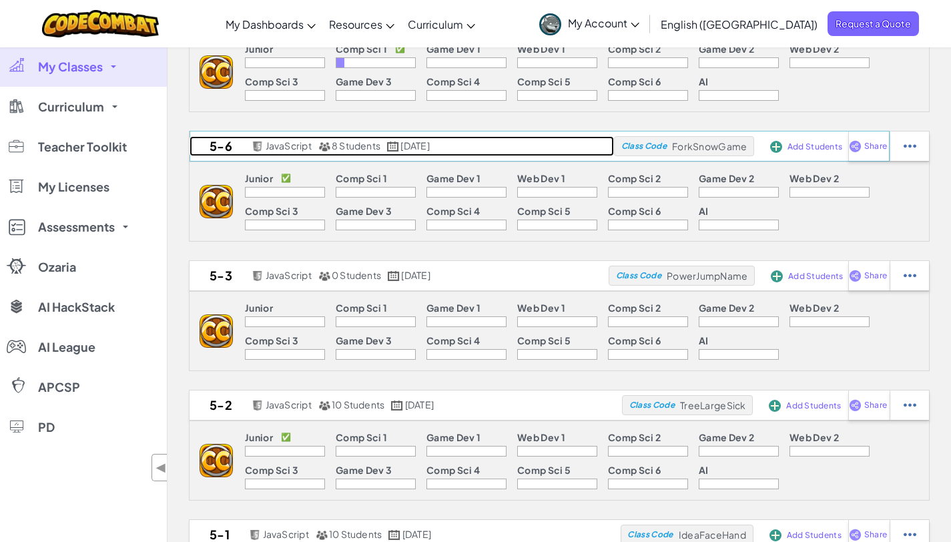
click at [218, 144] on h2 "5-6" at bounding box center [219, 146] width 59 height 20
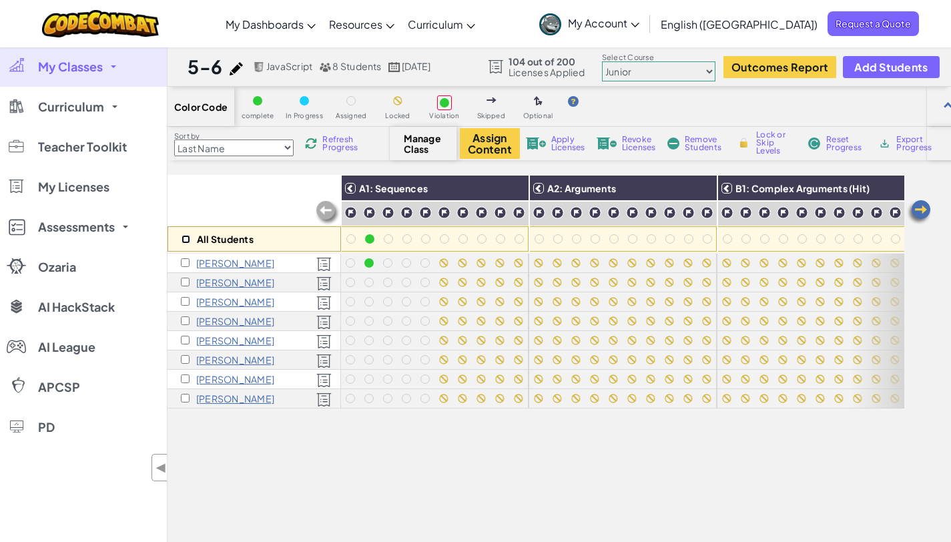
click at [185, 236] on input "checkbox" at bounding box center [186, 239] width 9 height 9
click at [315, 137] on img at bounding box center [310, 143] width 13 height 13
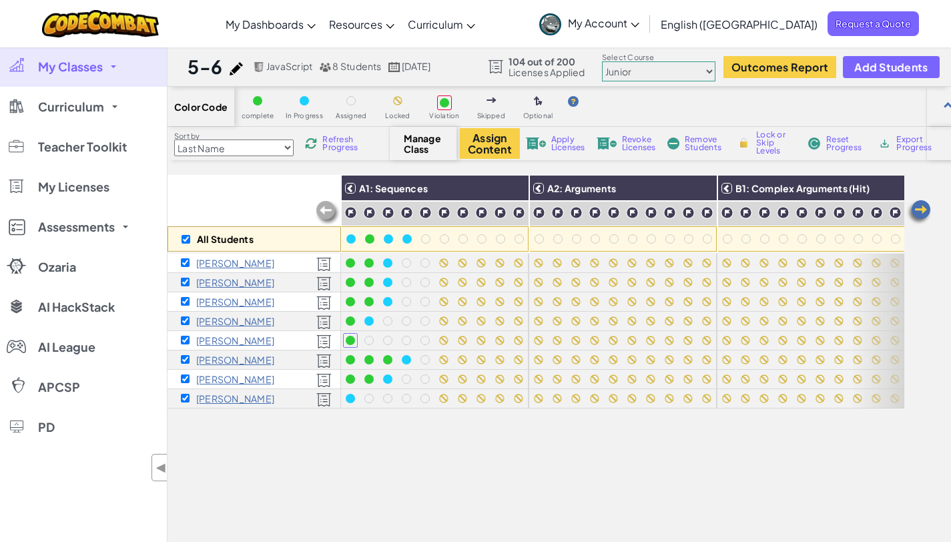
click at [315, 137] on img at bounding box center [310, 143] width 13 height 13
click at [89, 61] on span "My Classes" at bounding box center [70, 67] width 65 height 12
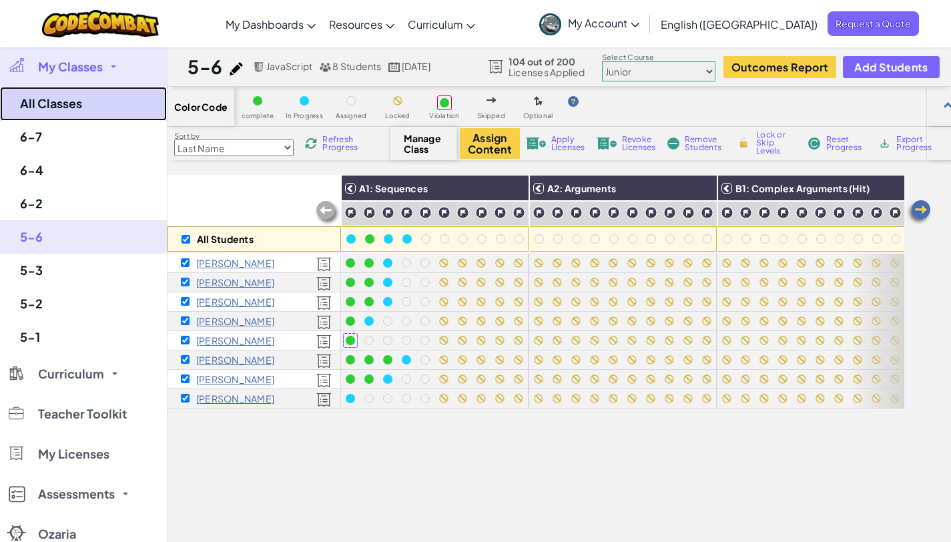
click at [77, 116] on link "All Classes" at bounding box center [83, 104] width 167 height 34
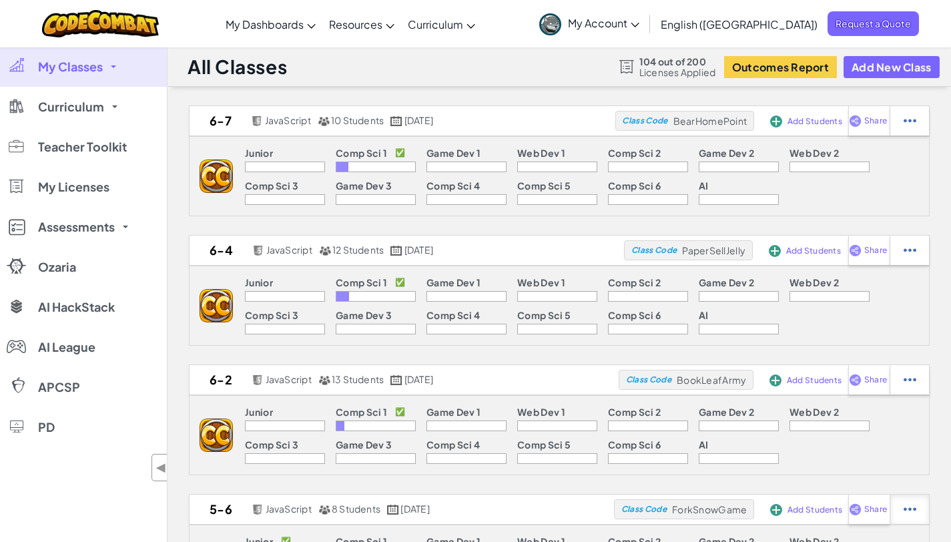
click at [909, 127] on img at bounding box center [910, 121] width 13 height 12
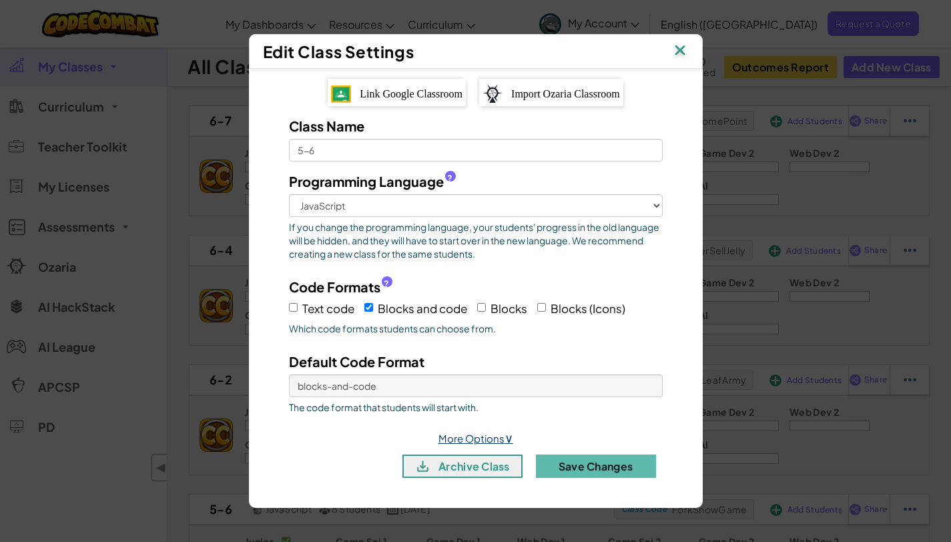
click at [463, 432] on link "More Options ∨" at bounding box center [475, 438] width 75 height 13
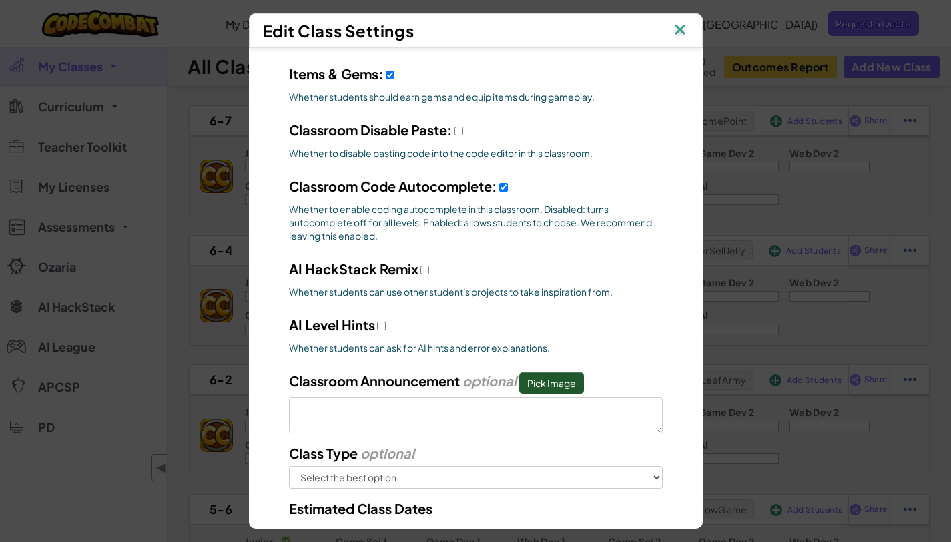
scroll to position [98, 0]
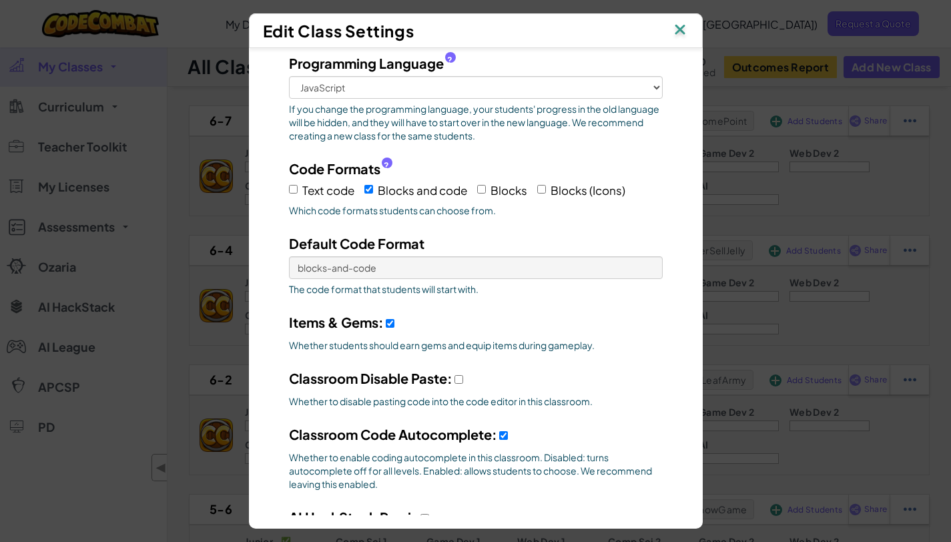
click at [697, 29] on div "Edit Class Settings" at bounding box center [476, 30] width 454 height 35
click at [685, 31] on img at bounding box center [679, 31] width 17 height 20
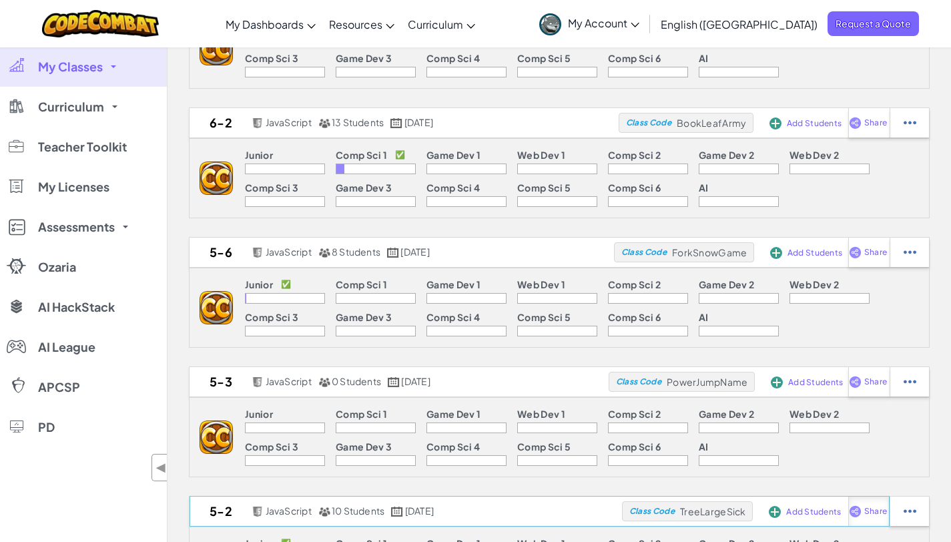
scroll to position [349, 0]
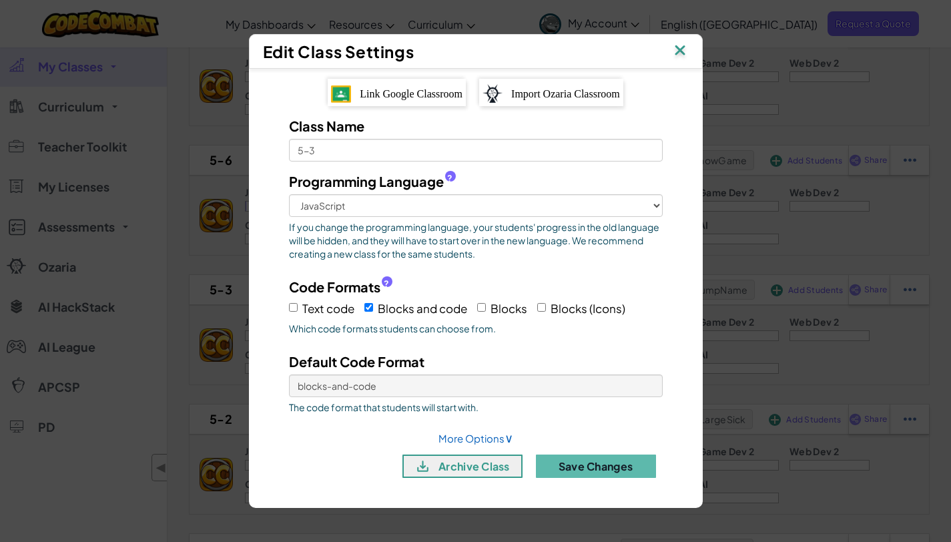
click at [681, 56] on img at bounding box center [679, 51] width 17 height 20
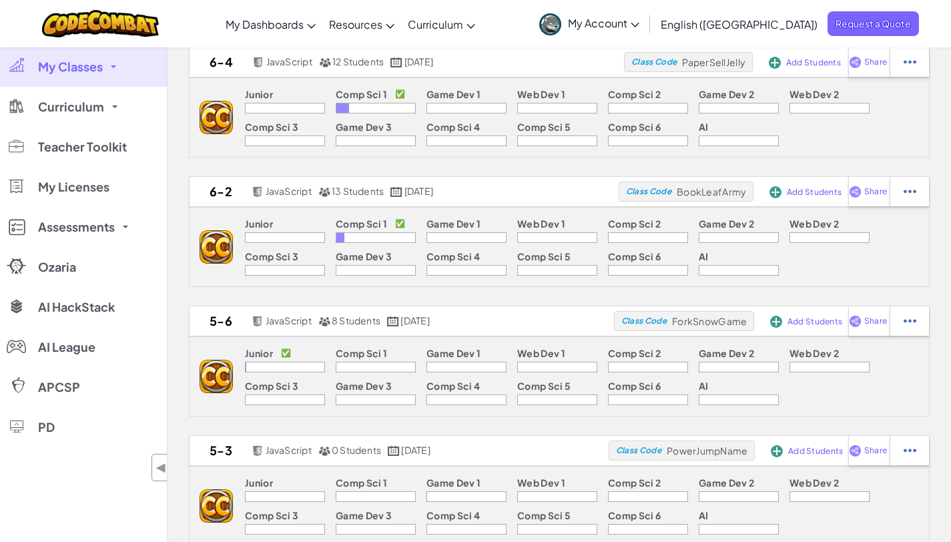
scroll to position [135, 0]
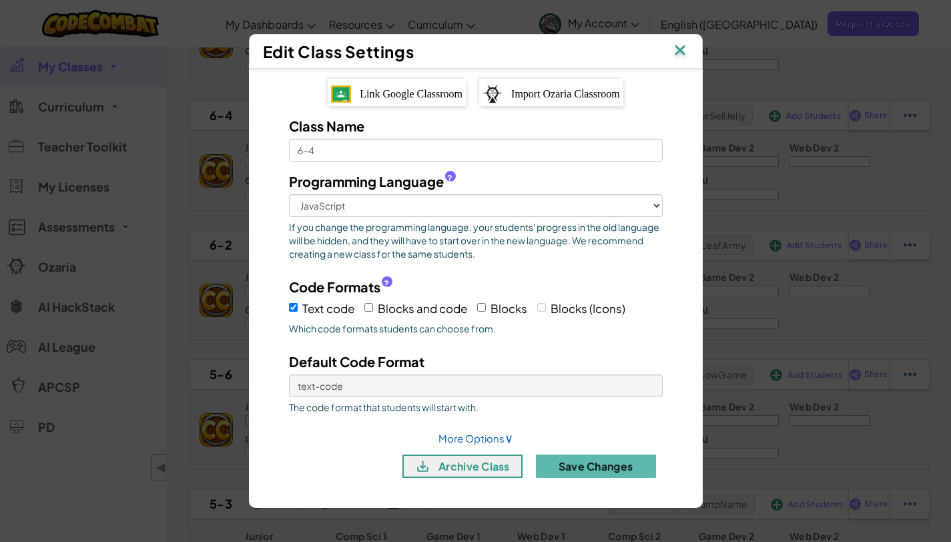
click at [679, 53] on img at bounding box center [679, 51] width 17 height 20
